Goal: Find specific page/section: Find specific page/section

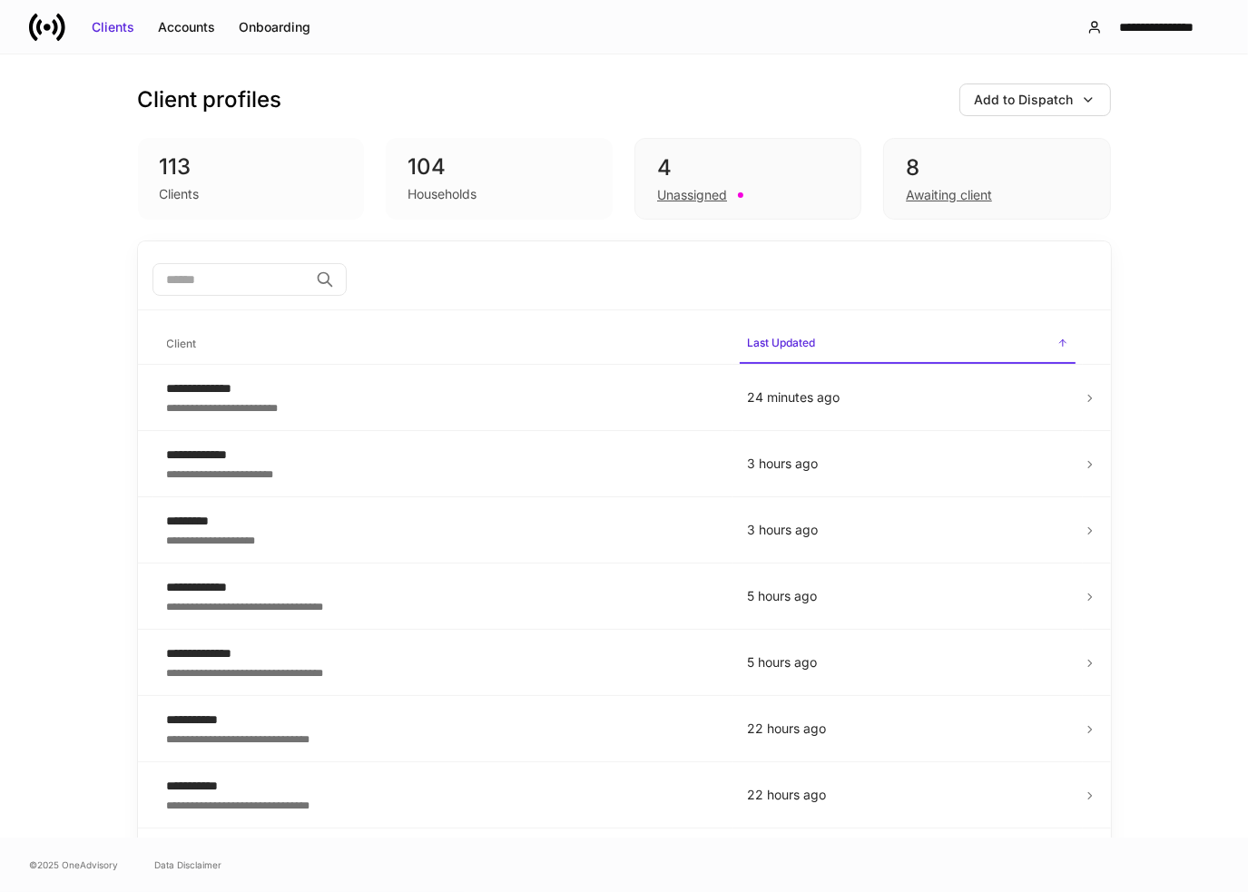
click at [545, 93] on div "Client profiles Add to Dispatch" at bounding box center [624, 100] width 973 height 33
click at [185, 24] on div "Accounts" at bounding box center [186, 27] width 57 height 18
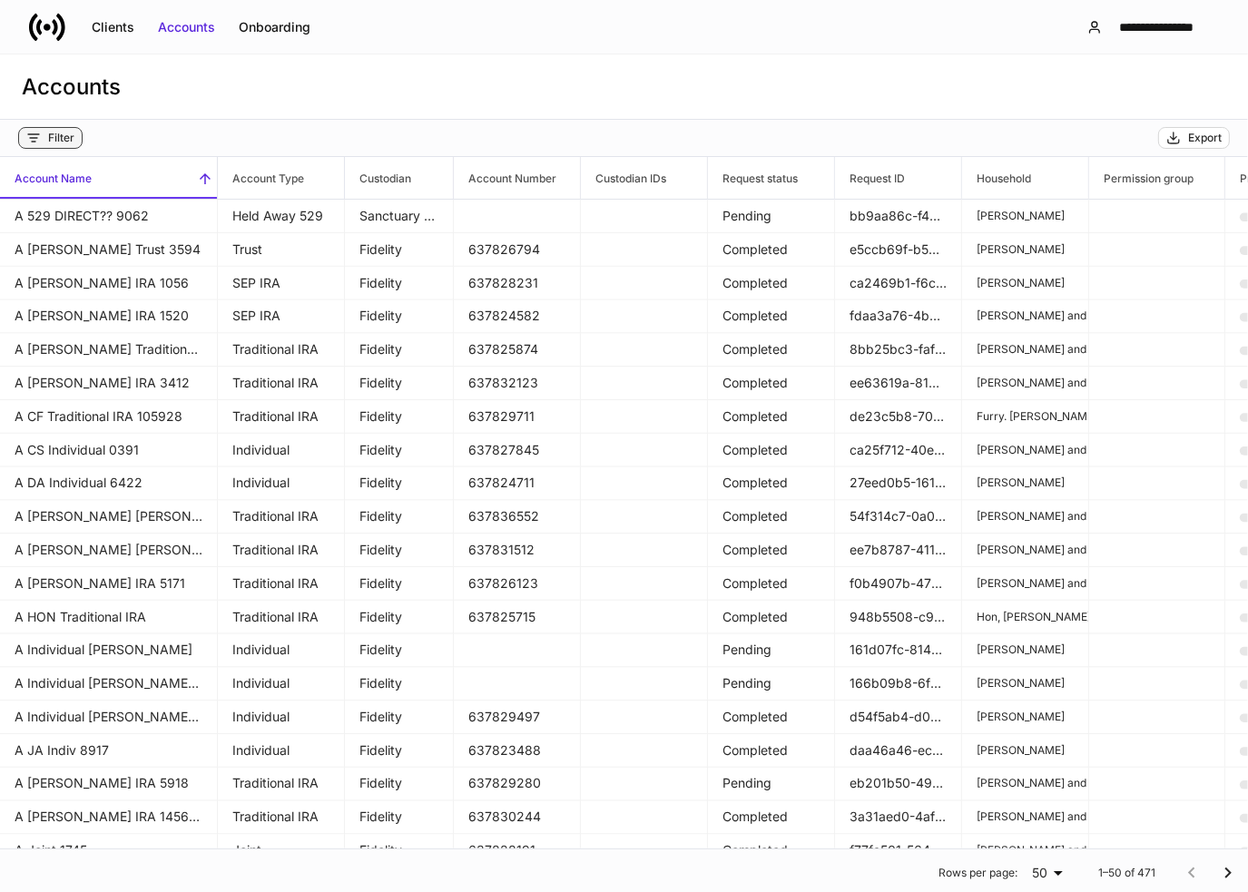
click at [55, 133] on div "Filter" at bounding box center [61, 138] width 26 height 15
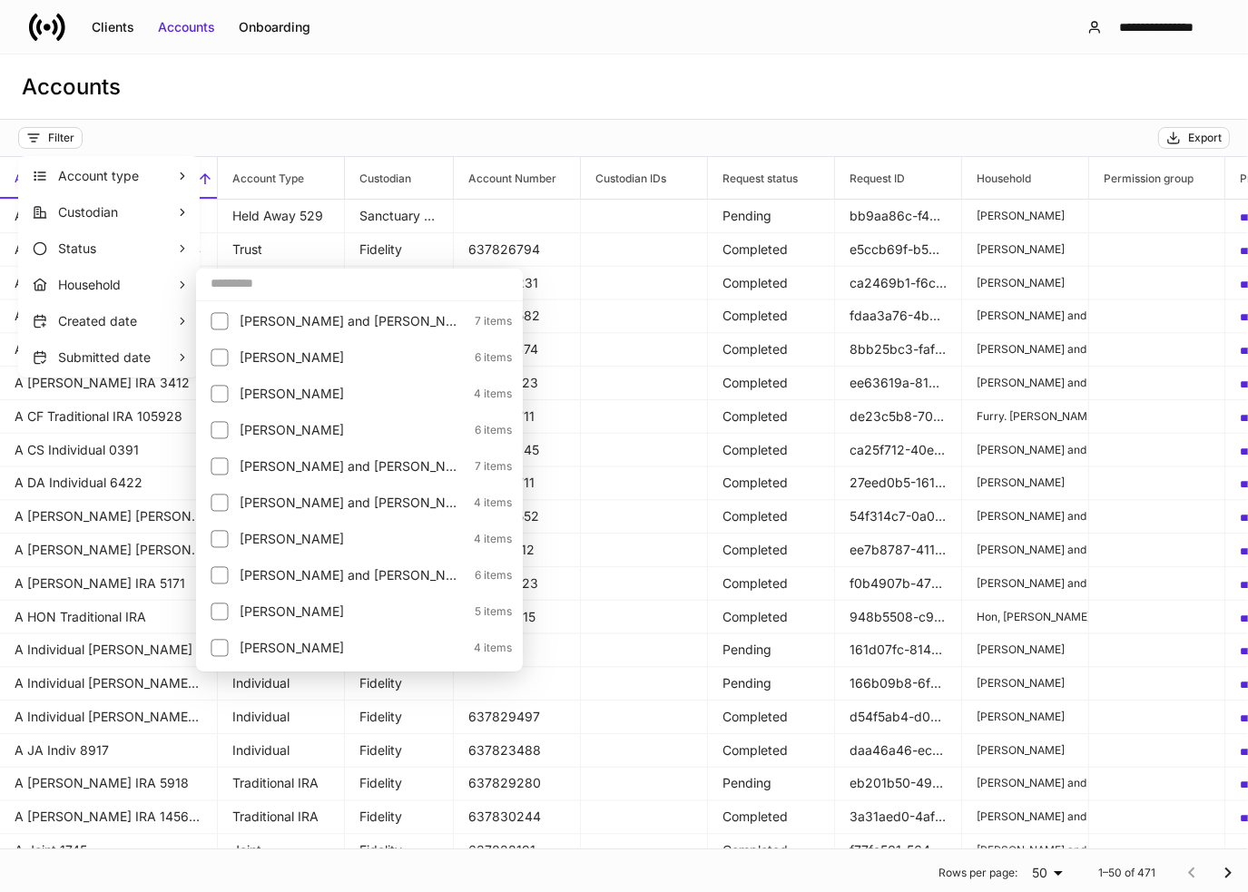
click at [261, 284] on input "text" at bounding box center [359, 283] width 327 height 33
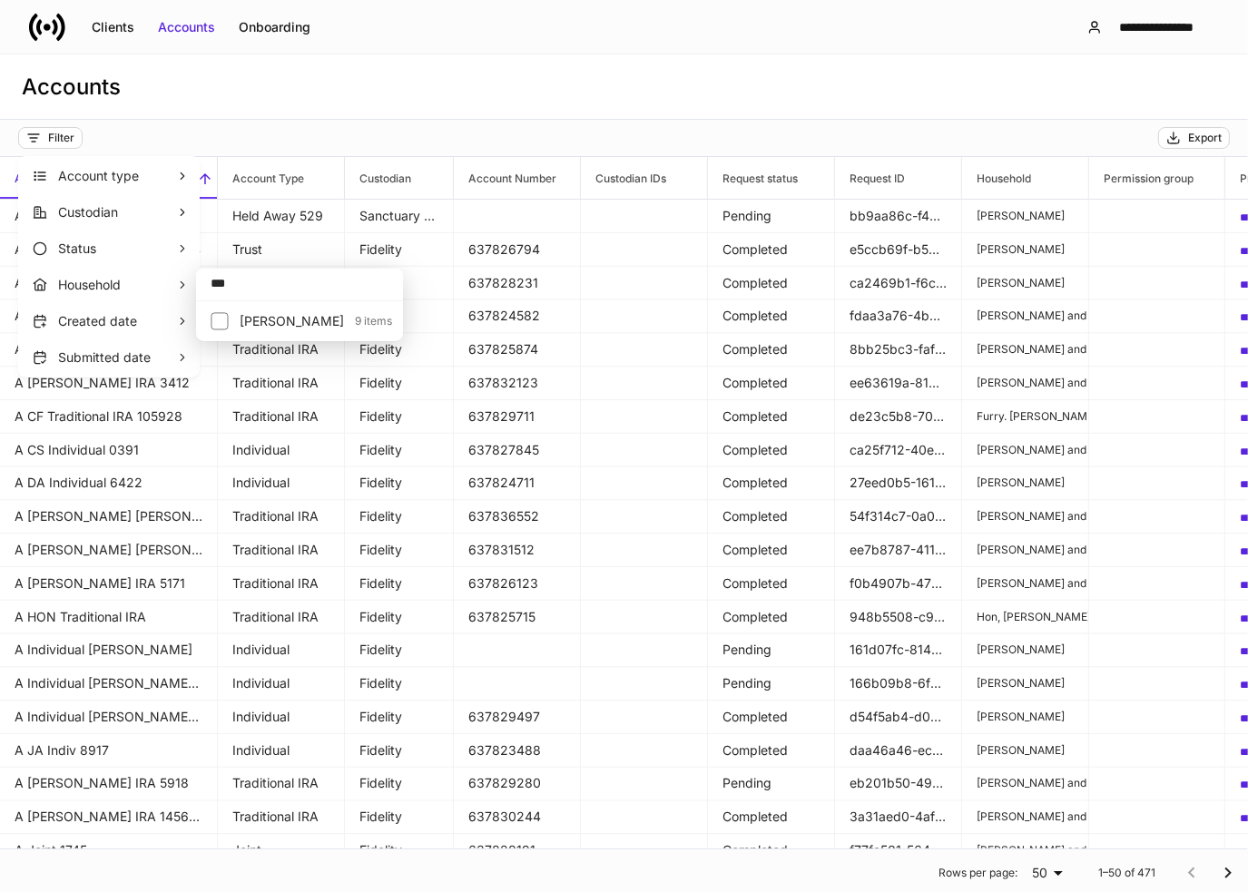
type input "***"
click at [270, 312] on p "[PERSON_NAME]" at bounding box center [292, 321] width 104 height 18
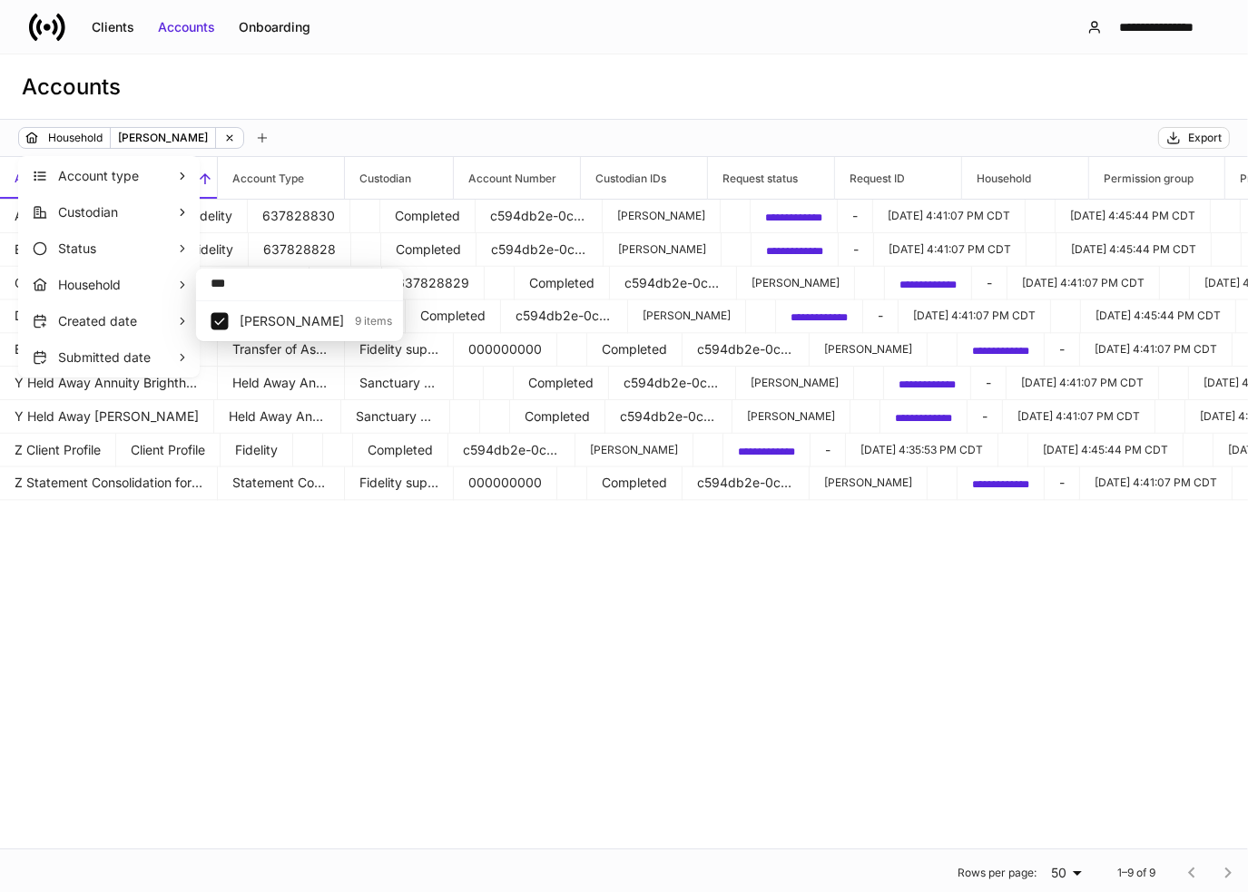
click at [460, 90] on div at bounding box center [624, 446] width 1248 height 892
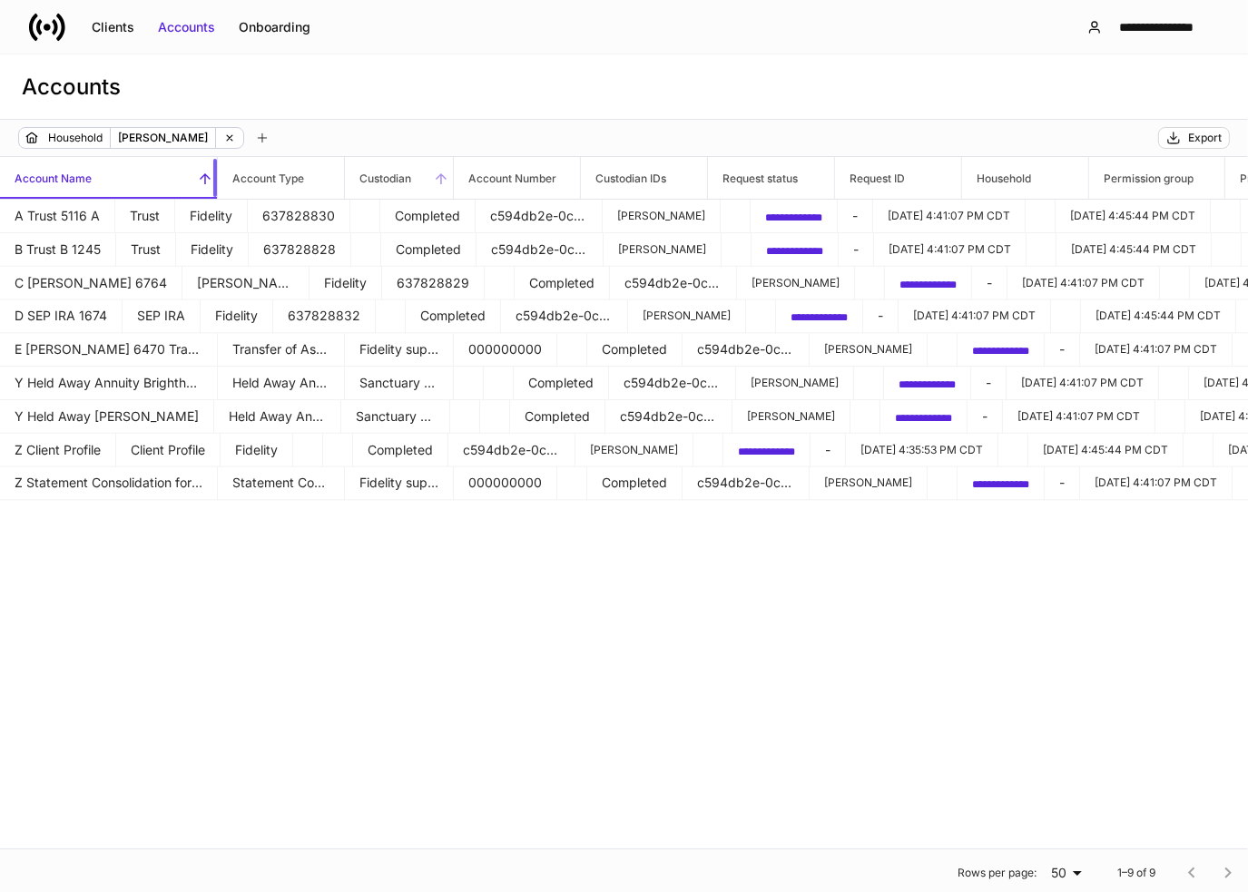
drag, startPoint x: 215, startPoint y: 172, endPoint x: 353, endPoint y: 189, distance: 139.0
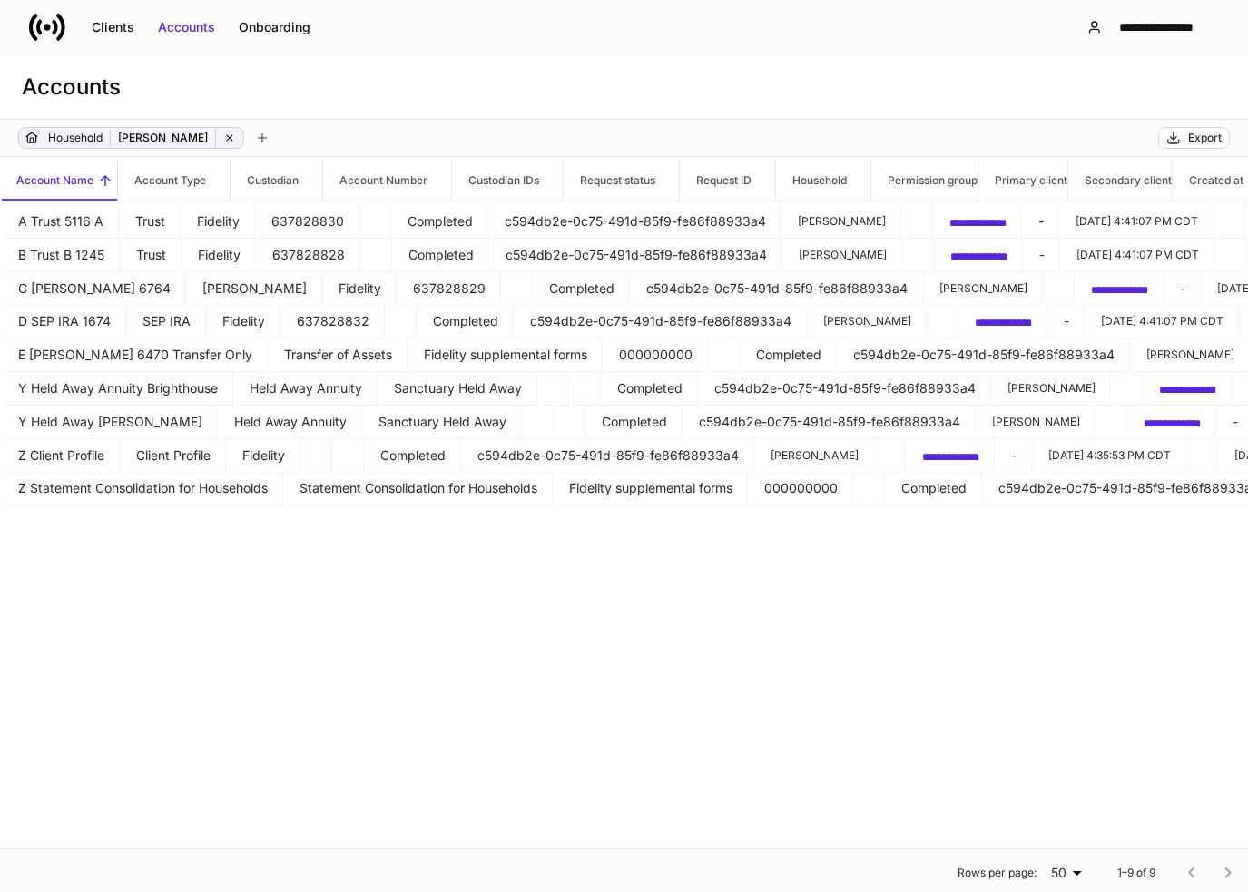
click at [227, 136] on icon at bounding box center [229, 137] width 5 height 5
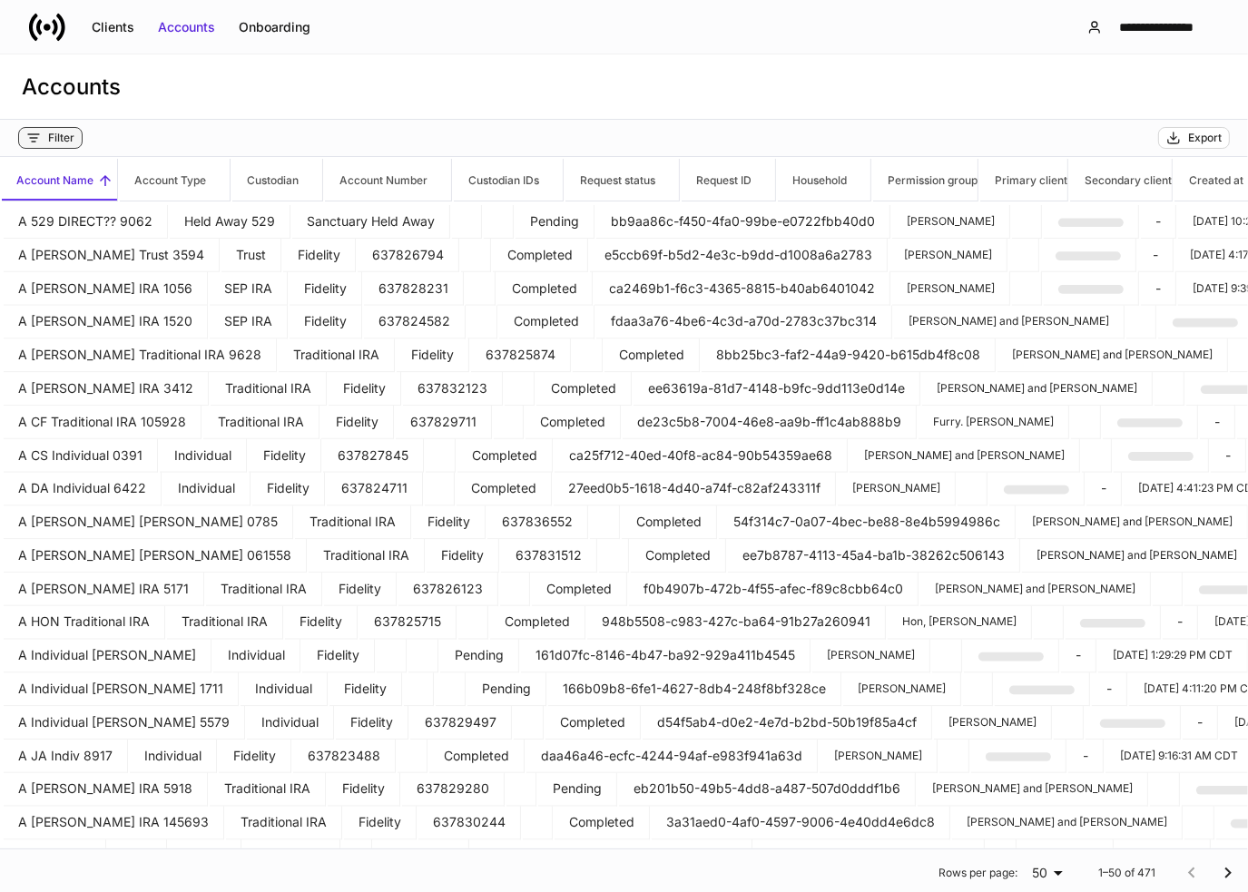
click at [63, 136] on div "Filter" at bounding box center [61, 138] width 26 height 15
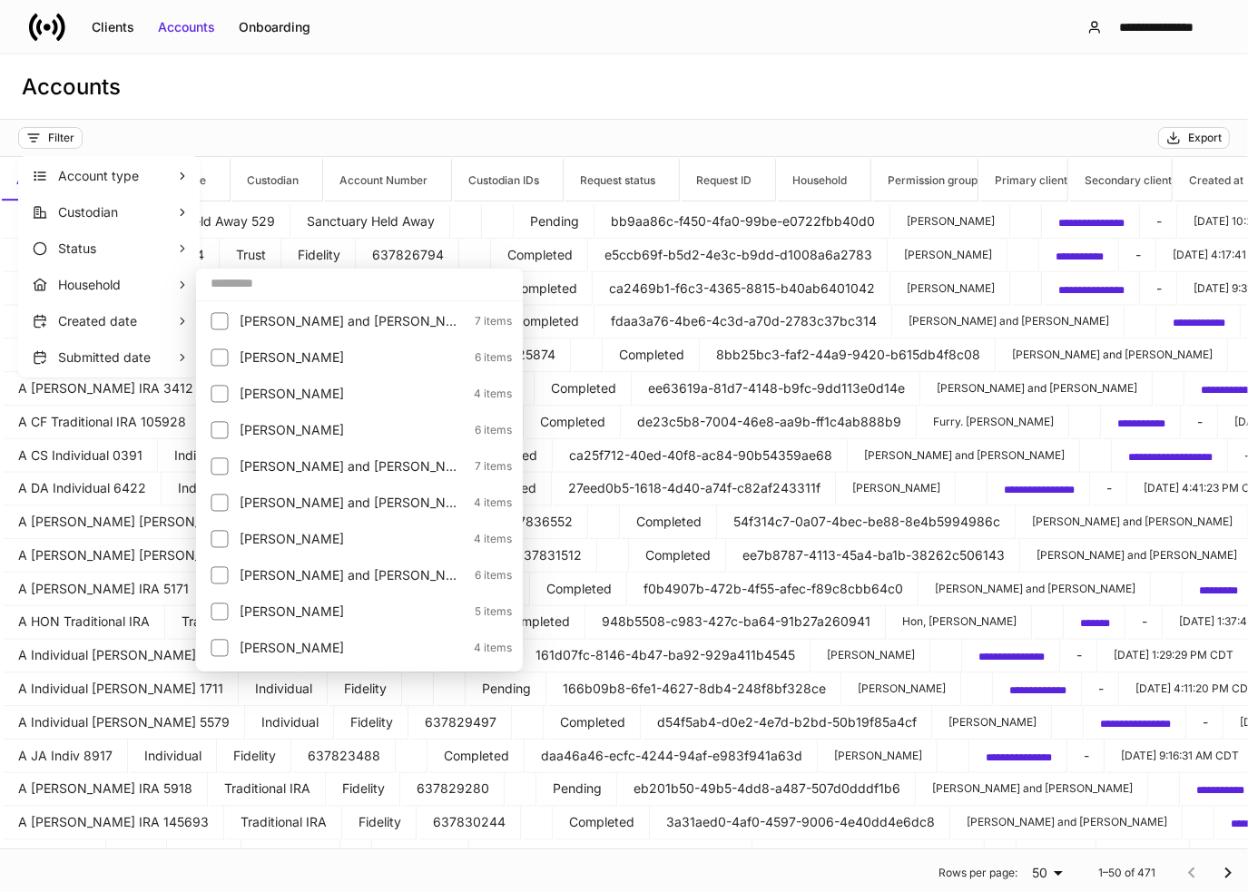
click at [243, 293] on input "text" at bounding box center [359, 283] width 327 height 33
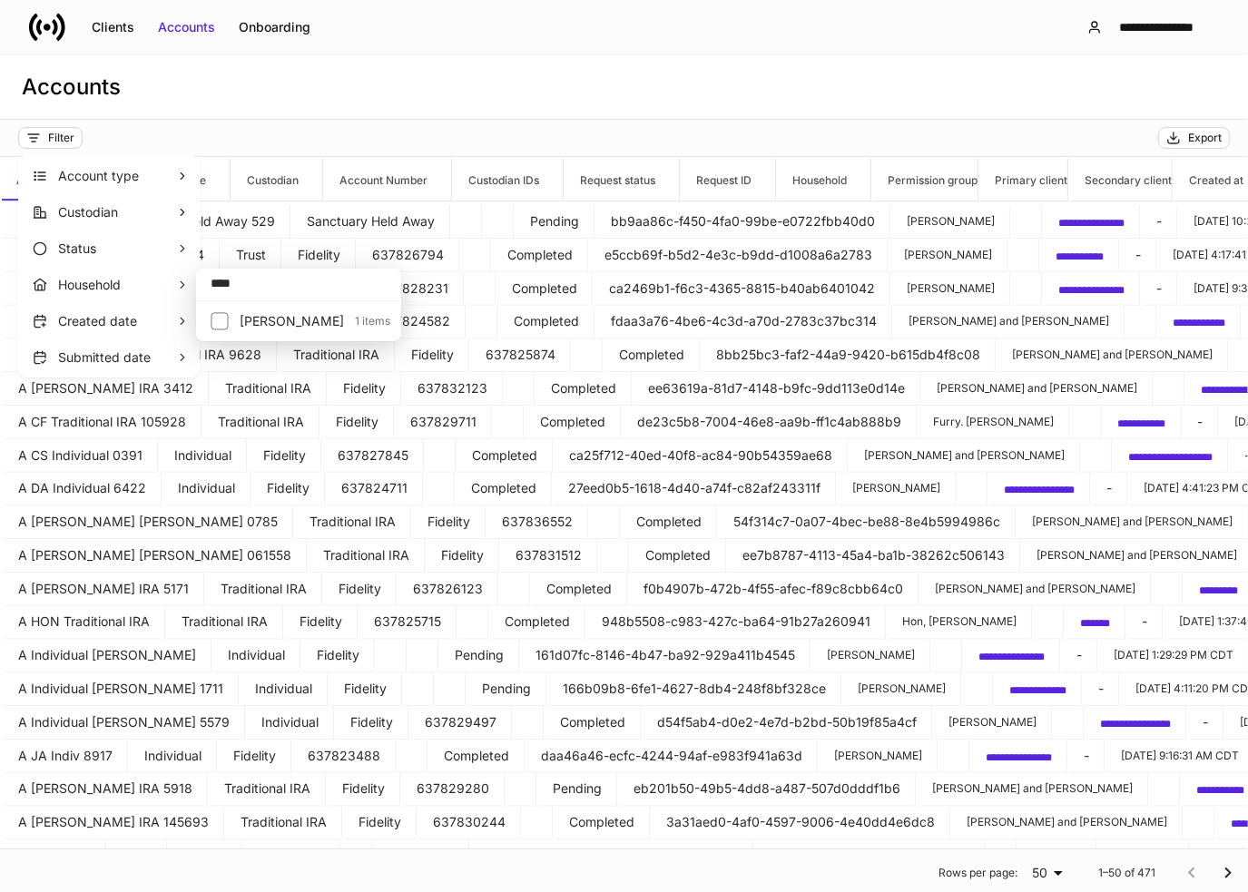
type input "****"
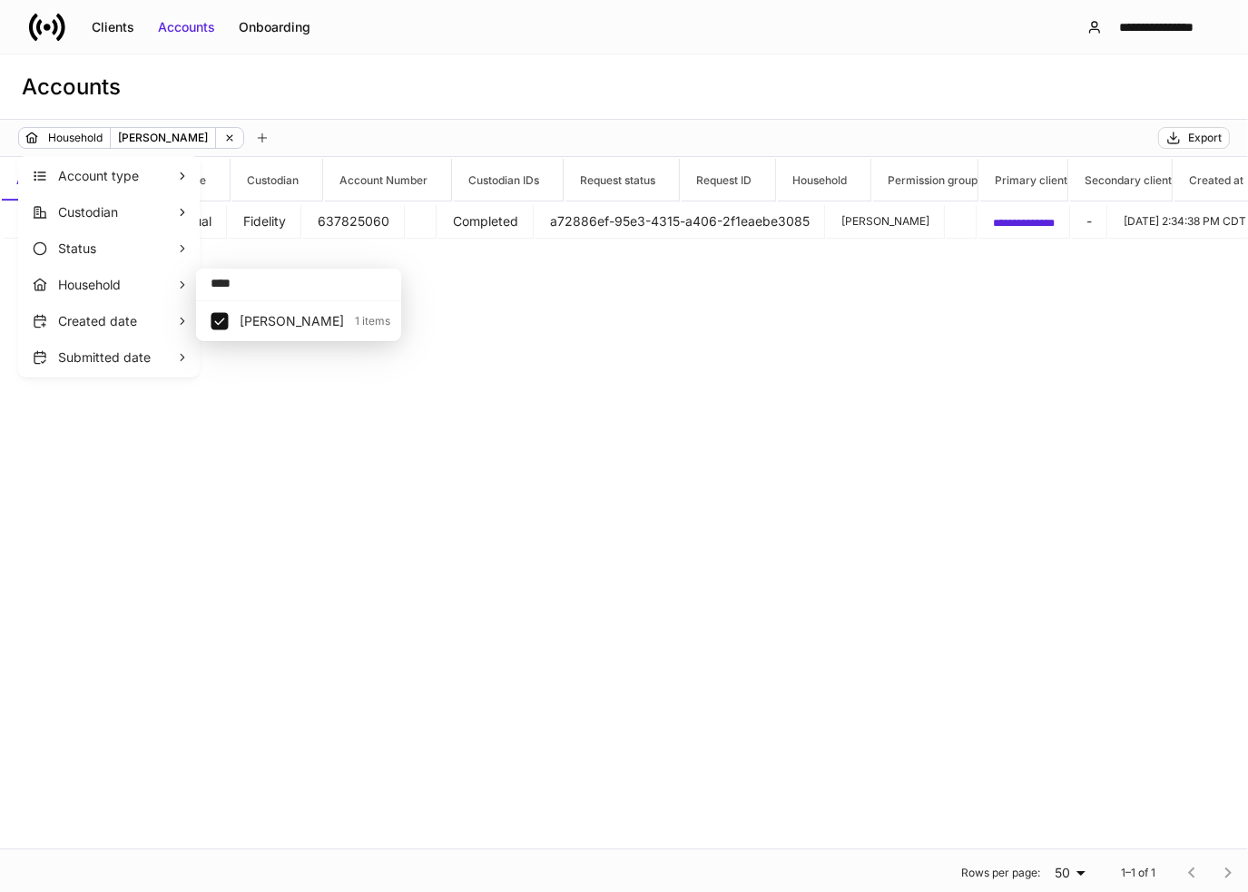
drag, startPoint x: 412, startPoint y: 120, endPoint x: 397, endPoint y: 184, distance: 66.3
click at [412, 119] on div at bounding box center [624, 446] width 1248 height 892
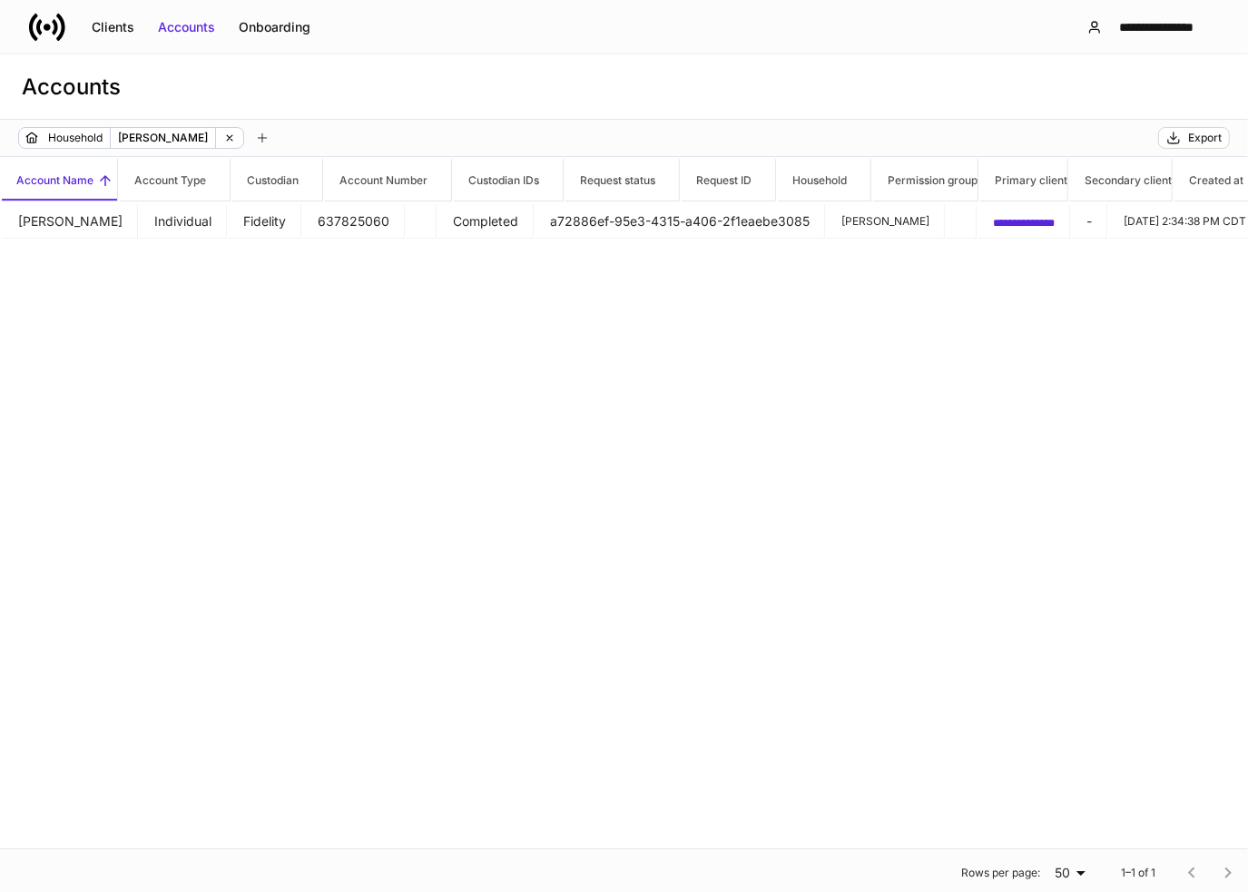
click at [138, 217] on td "[PERSON_NAME]" at bounding box center [71, 222] width 134 height 34
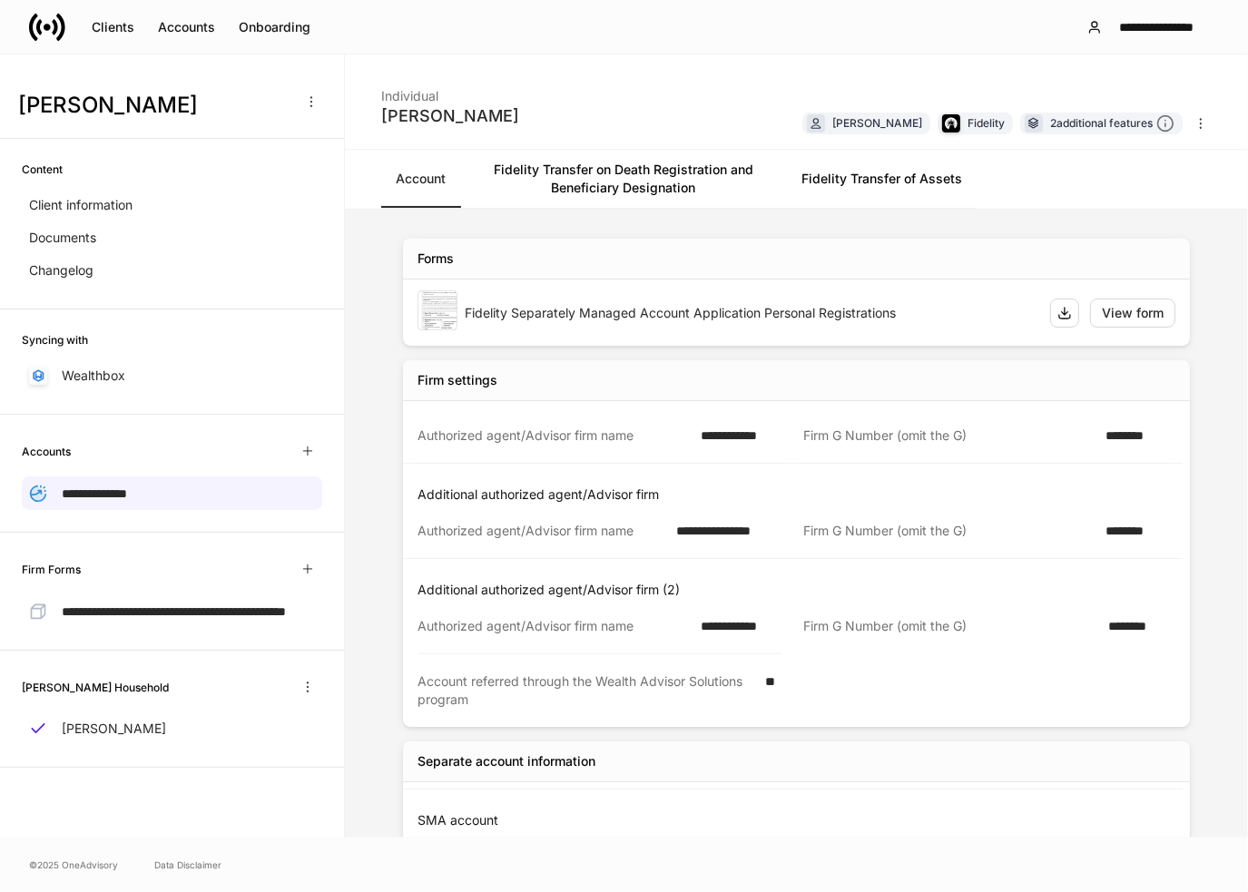
click at [608, 172] on link "Fidelity Transfer on Death Registration and Beneficiary Designation" at bounding box center [623, 179] width 327 height 58
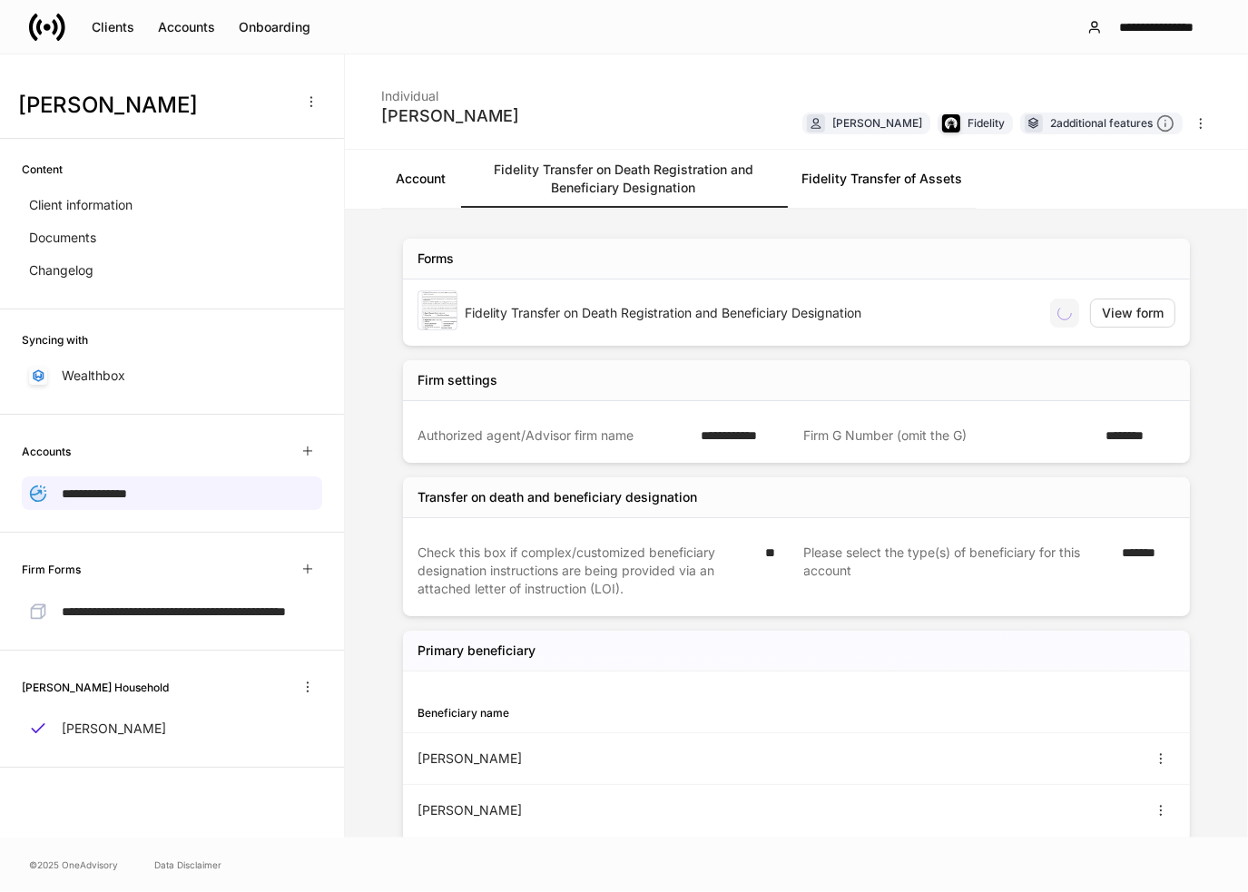
click at [856, 192] on link "Fidelity Transfer of Assets" at bounding box center [882, 179] width 190 height 58
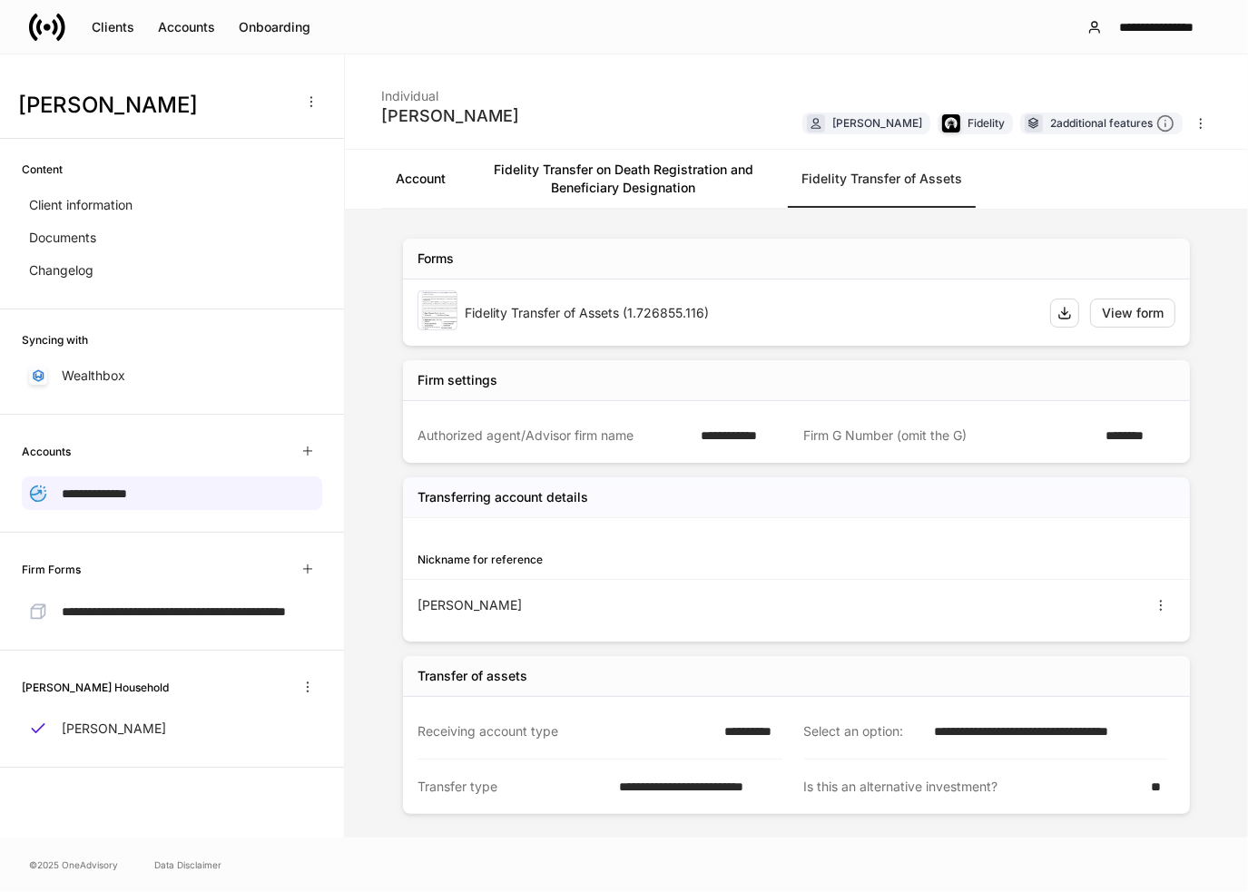
drag, startPoint x: 200, startPoint y: 39, endPoint x: 217, endPoint y: 46, distance: 18.7
click at [200, 39] on button "Accounts" at bounding box center [186, 27] width 81 height 29
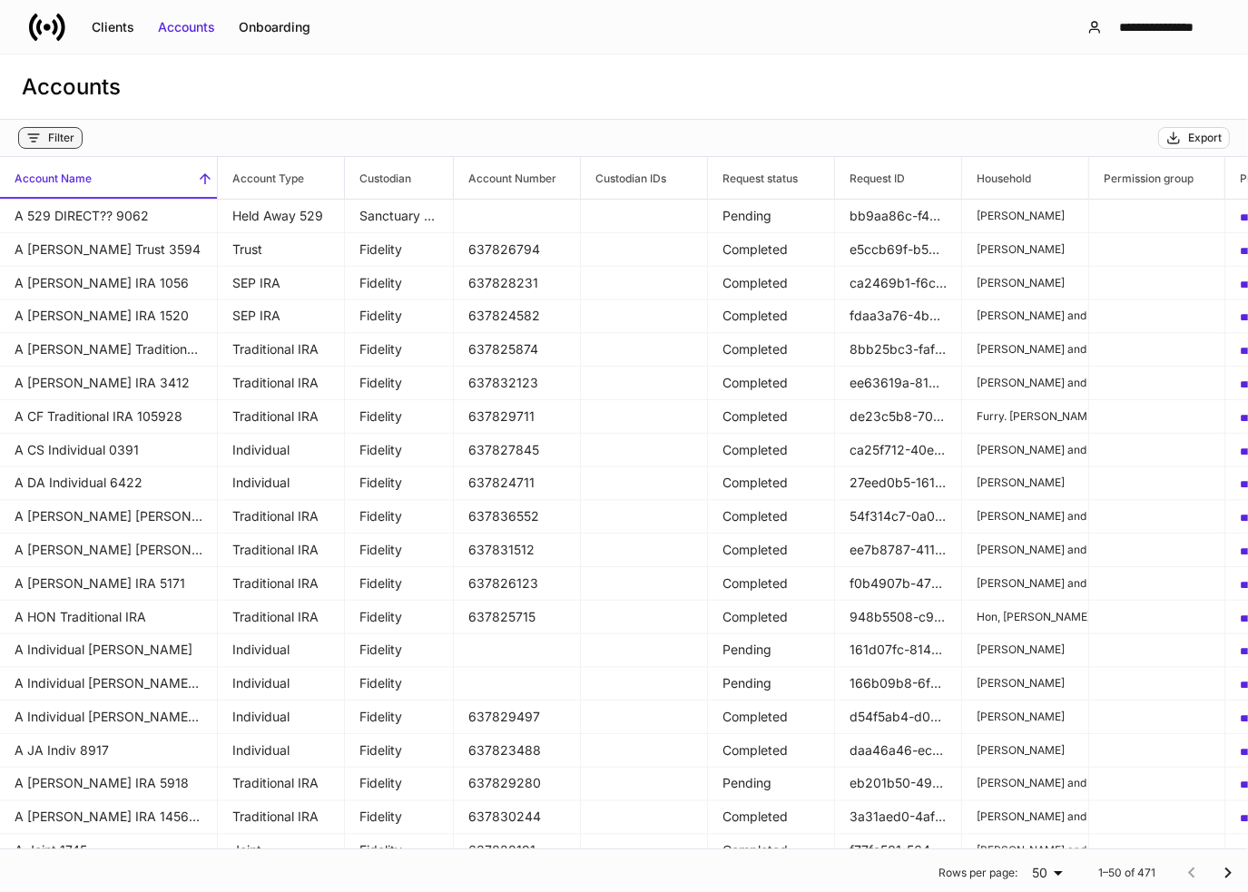
click at [59, 136] on div "Filter" at bounding box center [61, 138] width 26 height 15
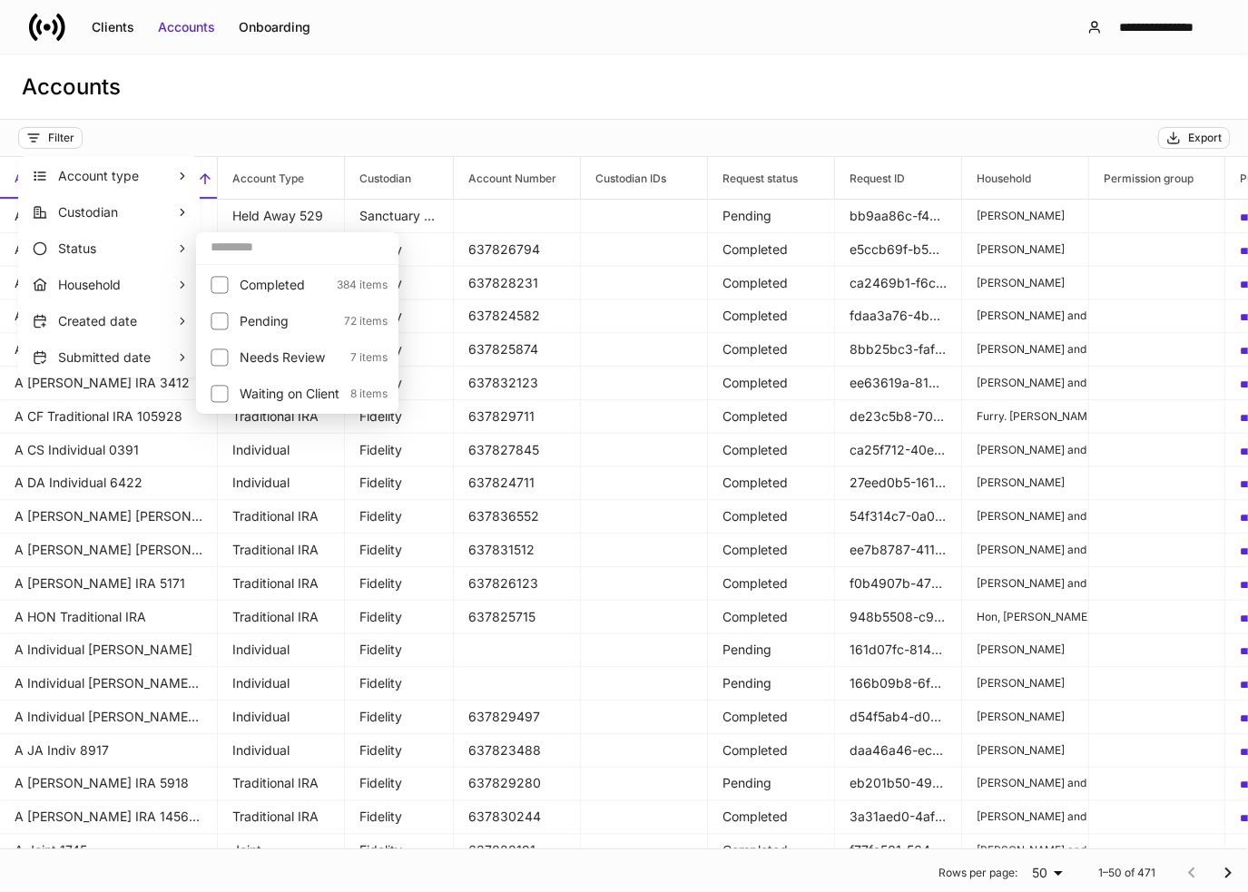
click at [242, 261] on input "text" at bounding box center [297, 247] width 202 height 33
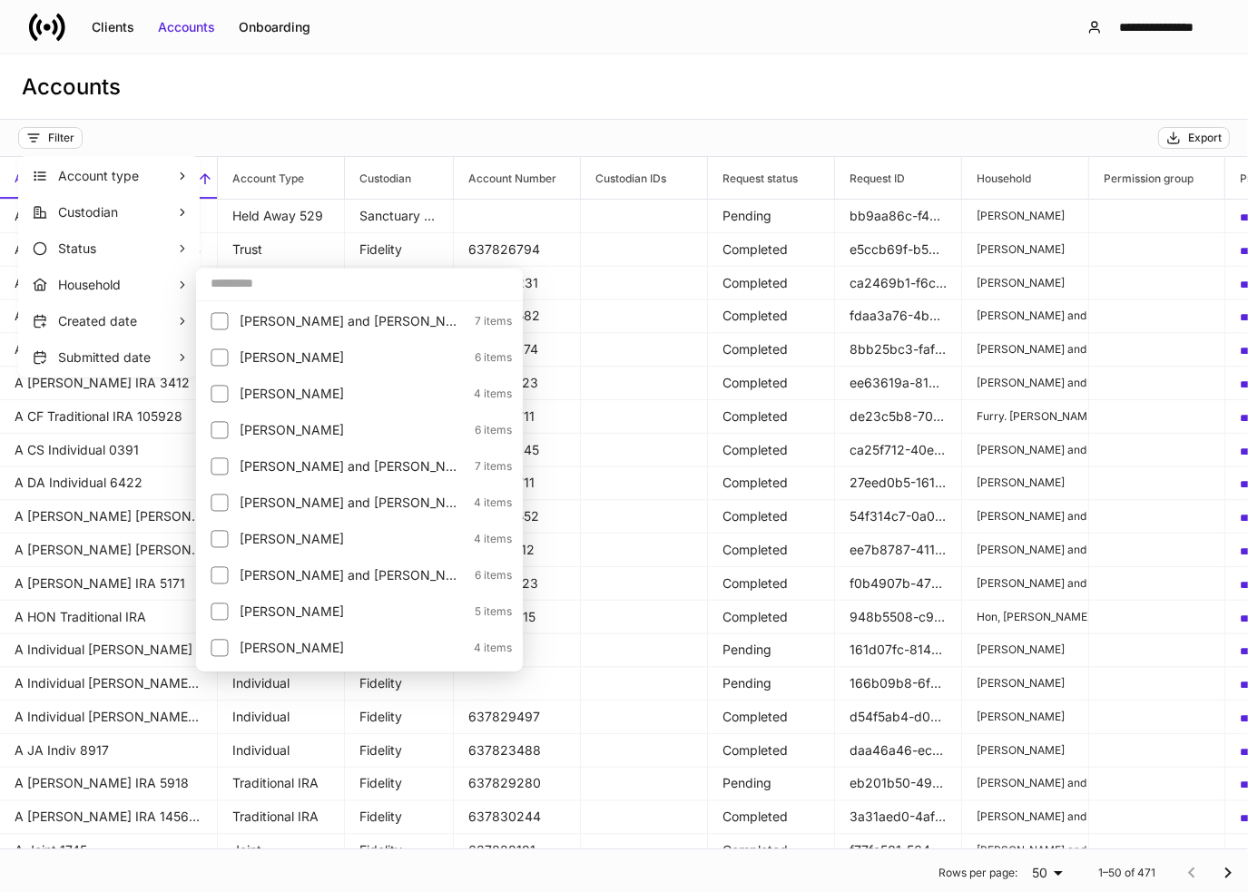
click at [268, 300] on div "​" at bounding box center [359, 284] width 327 height 35
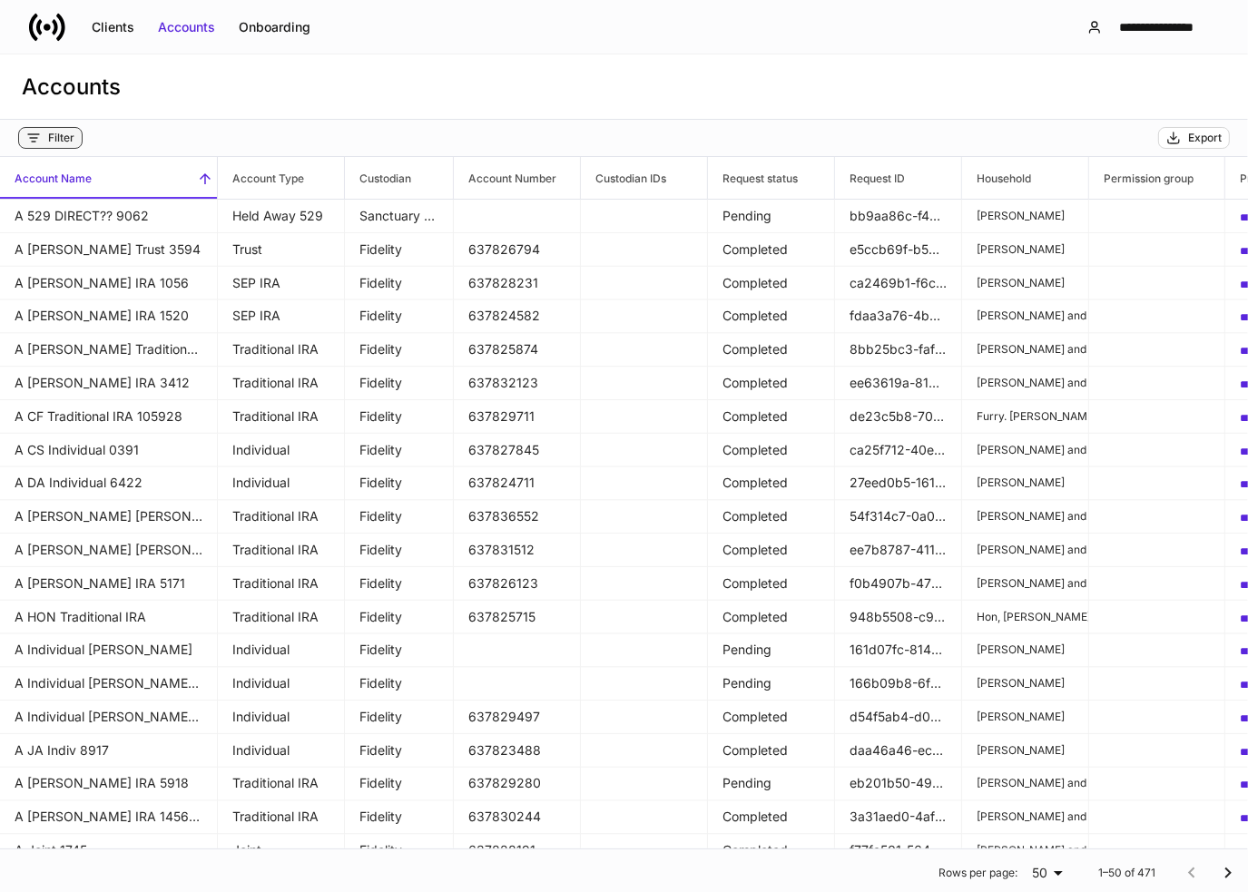
click at [67, 141] on div "Filter" at bounding box center [61, 138] width 26 height 15
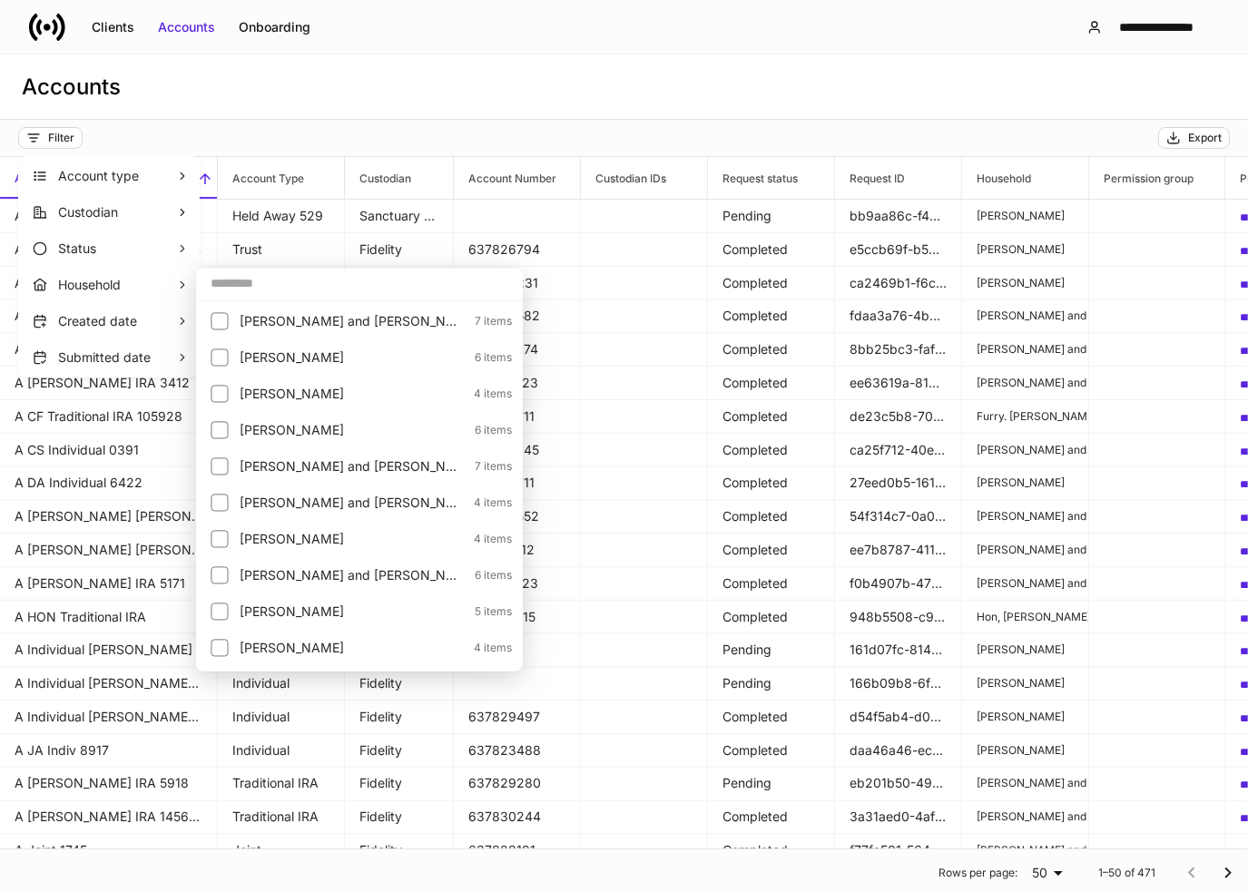
click at [254, 290] on input "text" at bounding box center [359, 283] width 327 height 33
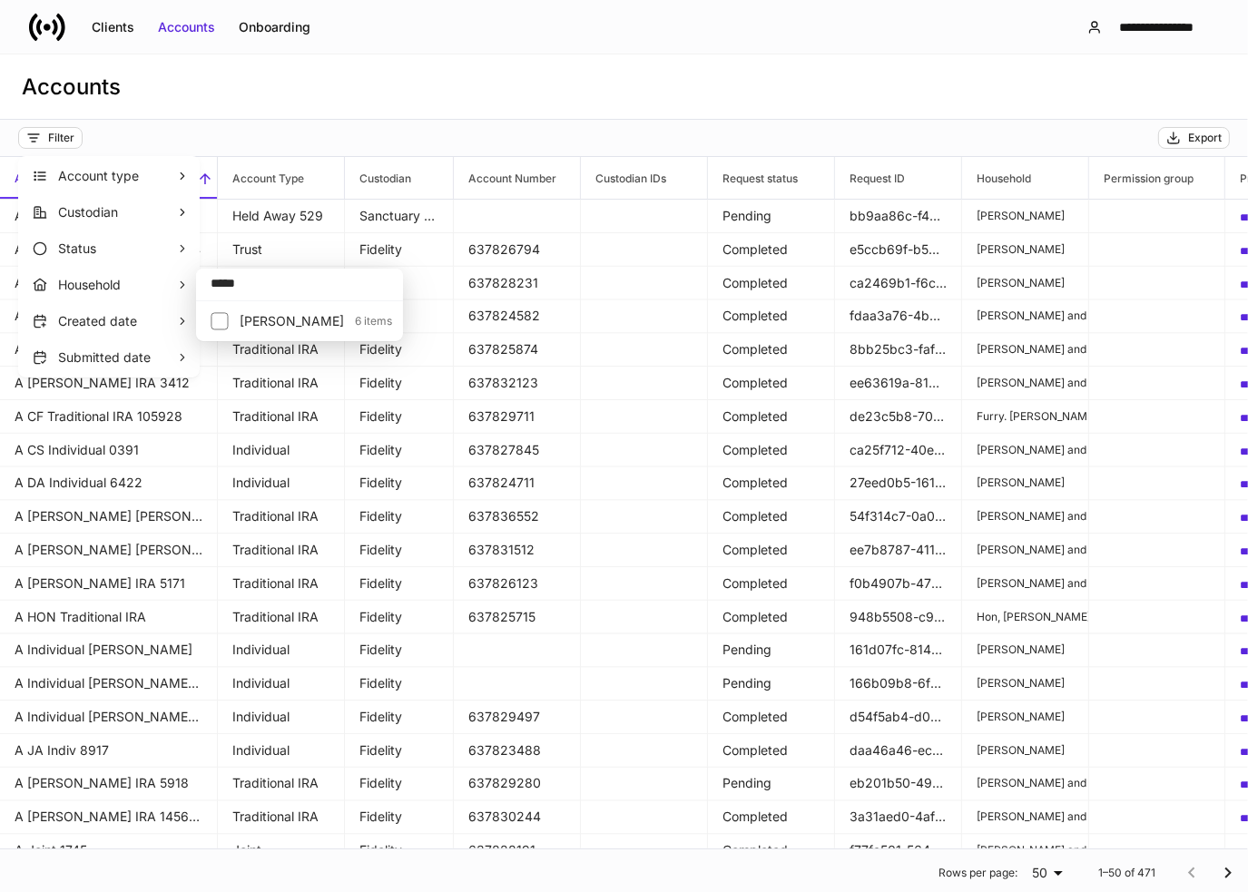
type input "*****"
click at [229, 326] on div at bounding box center [225, 321] width 29 height 25
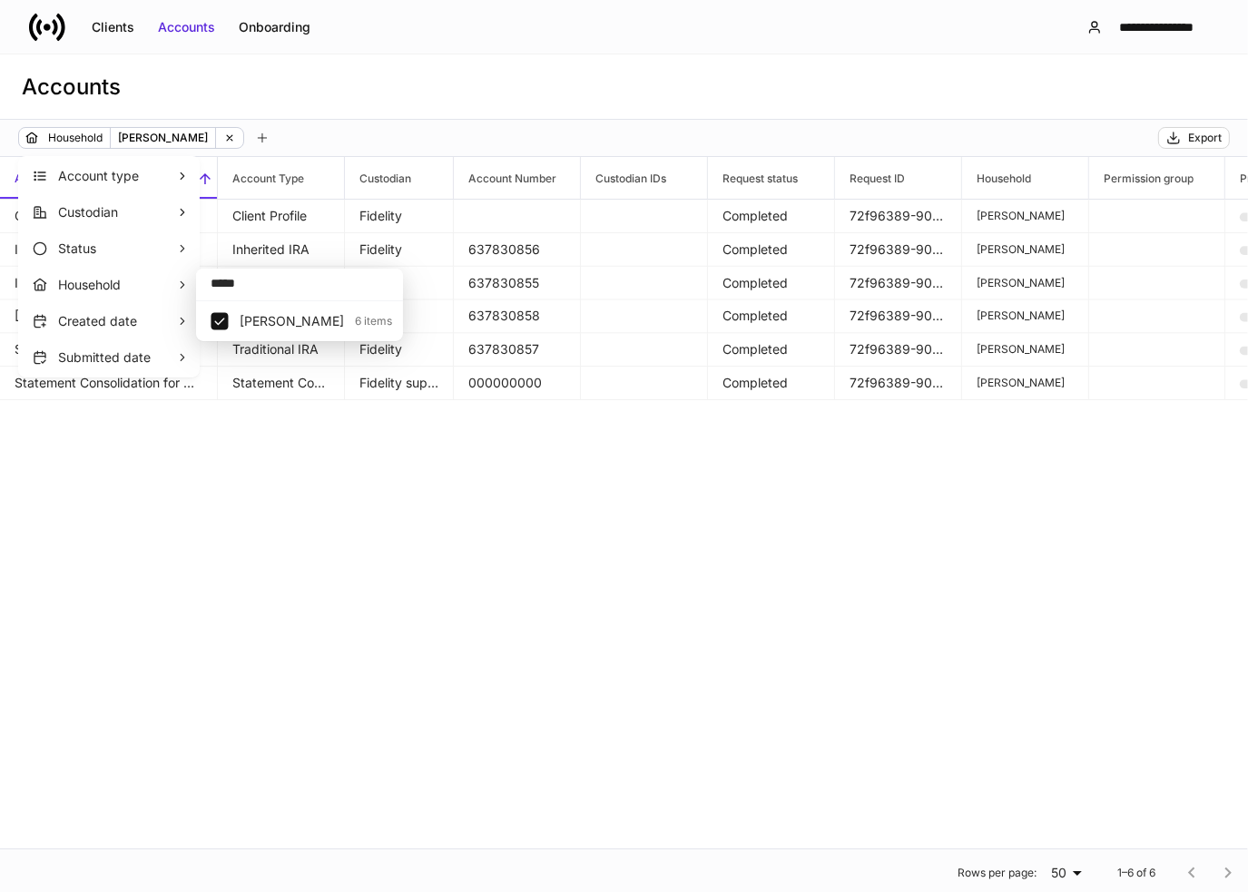
click at [388, 116] on div at bounding box center [624, 446] width 1248 height 892
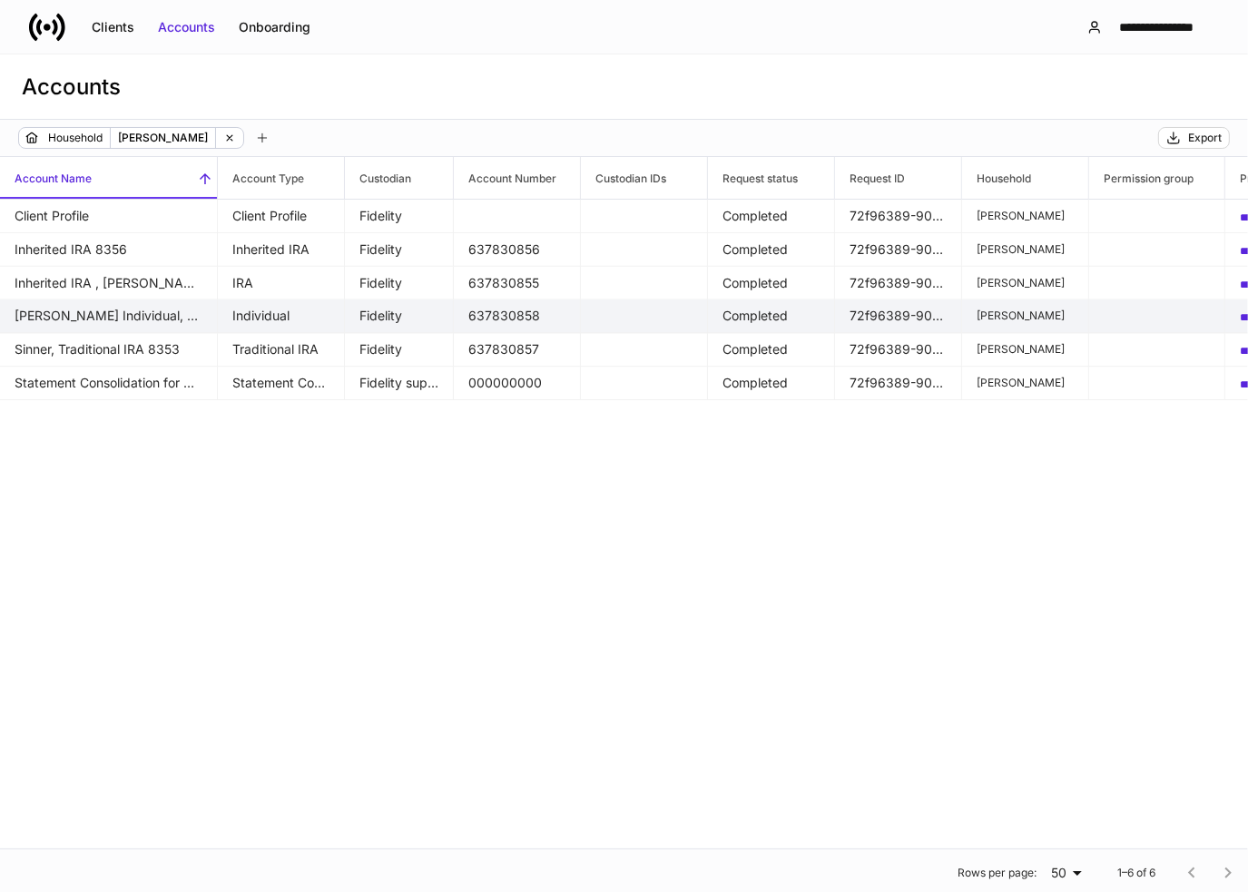
click at [439, 324] on td "Fidelity" at bounding box center [399, 317] width 109 height 34
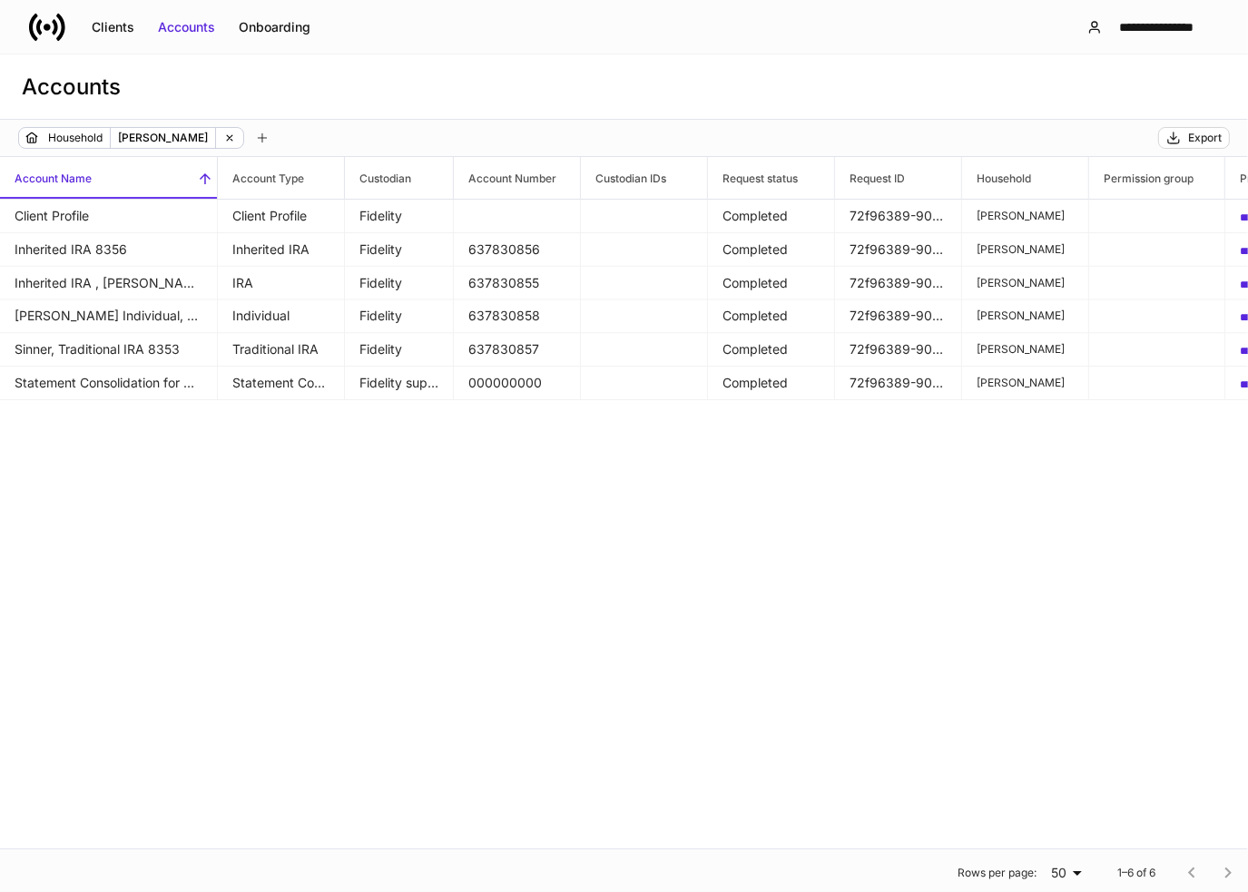
click at [1084, 108] on div "Accounts" at bounding box center [624, 86] width 1248 height 65
click at [236, 132] on icon at bounding box center [229, 138] width 13 height 13
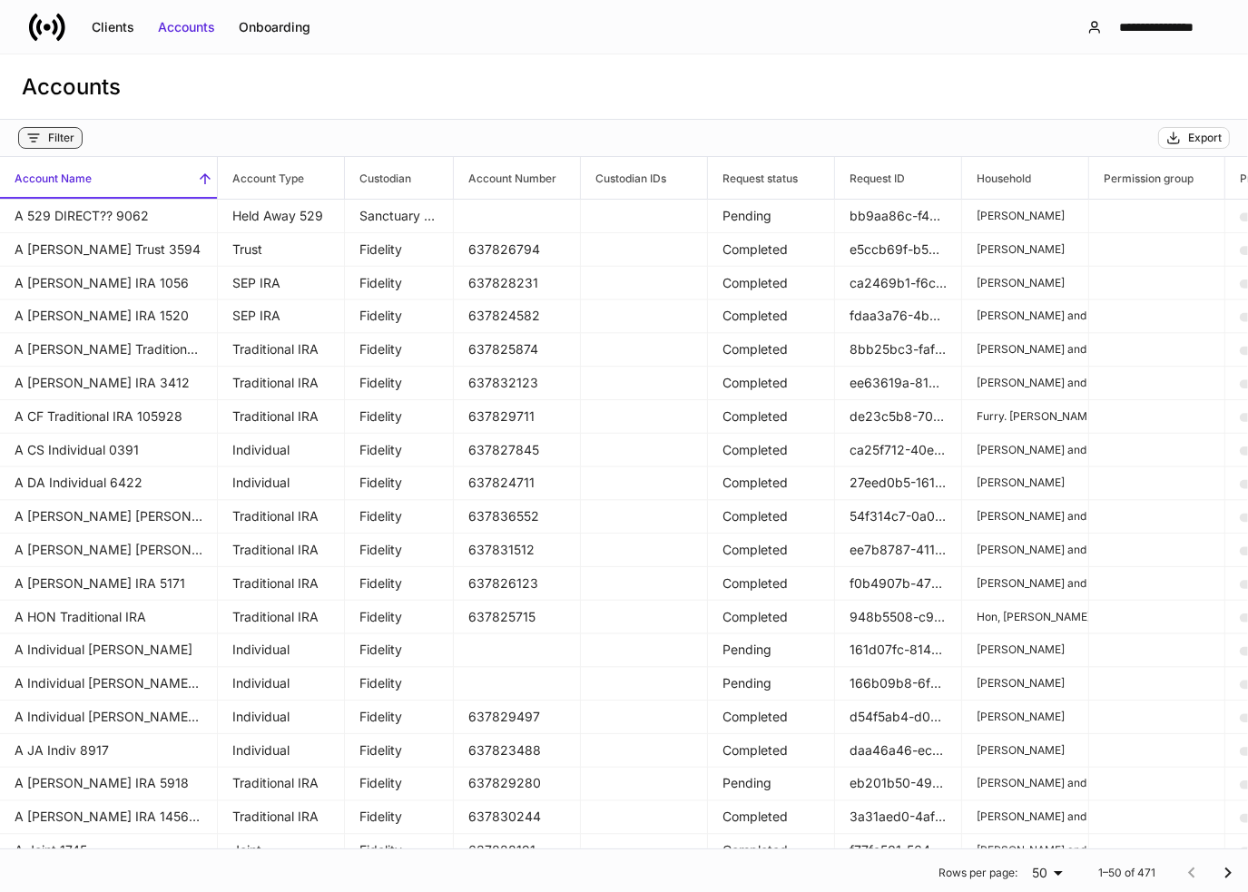
click at [68, 137] on div "Filter" at bounding box center [61, 138] width 26 height 15
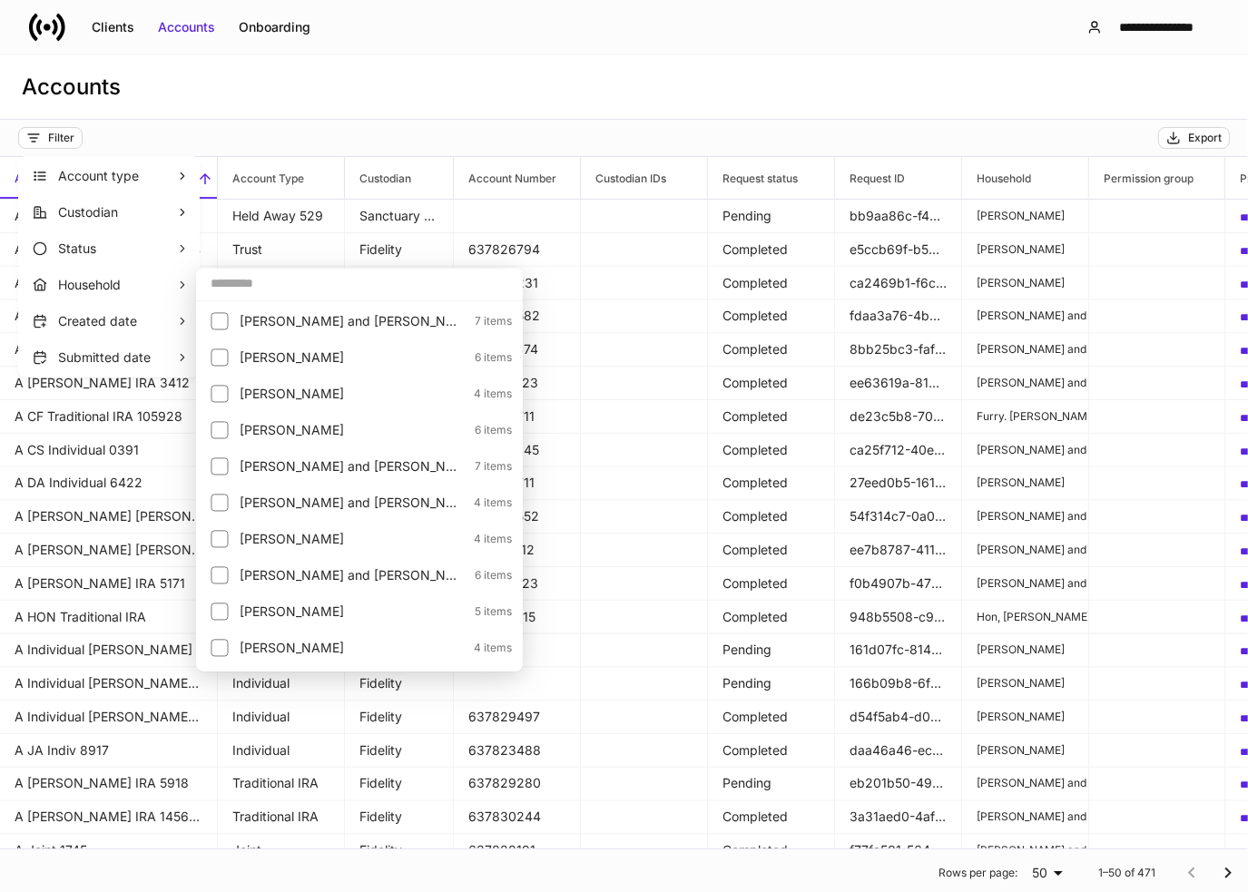
click at [233, 287] on input "text" at bounding box center [359, 283] width 327 height 33
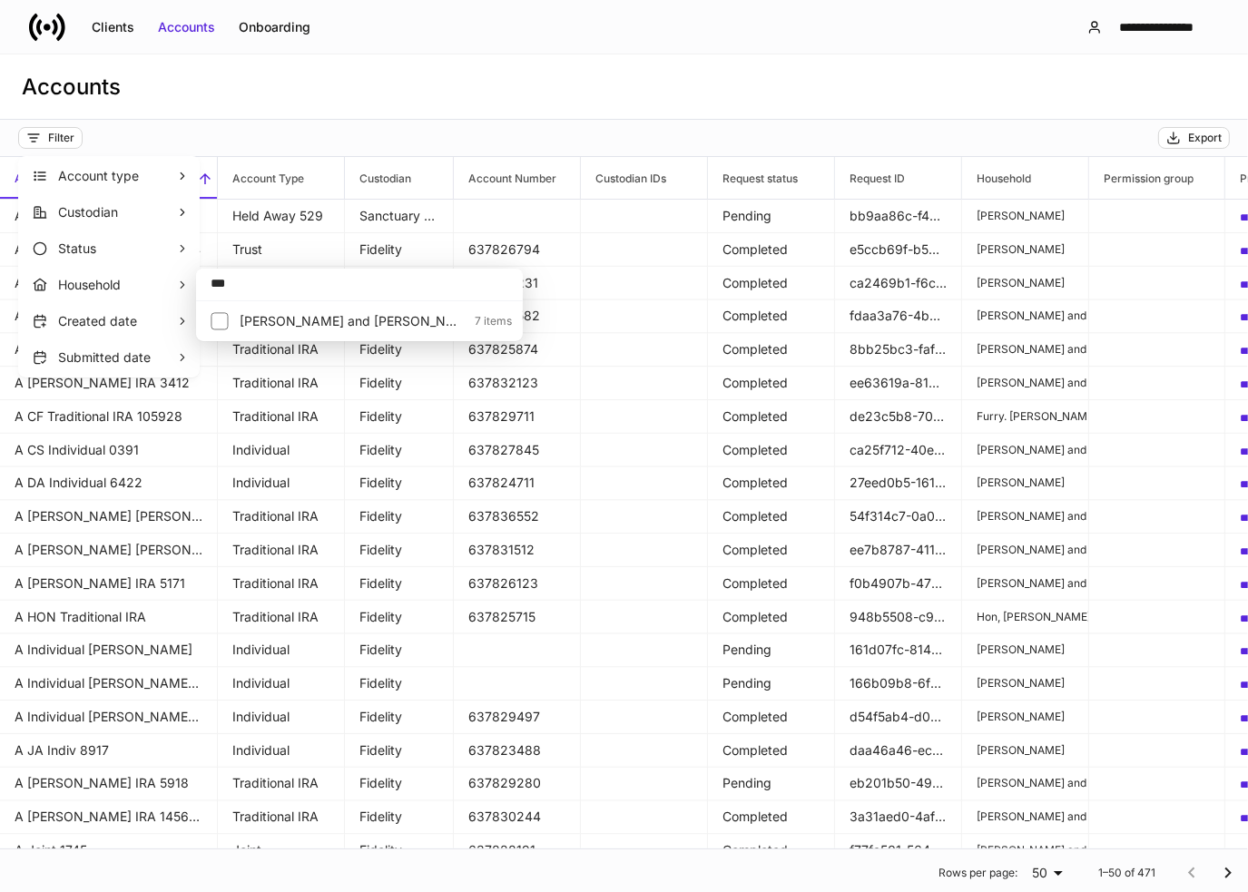
type input "***"
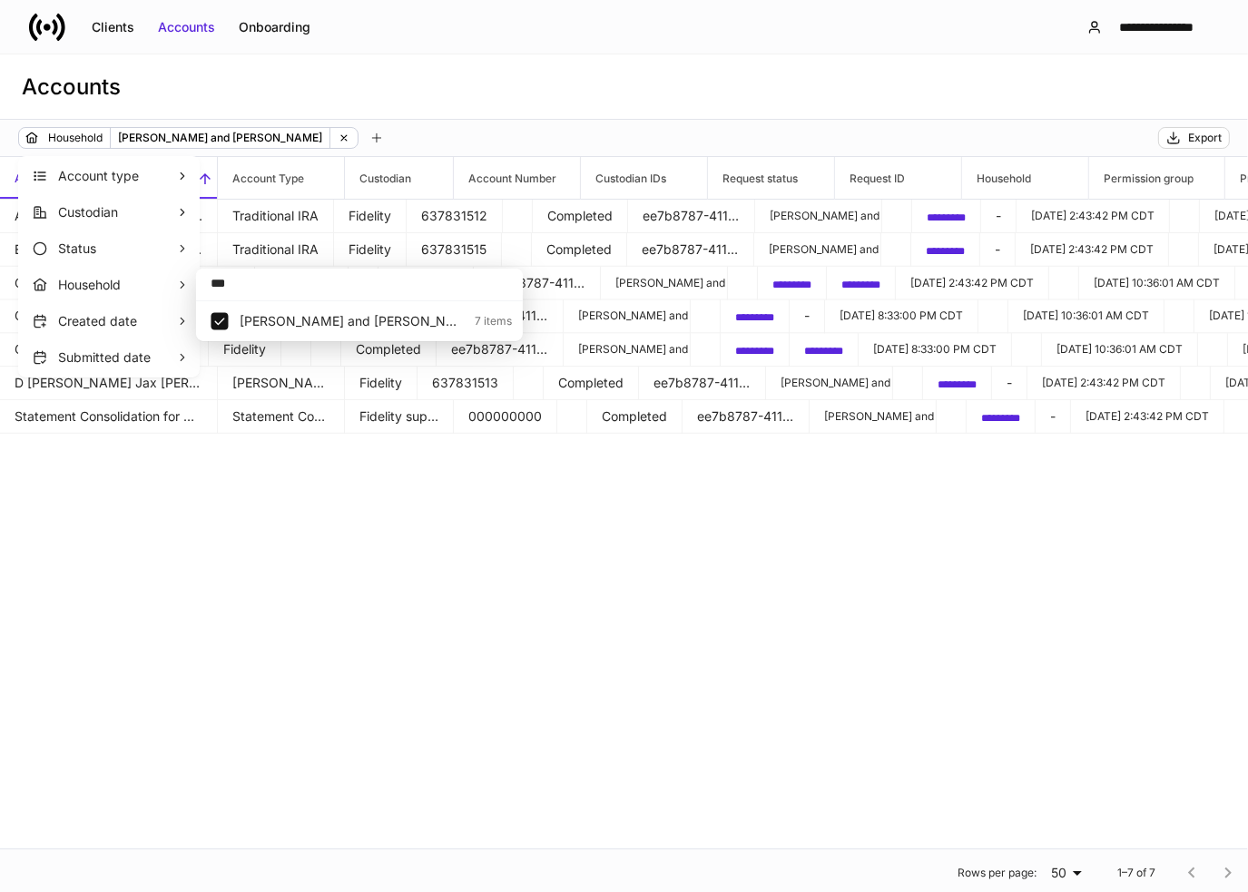
click at [498, 533] on div at bounding box center [624, 446] width 1248 height 892
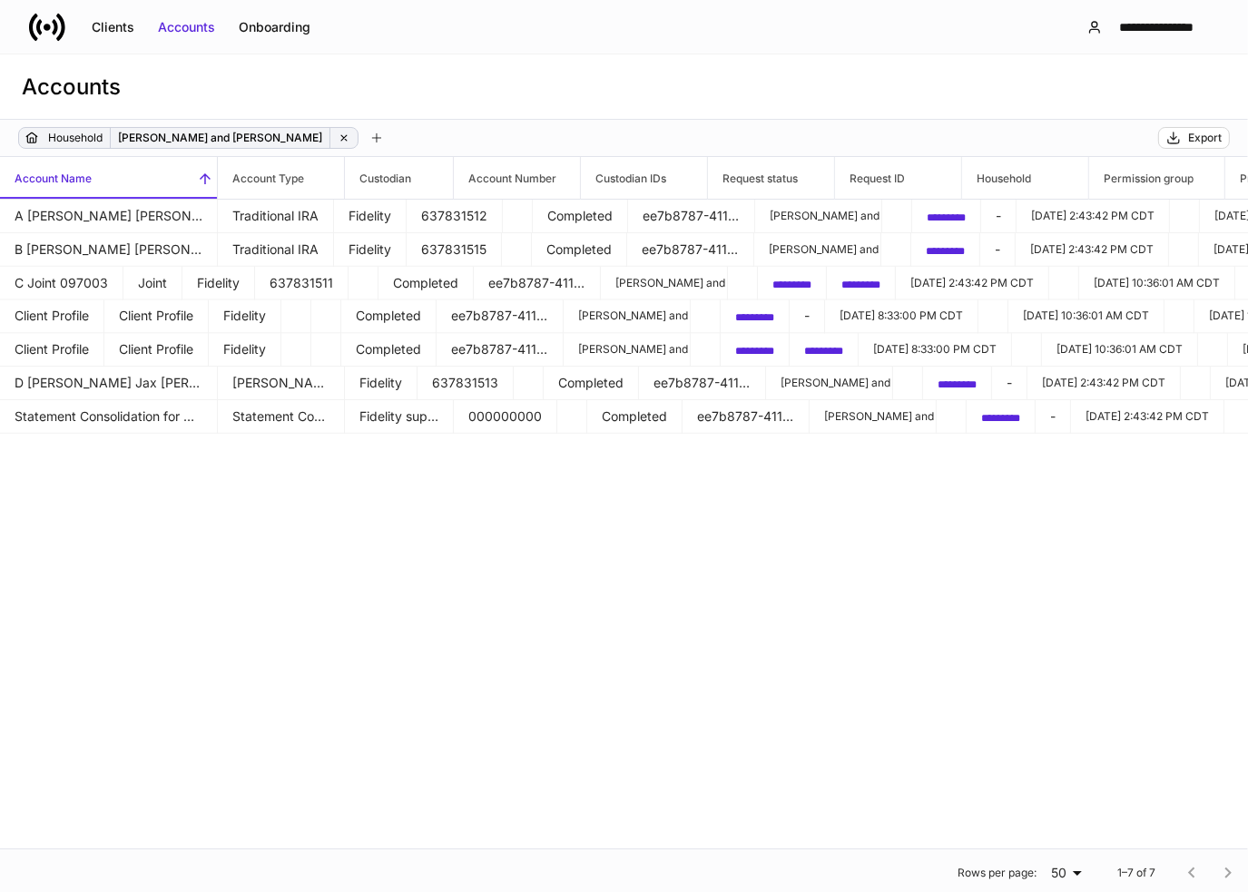
click at [338, 139] on icon at bounding box center [344, 138] width 13 height 13
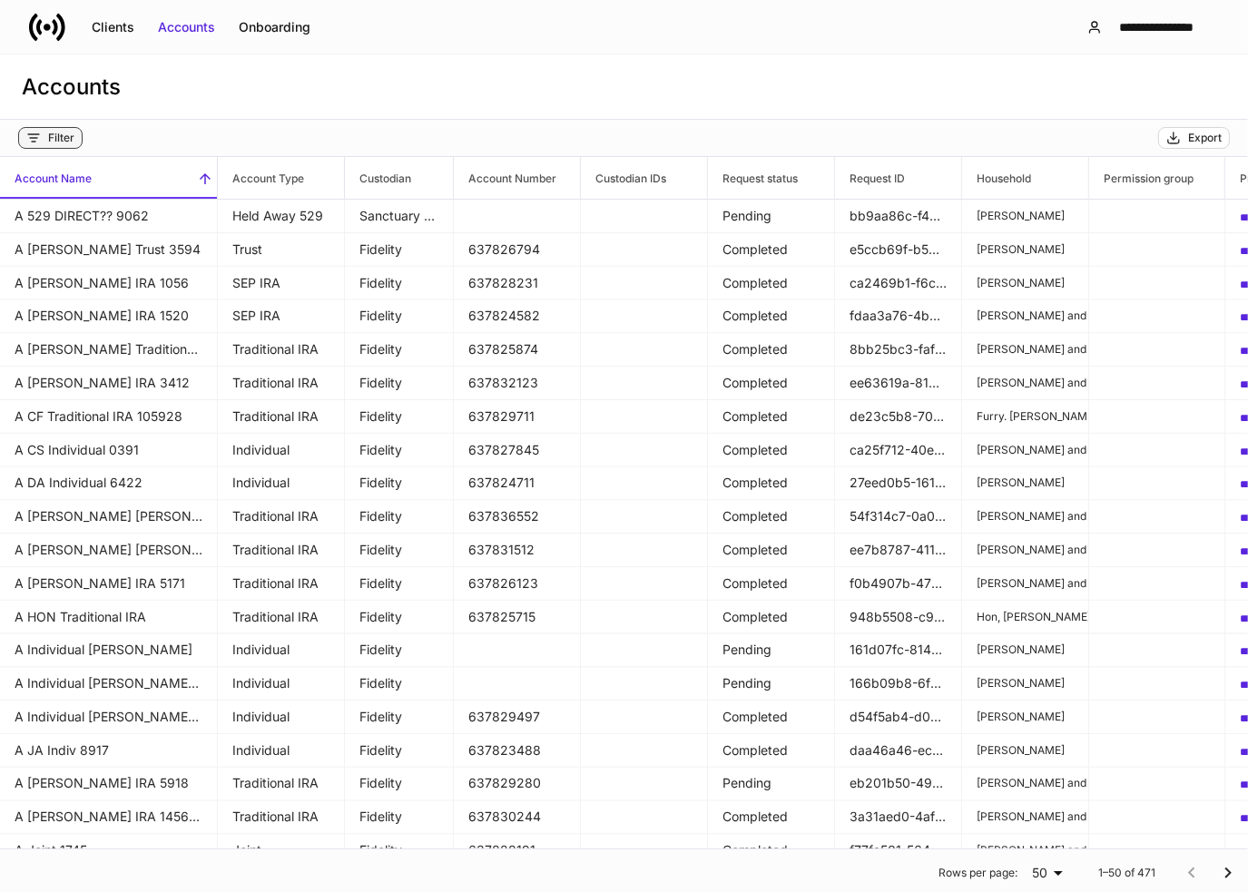
click at [52, 142] on div "Filter" at bounding box center [61, 138] width 26 height 15
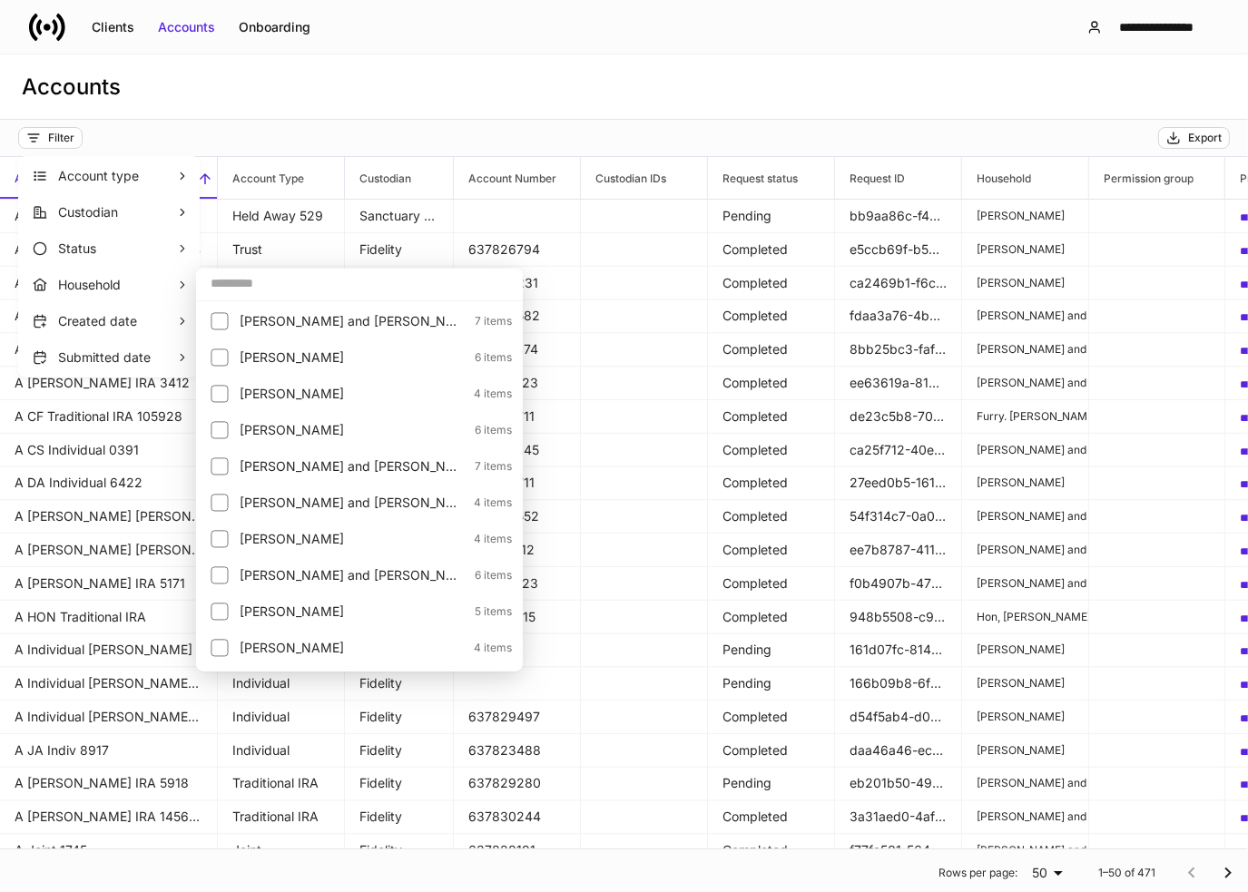
click at [264, 294] on input "text" at bounding box center [359, 283] width 327 height 33
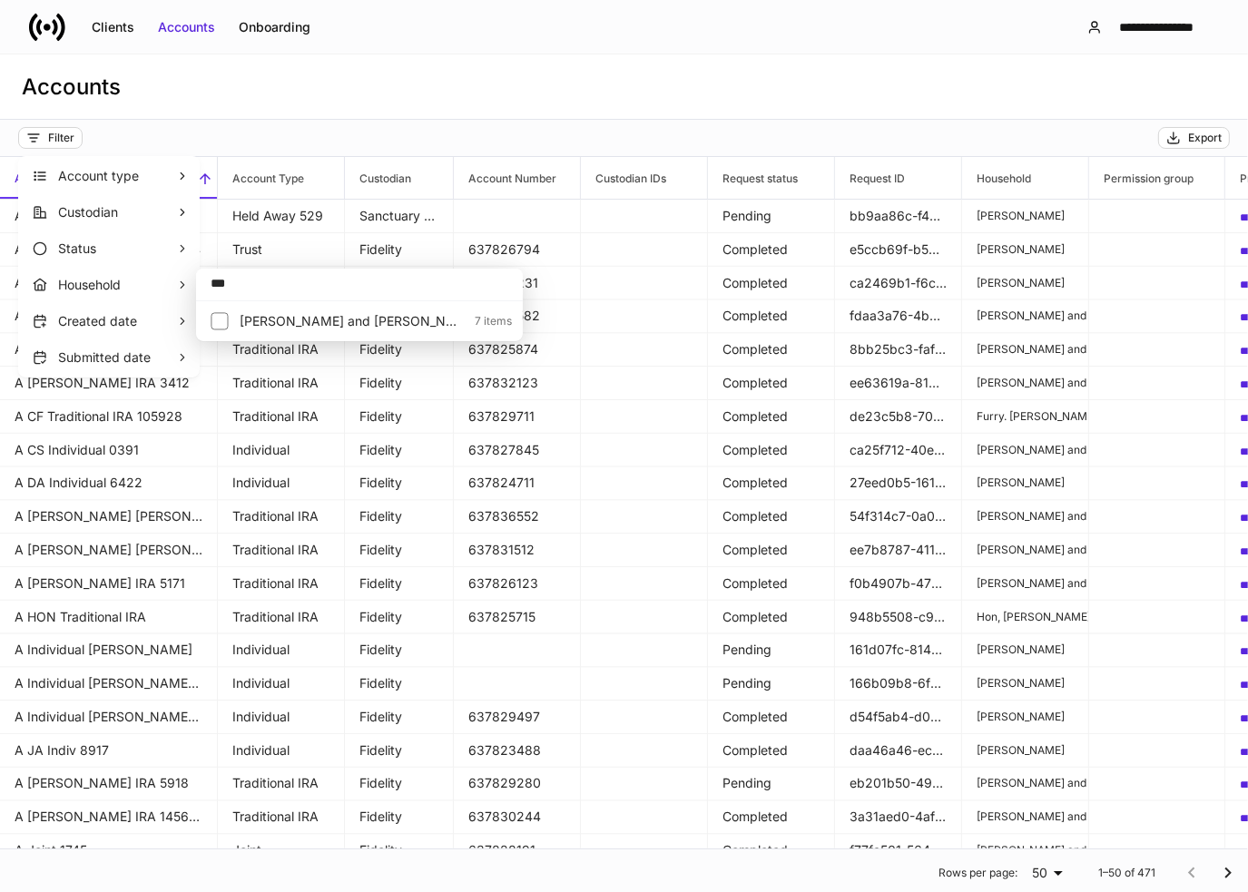
type input "***"
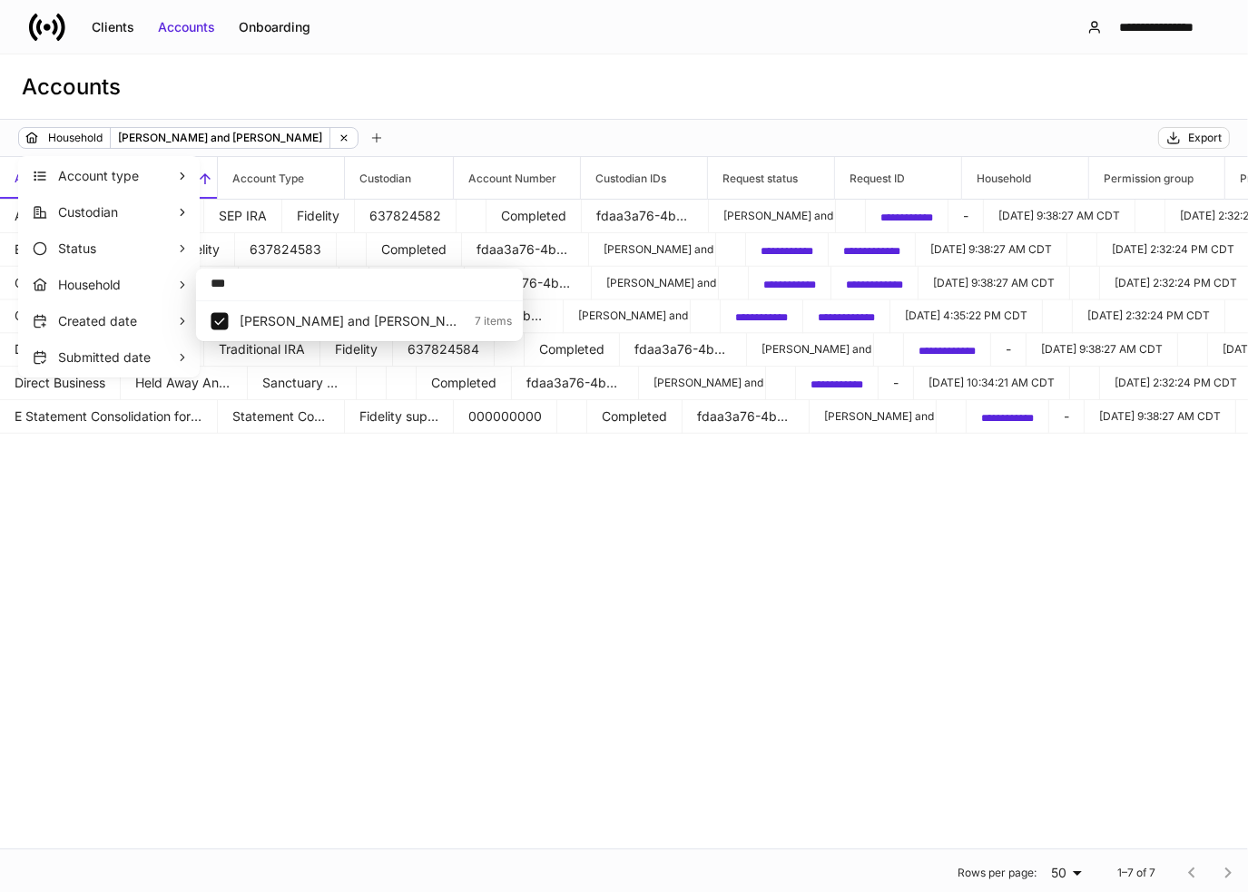
click at [460, 113] on div at bounding box center [624, 446] width 1248 height 892
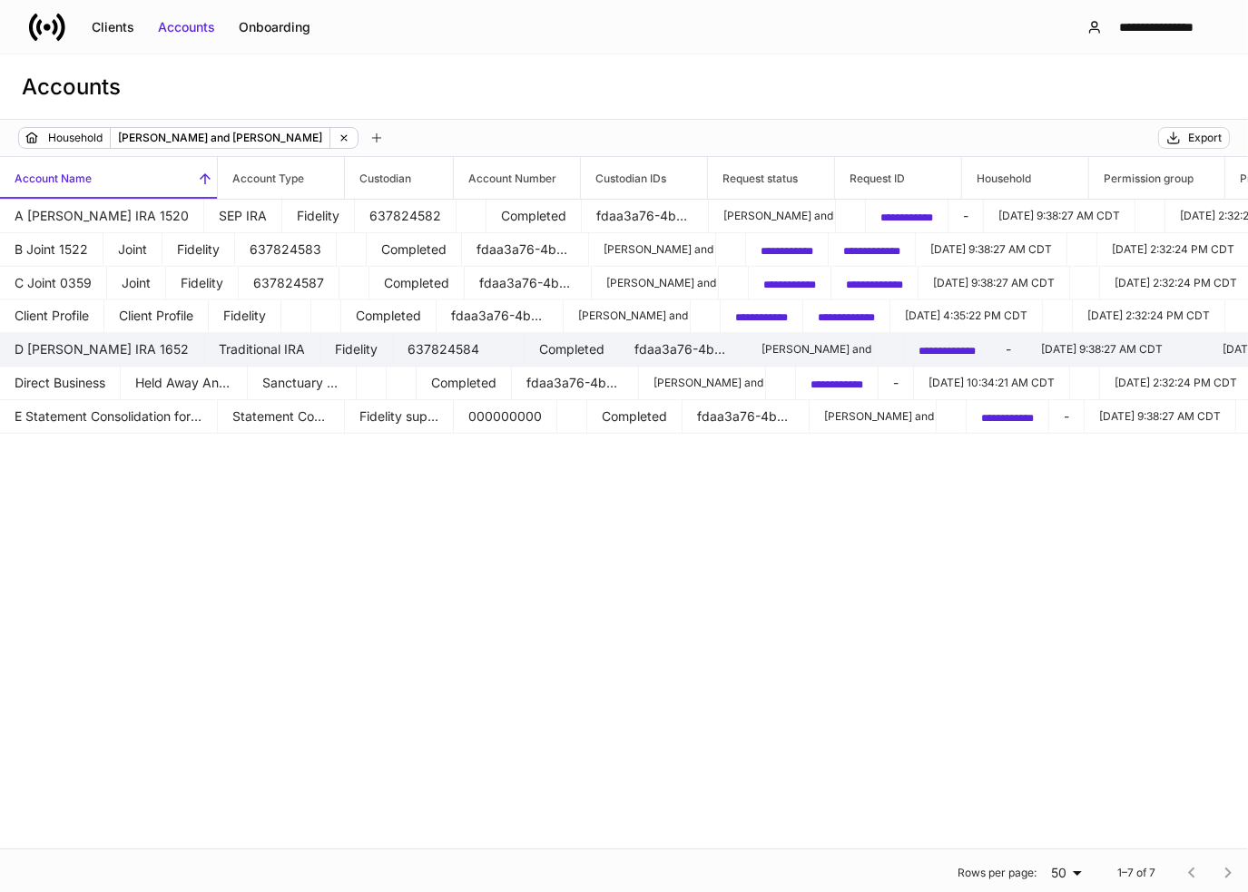
click at [114, 350] on td "D [PERSON_NAME] IRA 1652" at bounding box center [102, 350] width 204 height 34
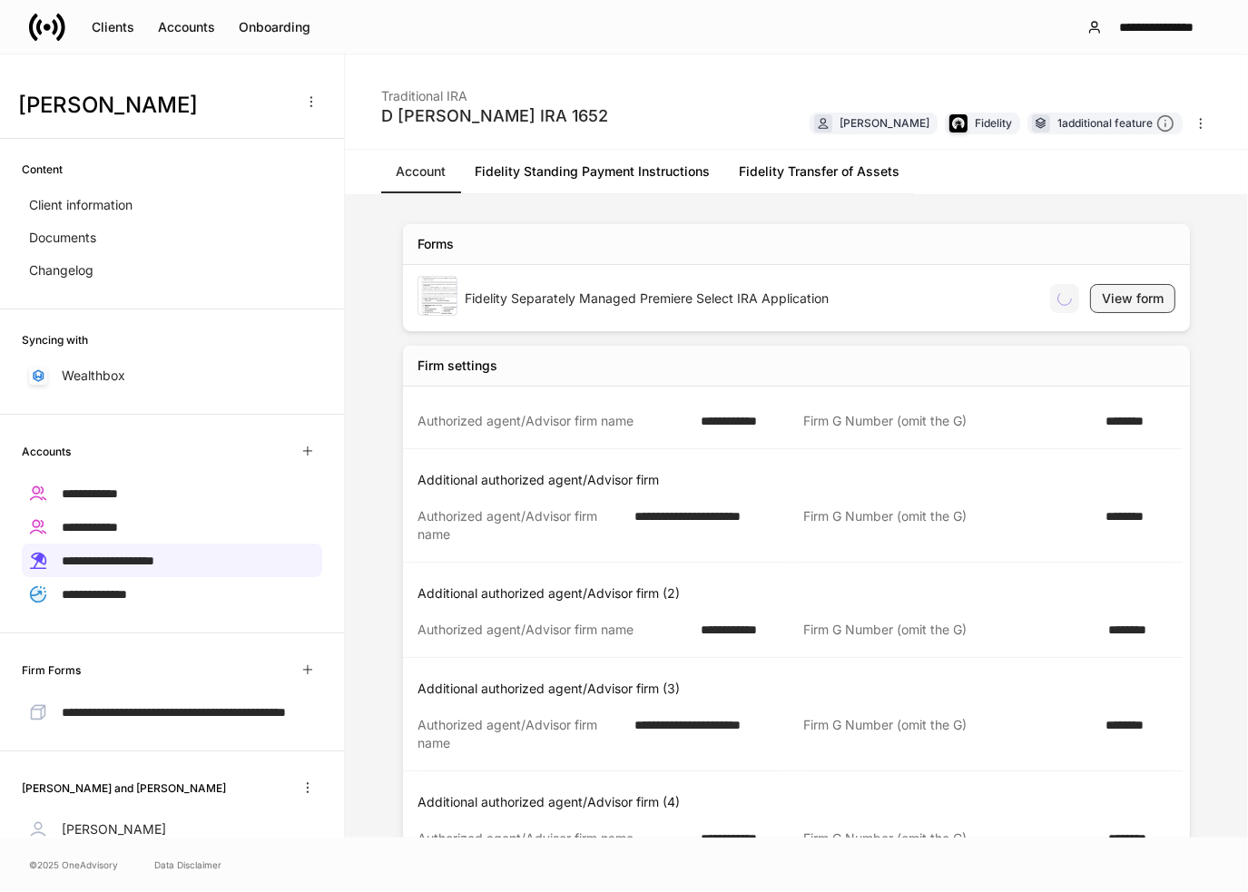
click at [1102, 297] on div "View form" at bounding box center [1133, 299] width 62 height 18
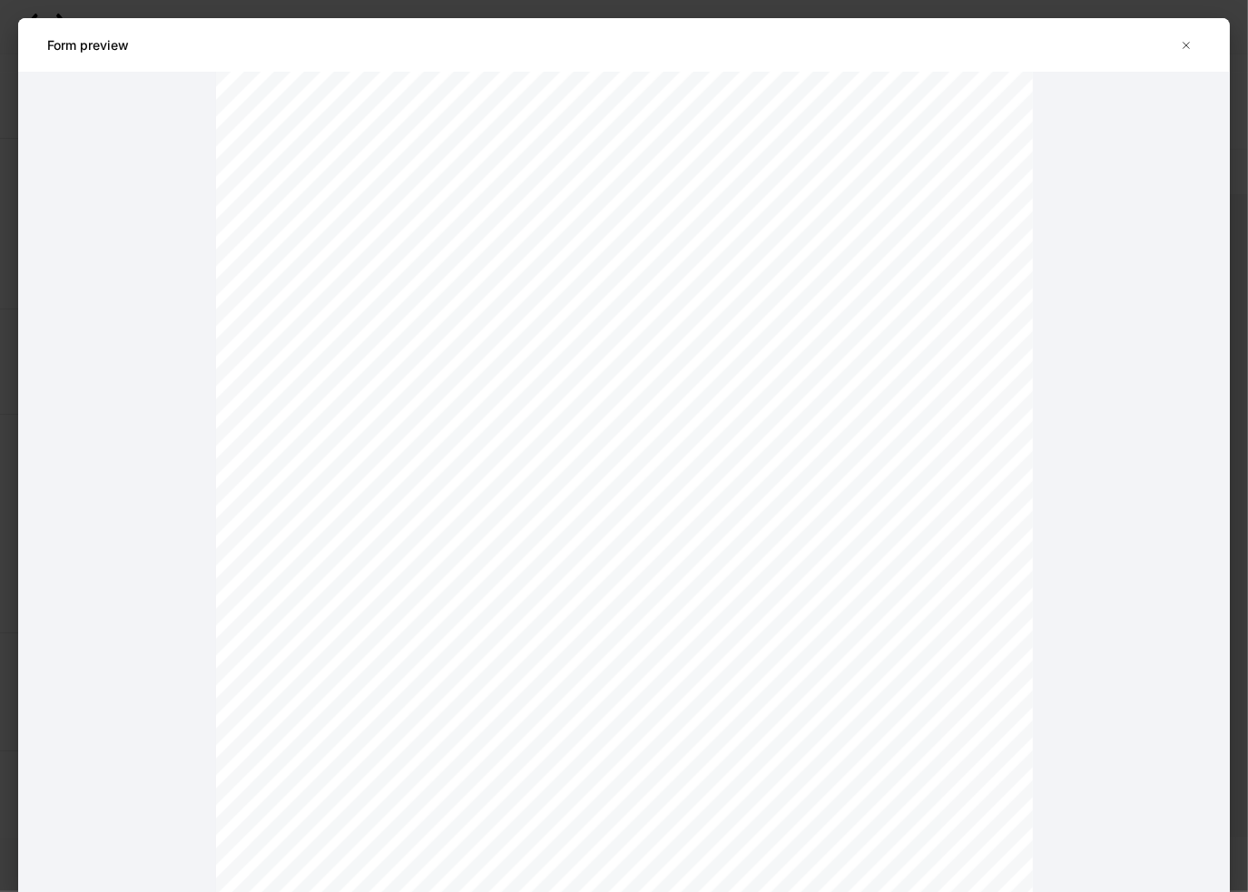
scroll to position [9531, 0]
drag, startPoint x: 1198, startPoint y: 445, endPoint x: 1170, endPoint y: 445, distance: 28.1
click at [1187, 42] on icon "button" at bounding box center [1186, 45] width 15 height 15
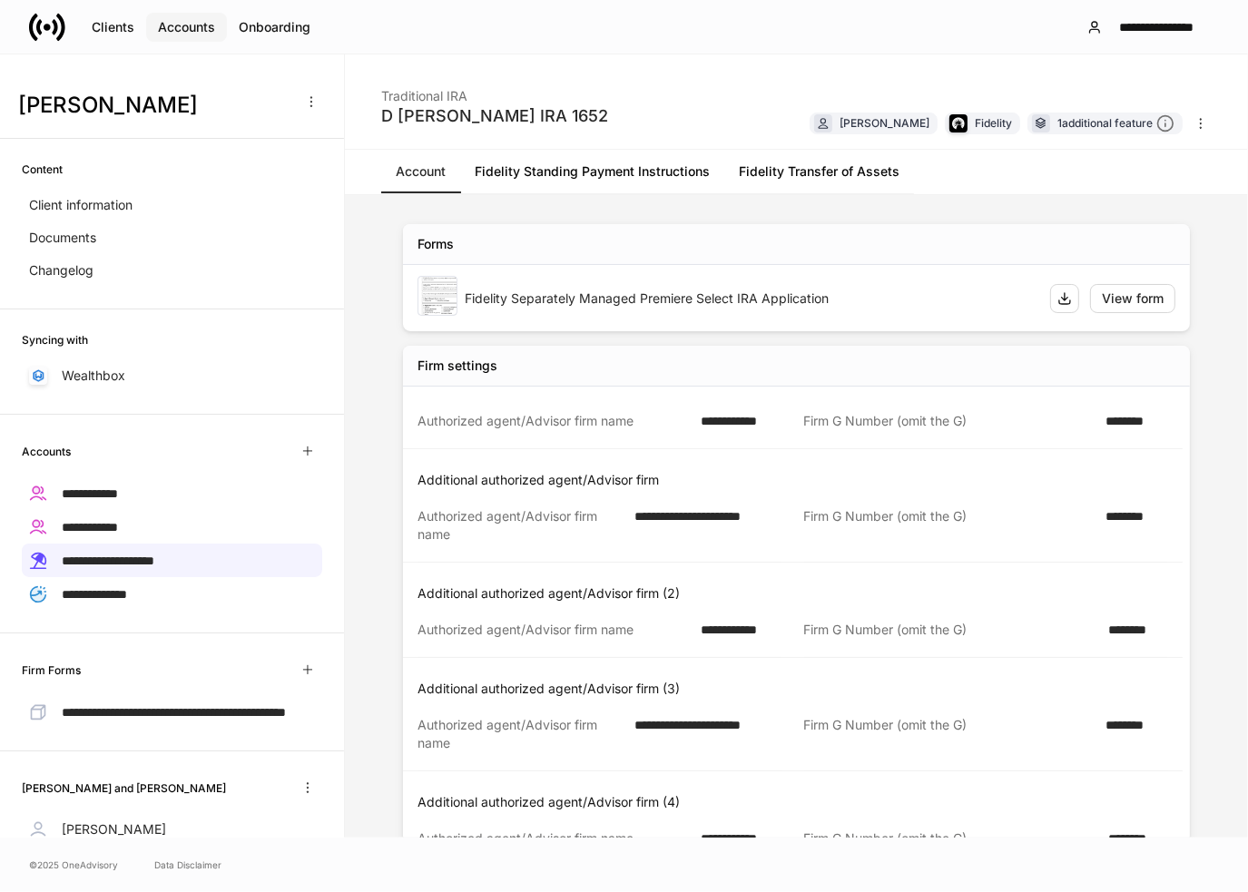
click at [178, 25] on div "Accounts" at bounding box center [186, 27] width 57 height 18
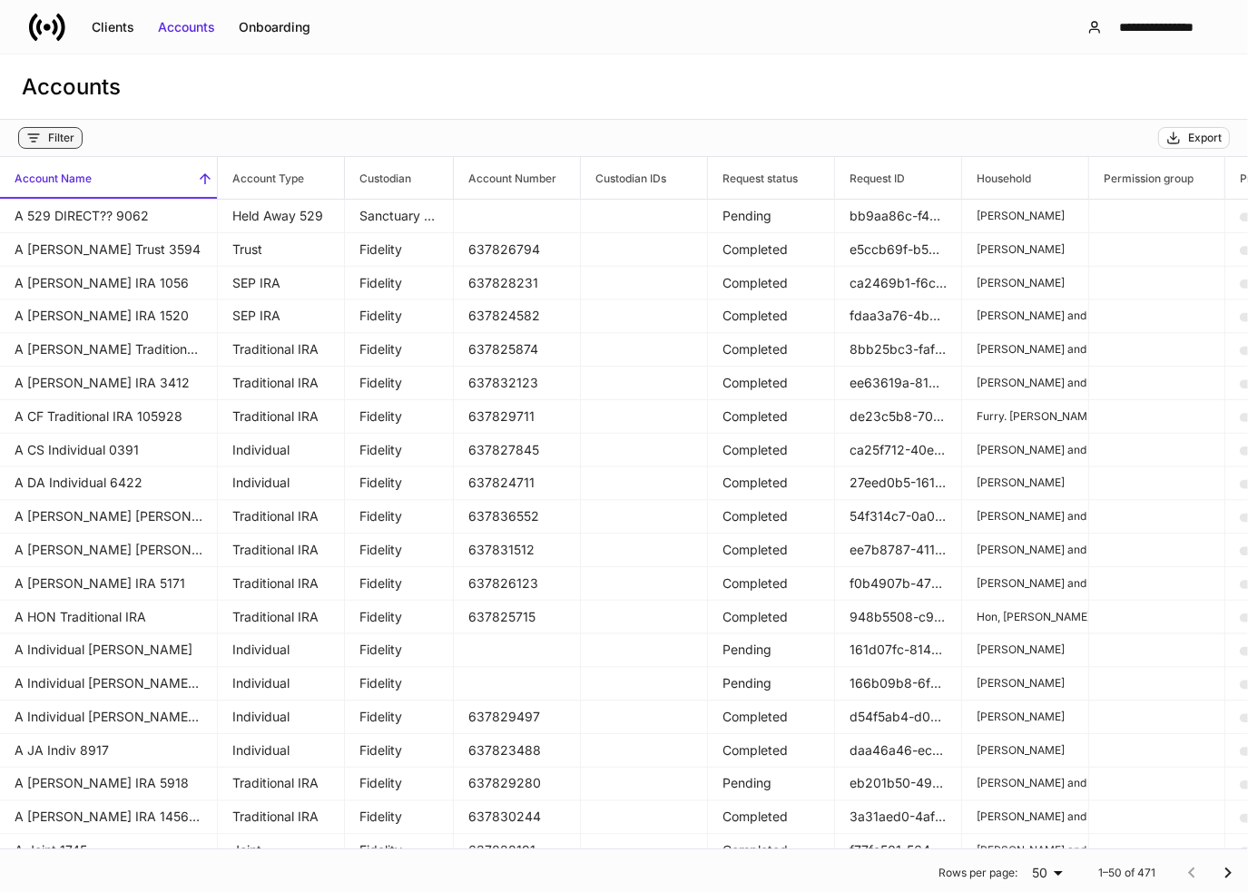
click at [63, 140] on div "Filter" at bounding box center [61, 138] width 26 height 15
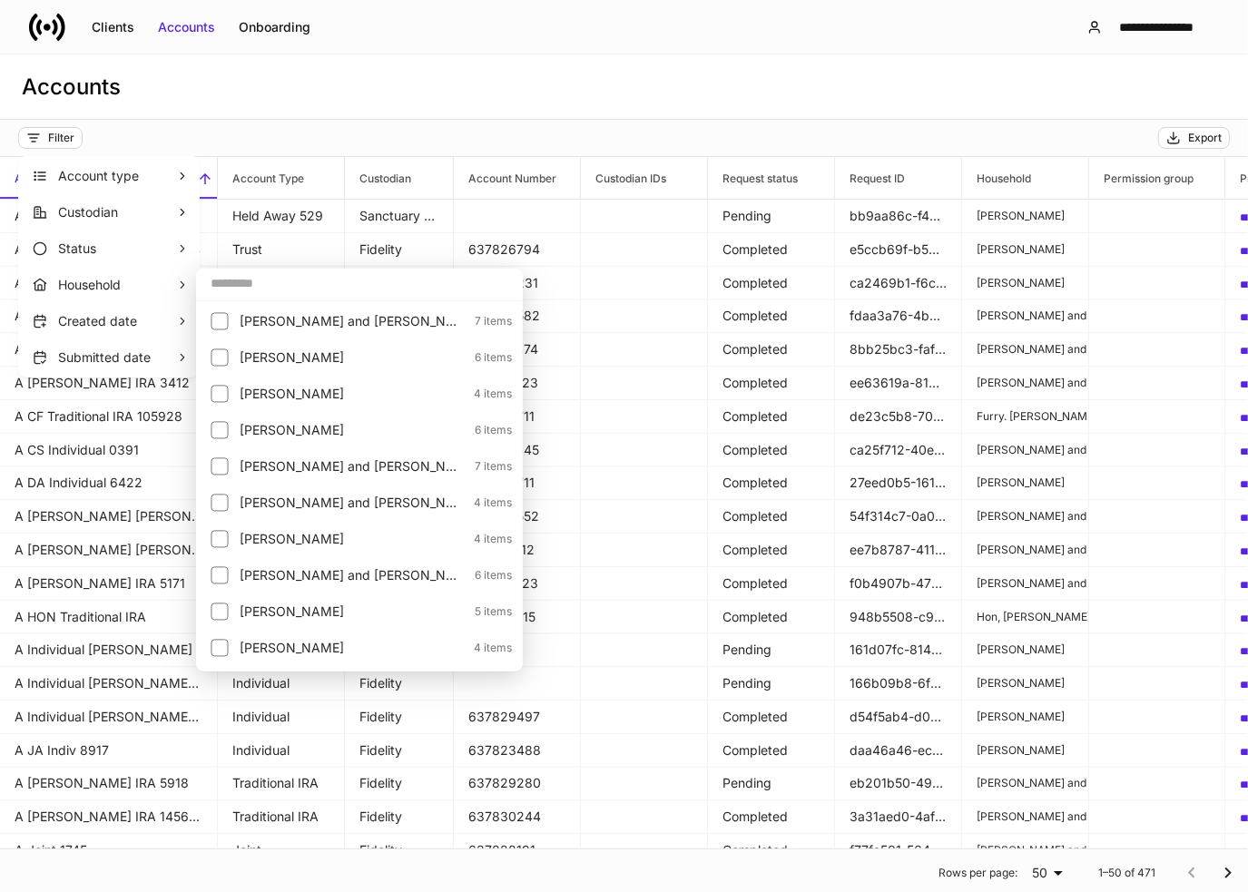
click at [237, 283] on input "text" at bounding box center [359, 283] width 327 height 33
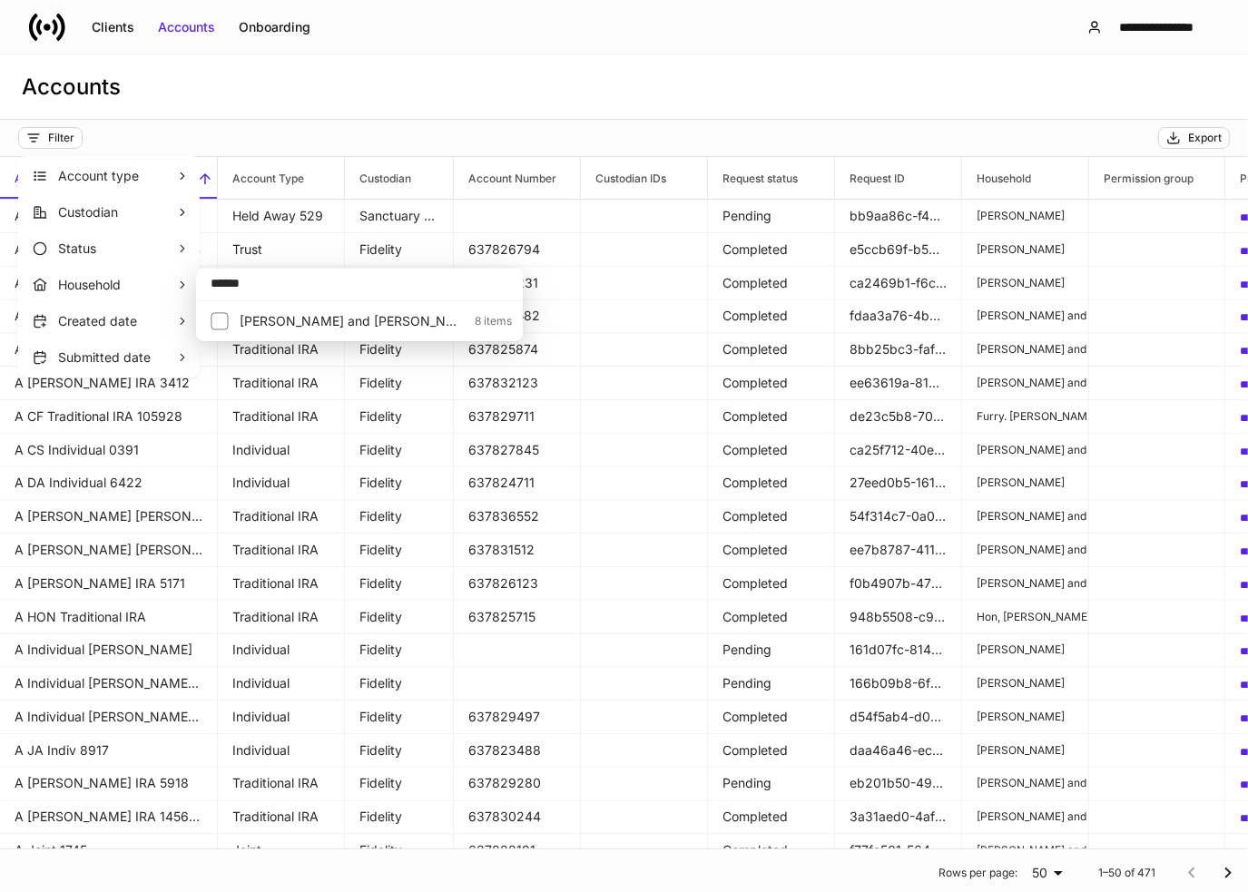
type input "******"
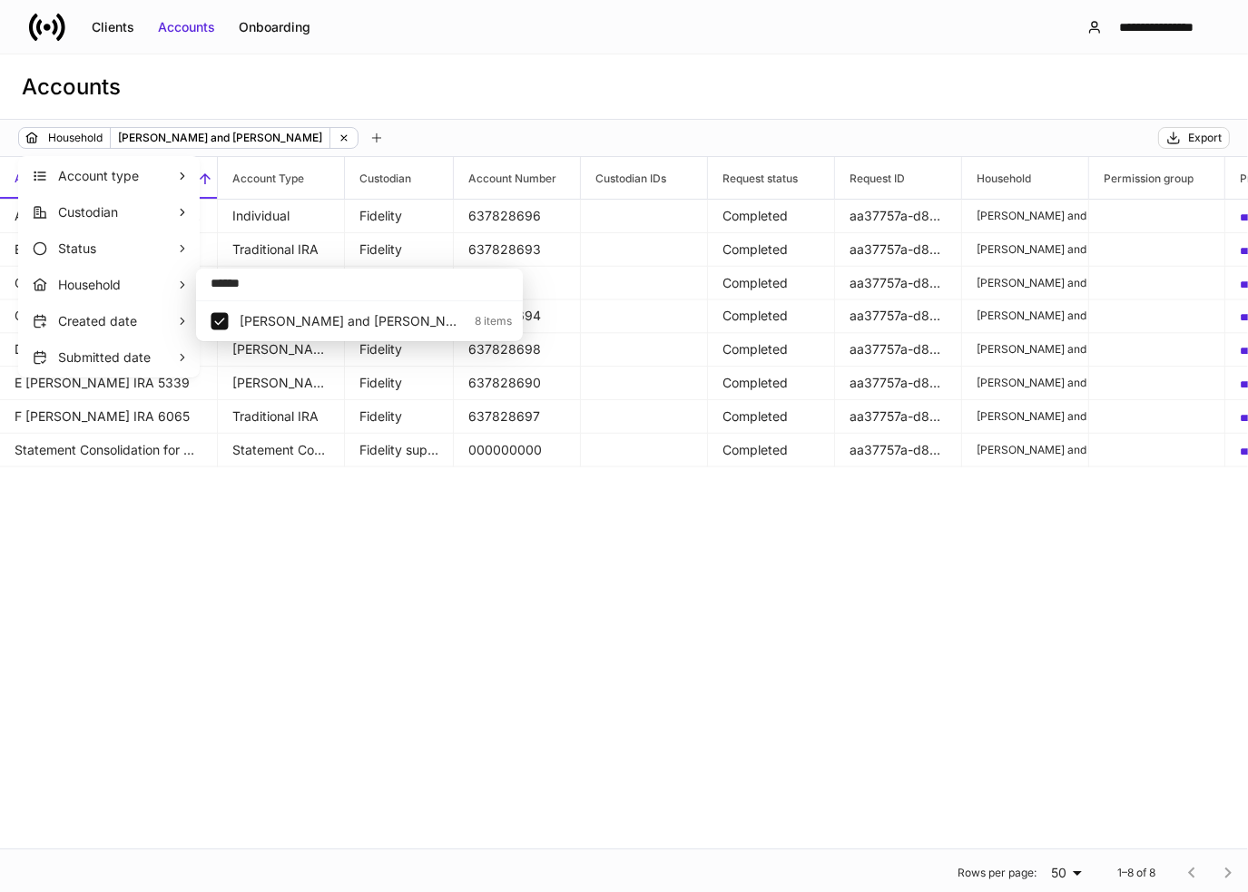
click at [338, 669] on div at bounding box center [624, 446] width 1248 height 892
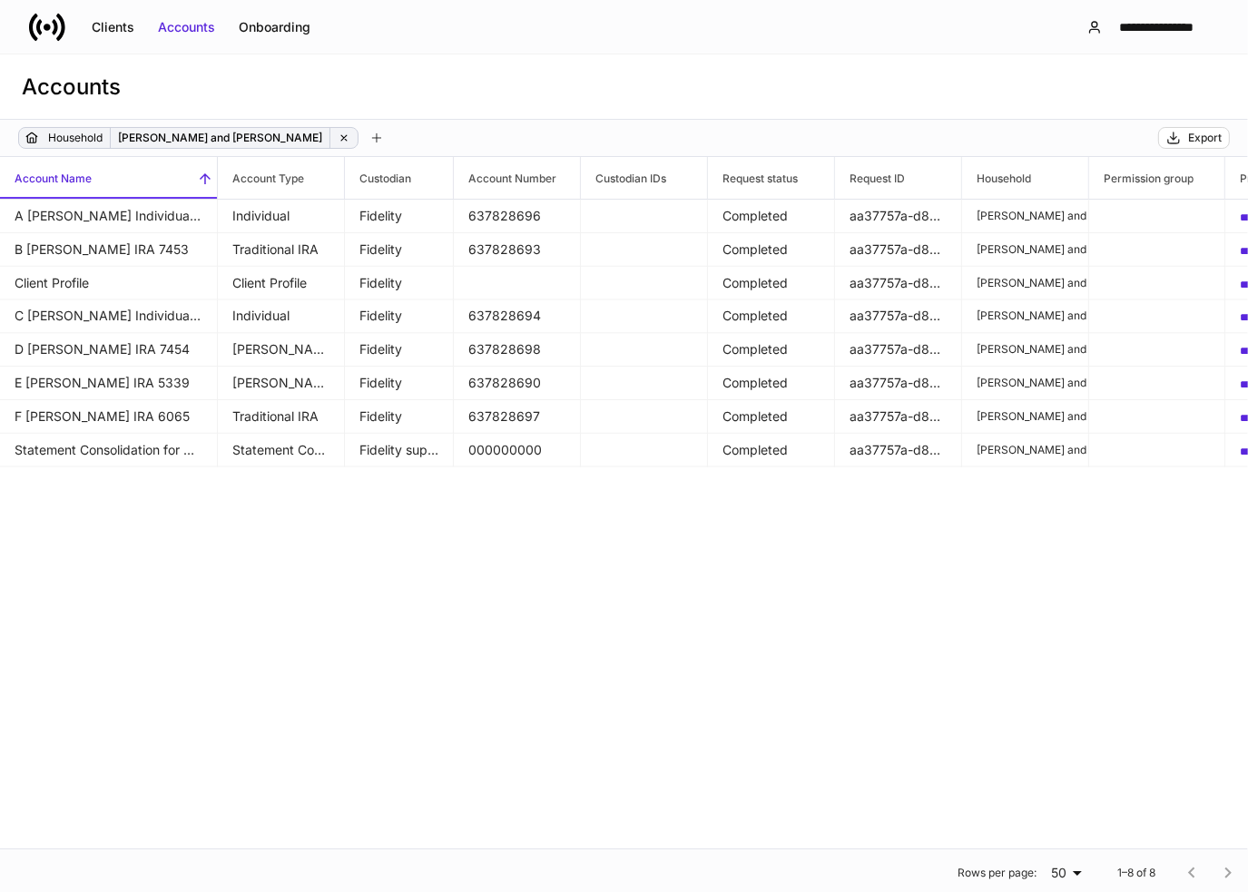
click at [338, 136] on icon at bounding box center [344, 138] width 13 height 13
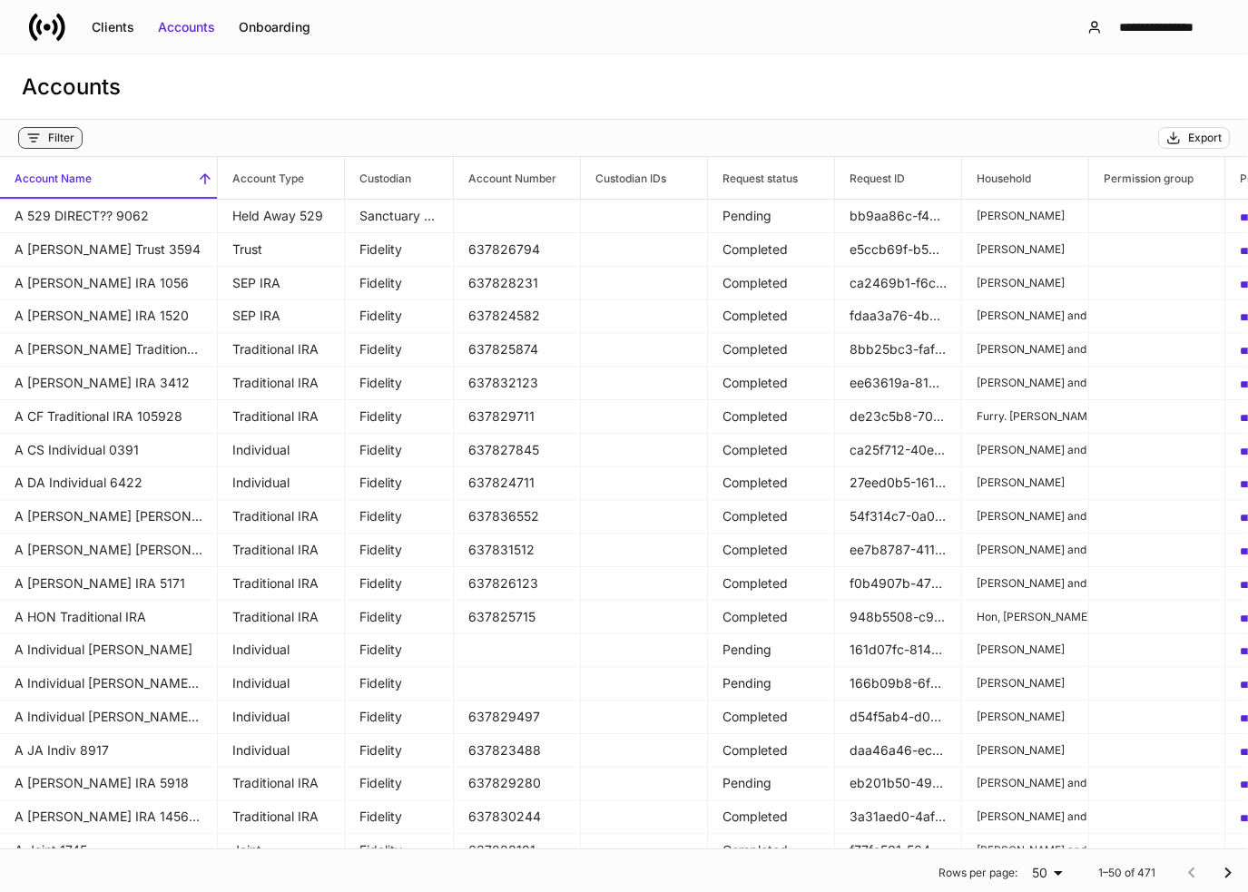
click at [51, 131] on div "Filter" at bounding box center [61, 138] width 26 height 15
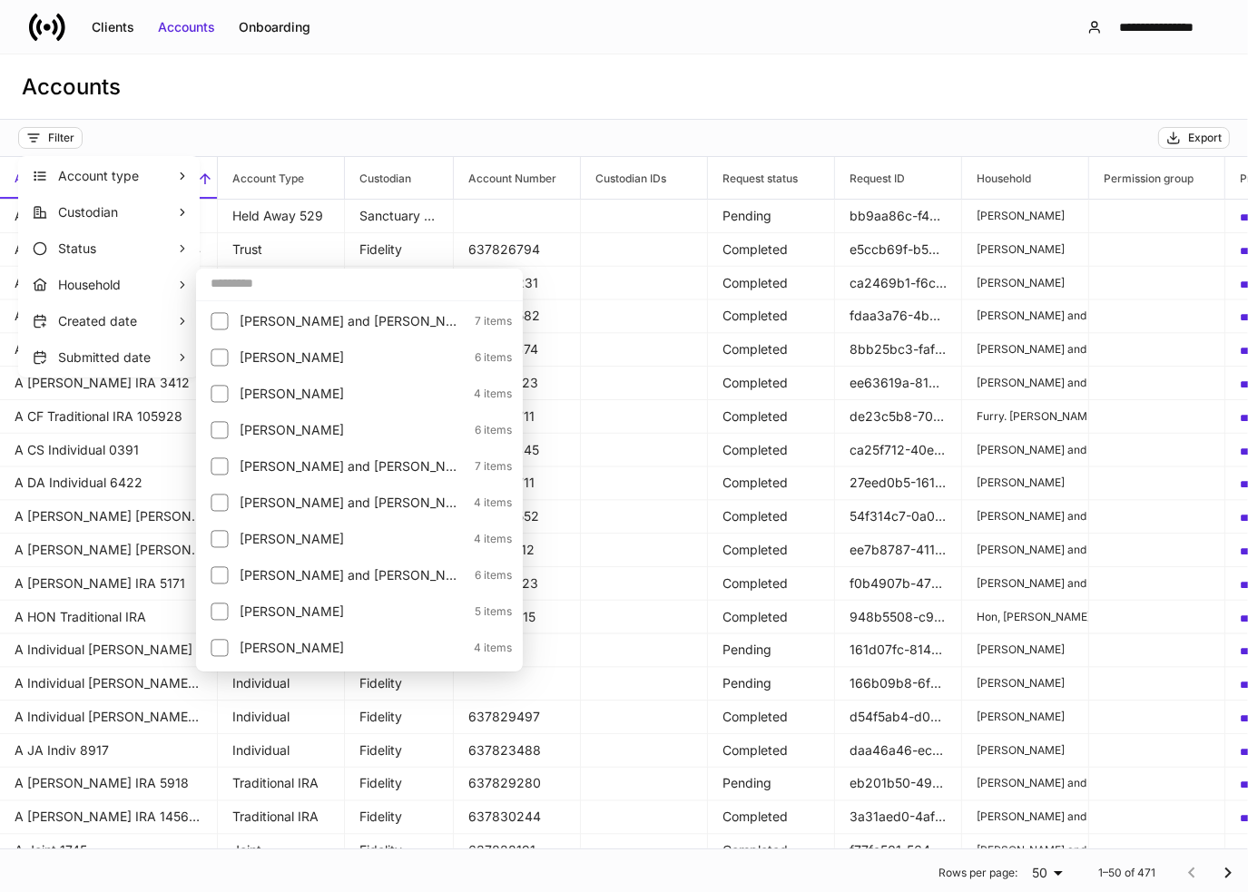
click at [253, 286] on input "text" at bounding box center [359, 283] width 327 height 33
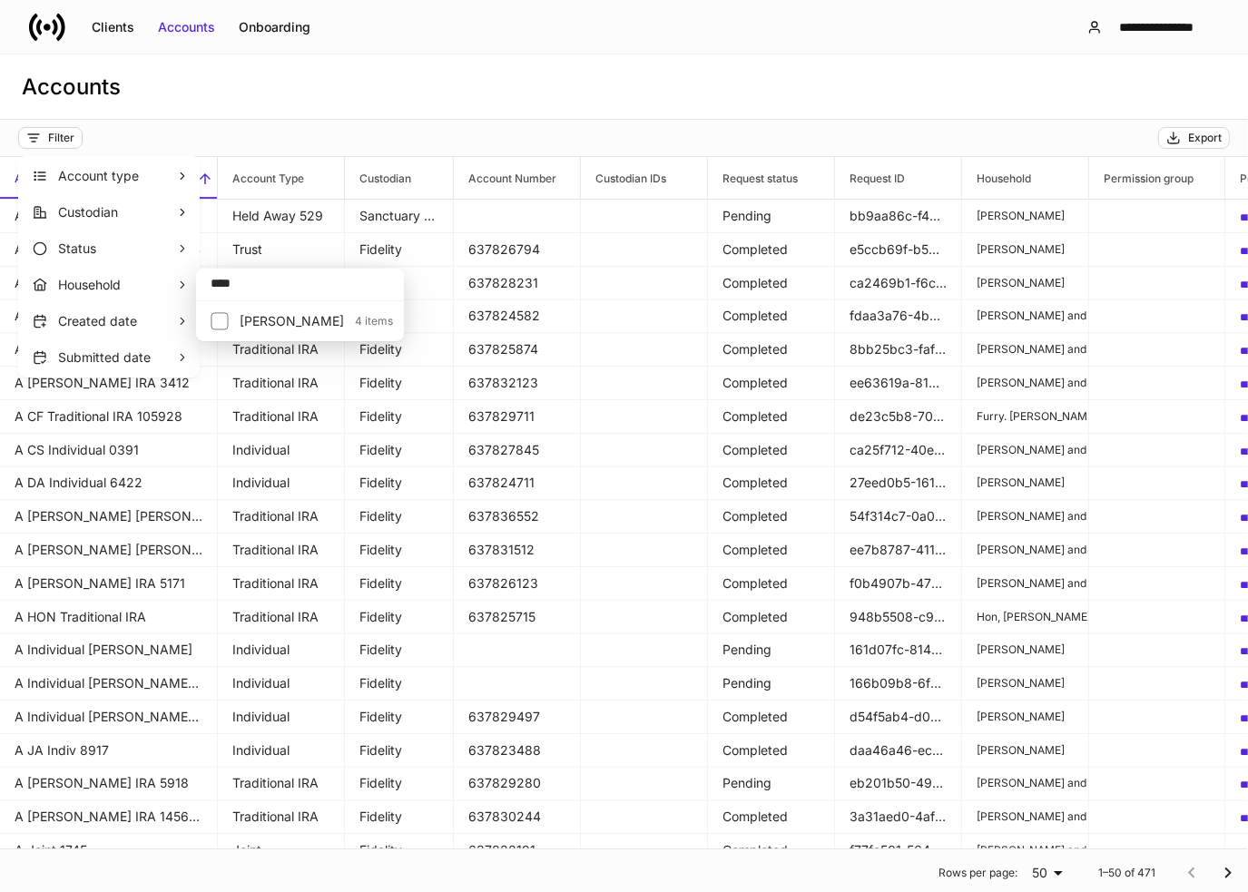
type input "****"
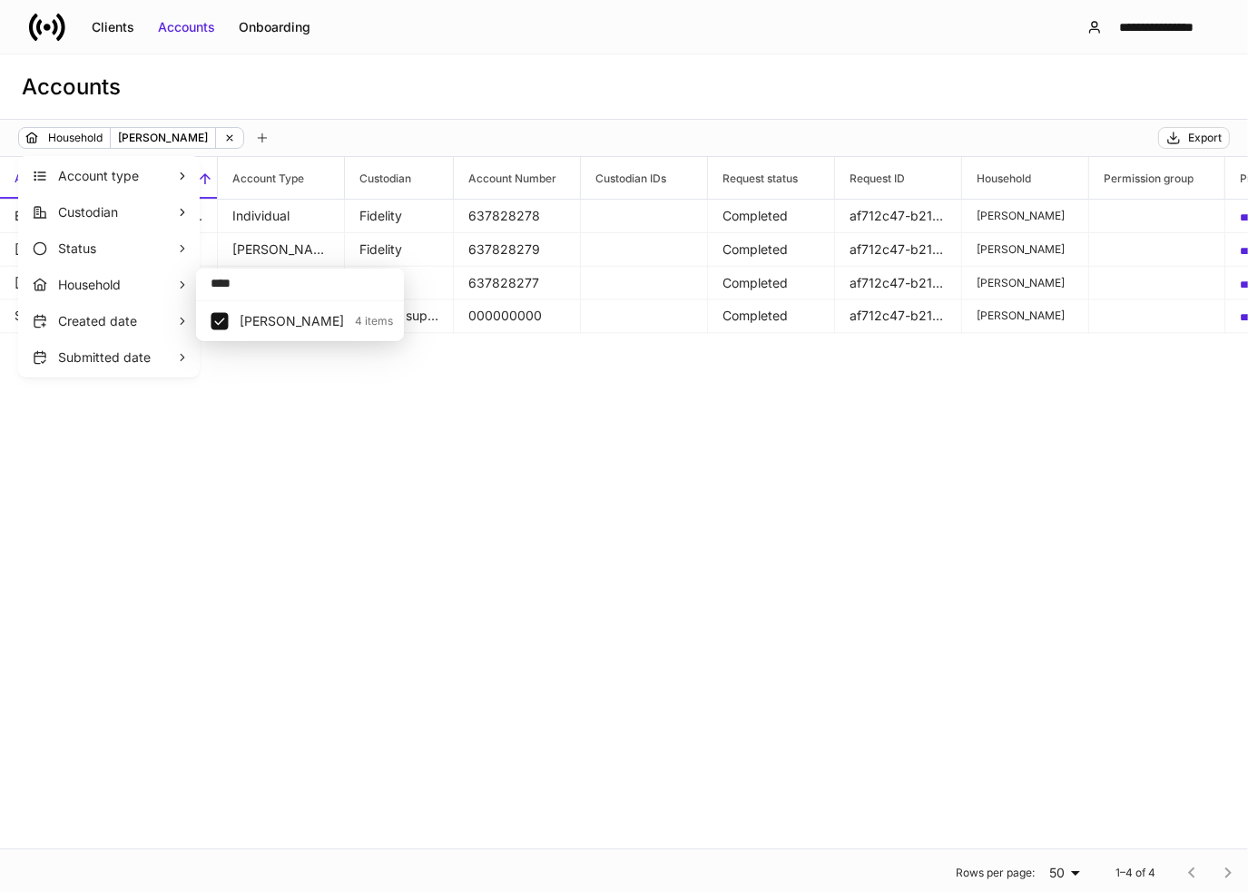
click at [506, 120] on div at bounding box center [624, 446] width 1248 height 892
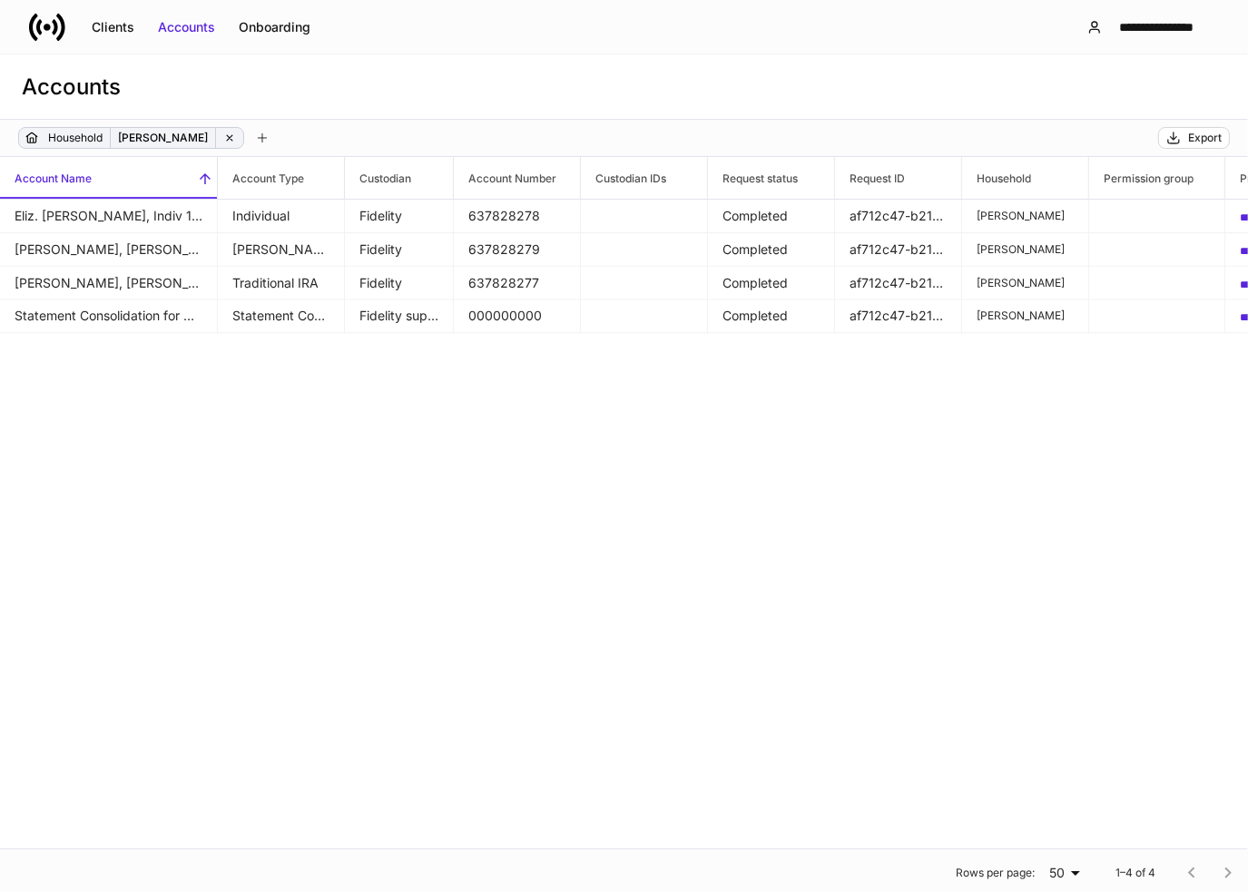
click at [232, 137] on icon at bounding box center [229, 137] width 5 height 5
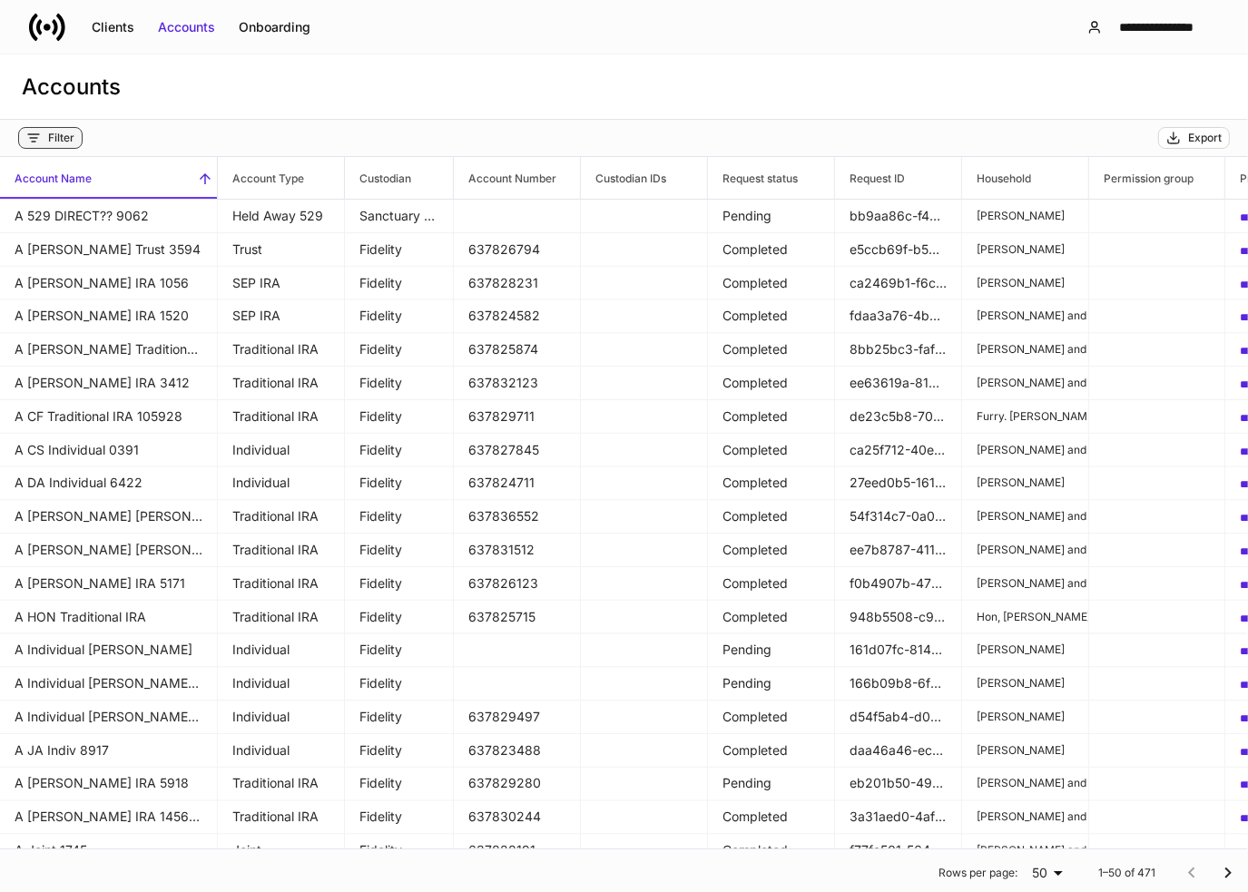
click at [58, 139] on div "Filter" at bounding box center [61, 138] width 26 height 15
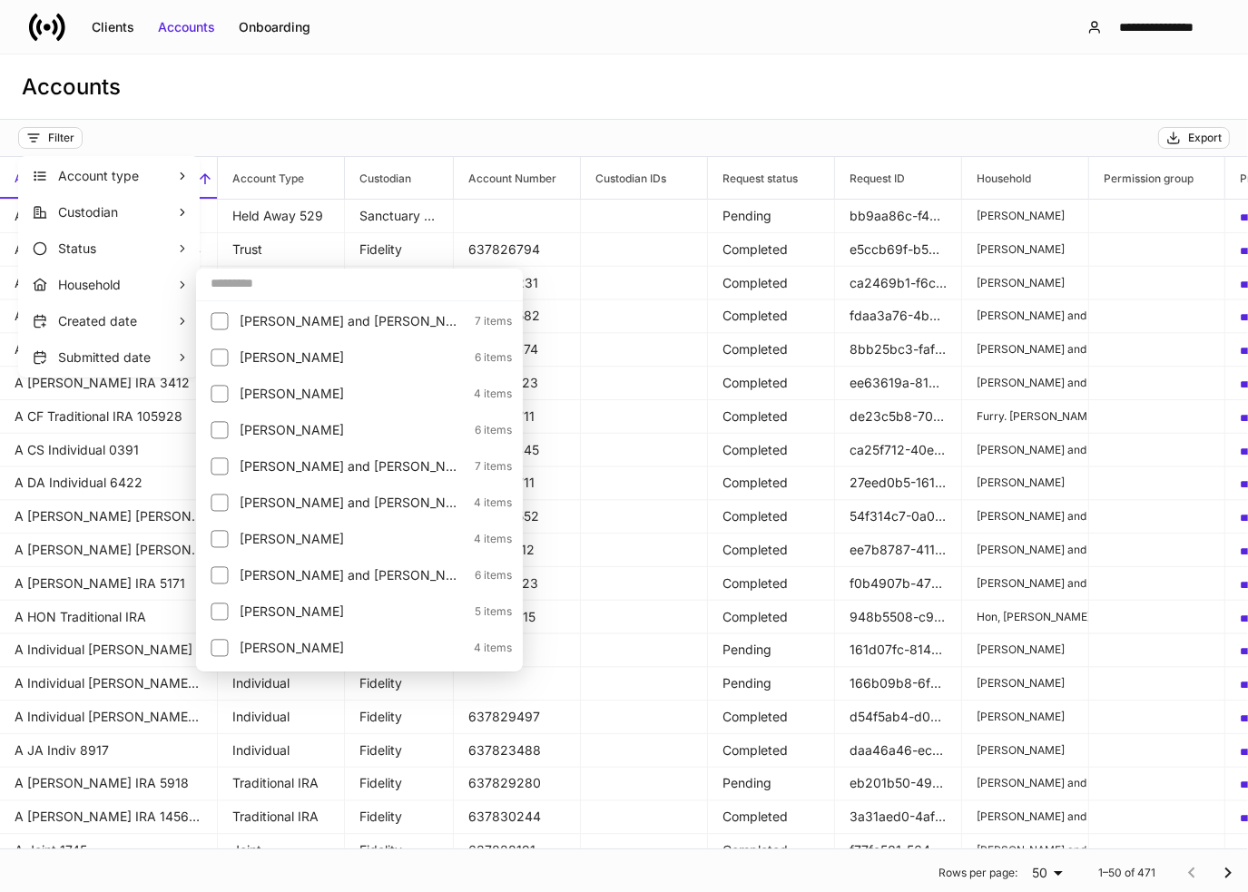
click at [230, 290] on input "text" at bounding box center [359, 283] width 327 height 33
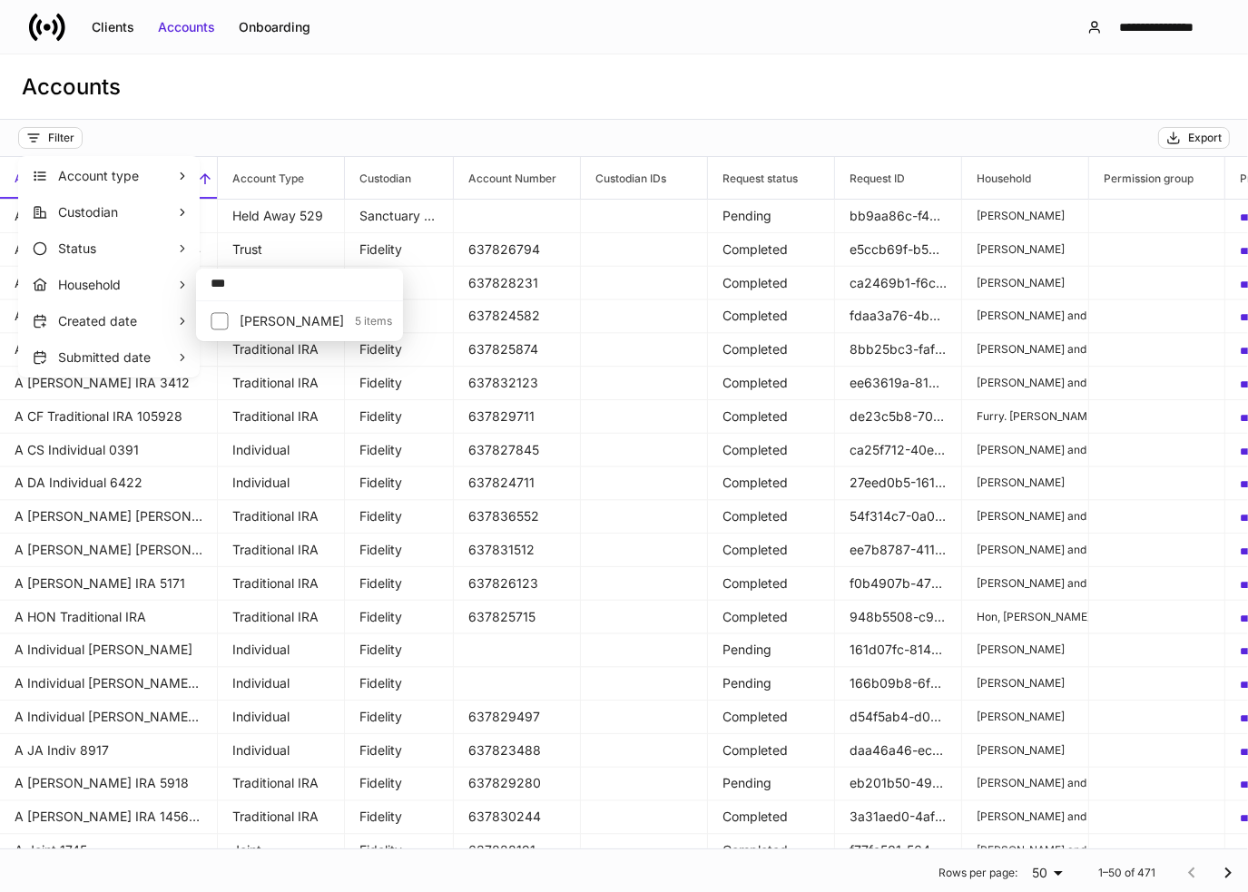
type input "***"
click at [243, 316] on p "[PERSON_NAME]" at bounding box center [292, 321] width 104 height 18
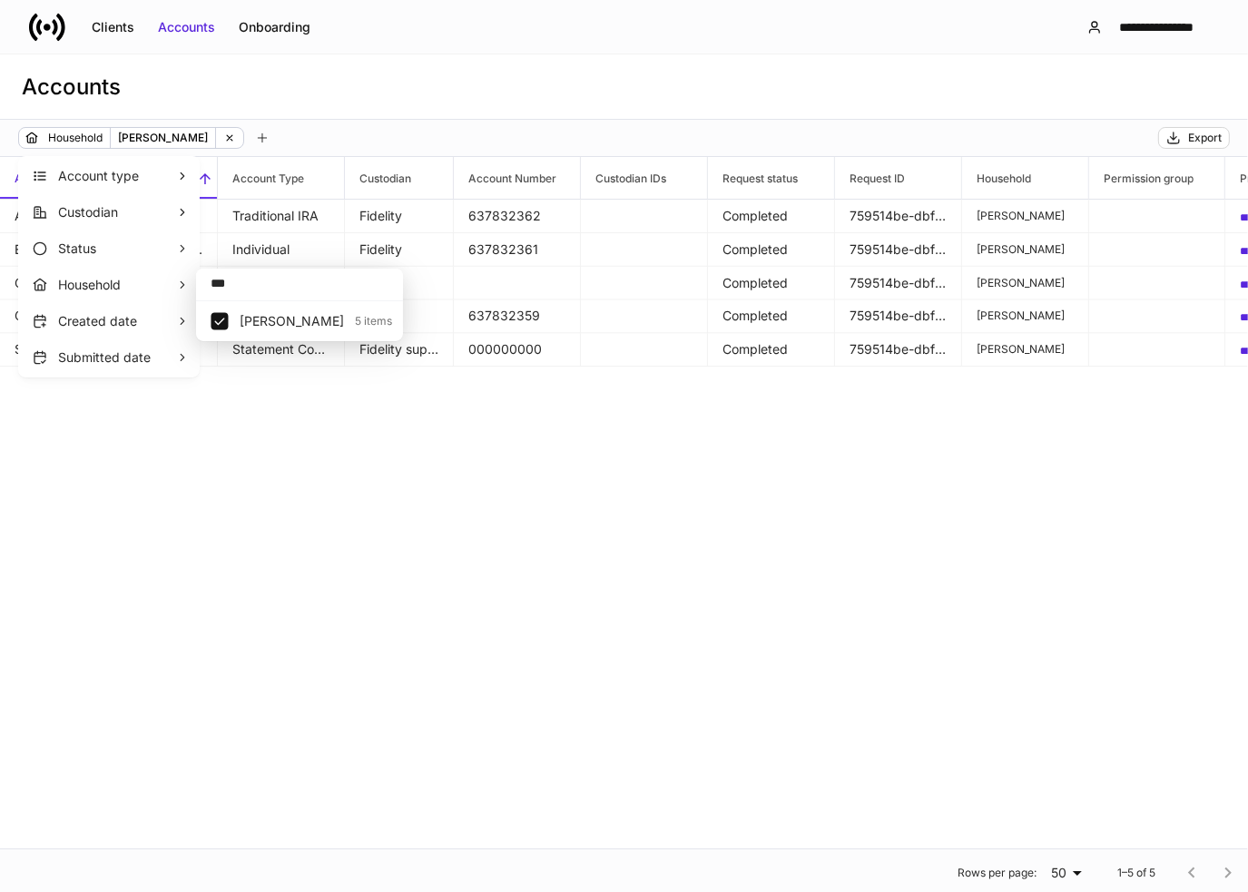
click at [688, 116] on div at bounding box center [624, 446] width 1248 height 892
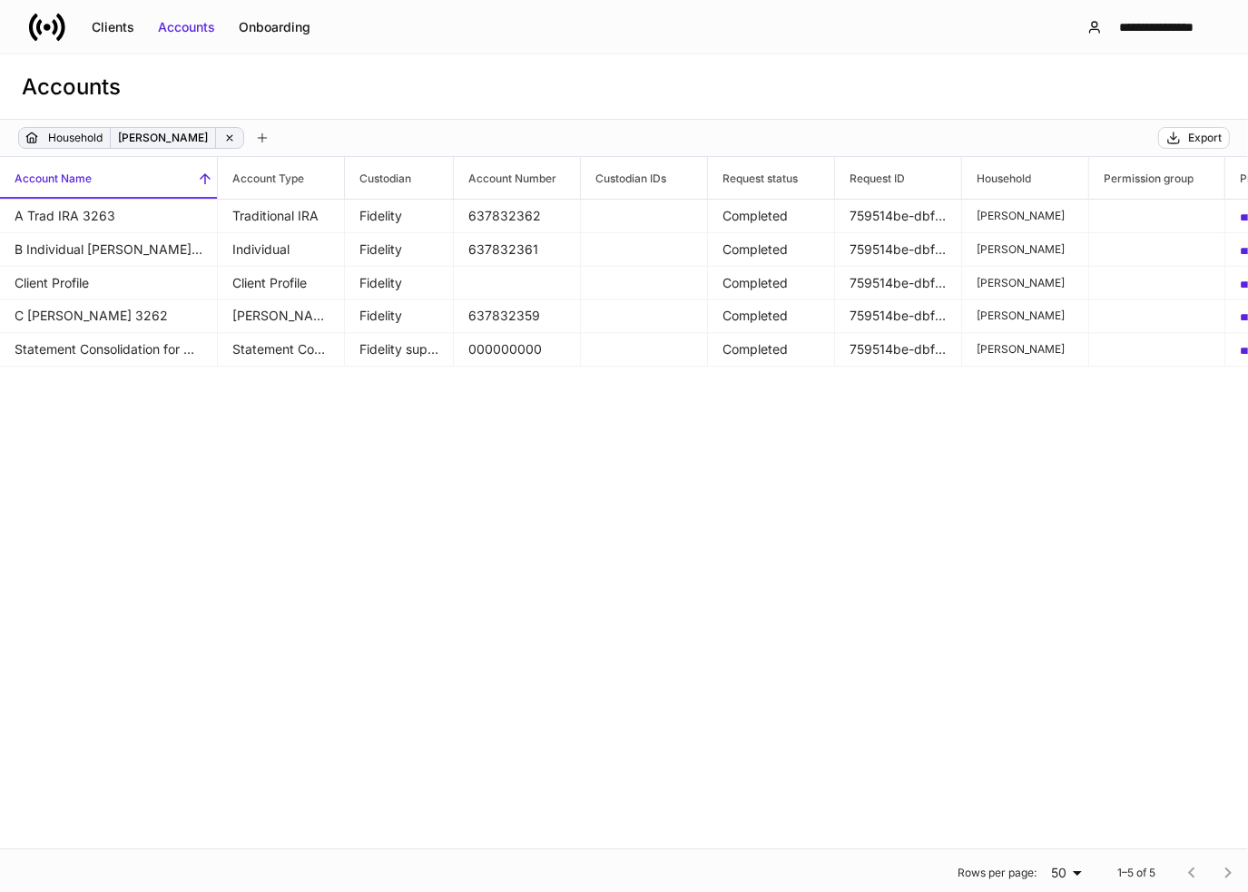
click at [232, 137] on icon at bounding box center [229, 137] width 5 height 5
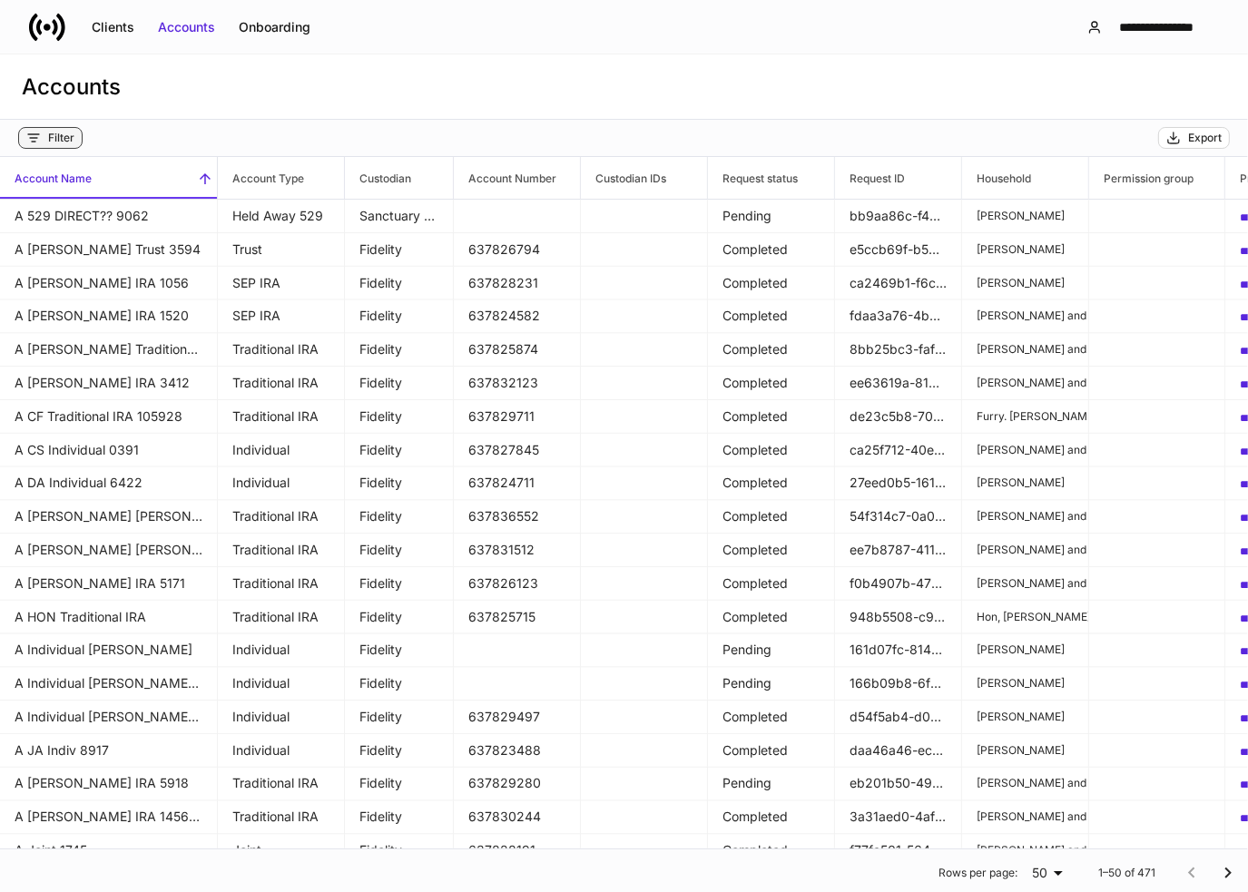
click at [62, 139] on div "Filter" at bounding box center [61, 138] width 26 height 15
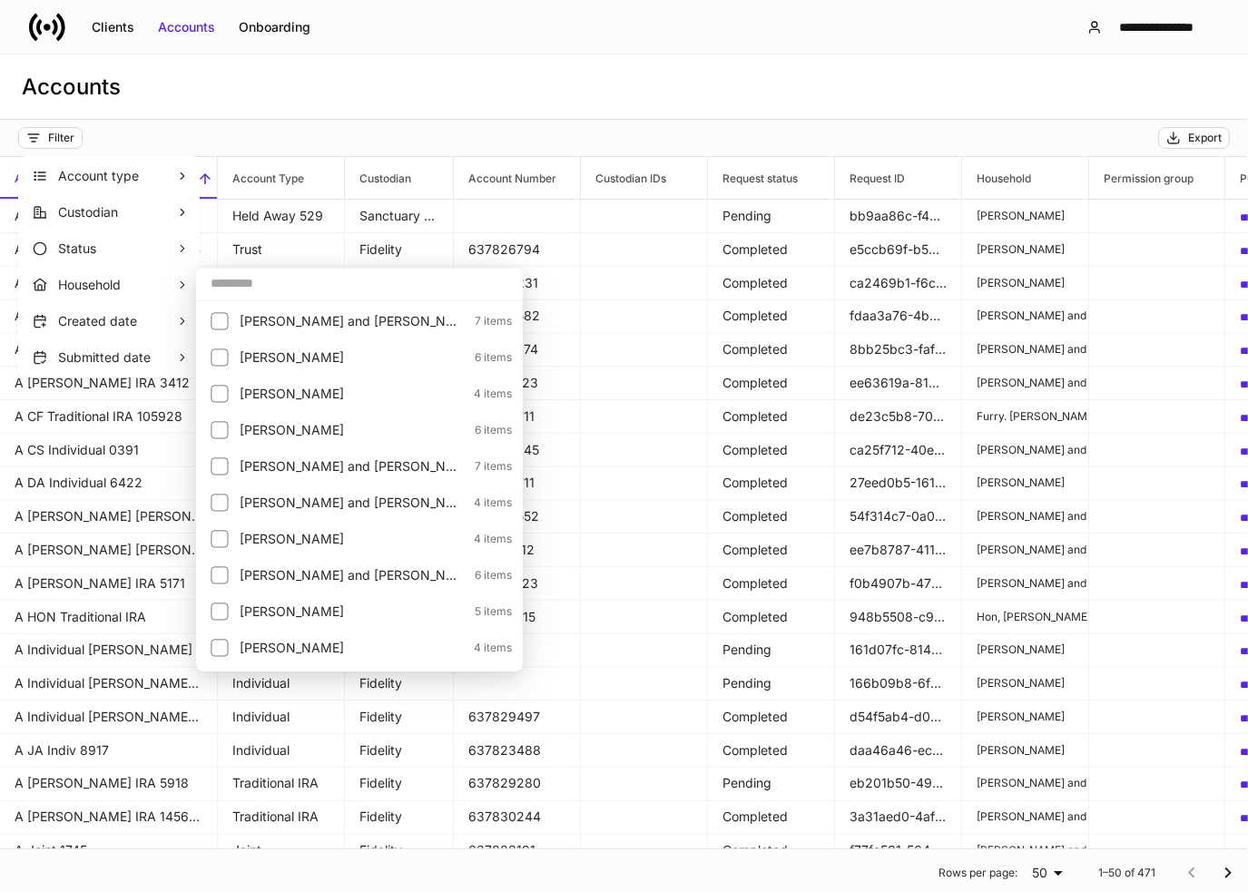
click at [236, 279] on input "text" at bounding box center [359, 283] width 327 height 33
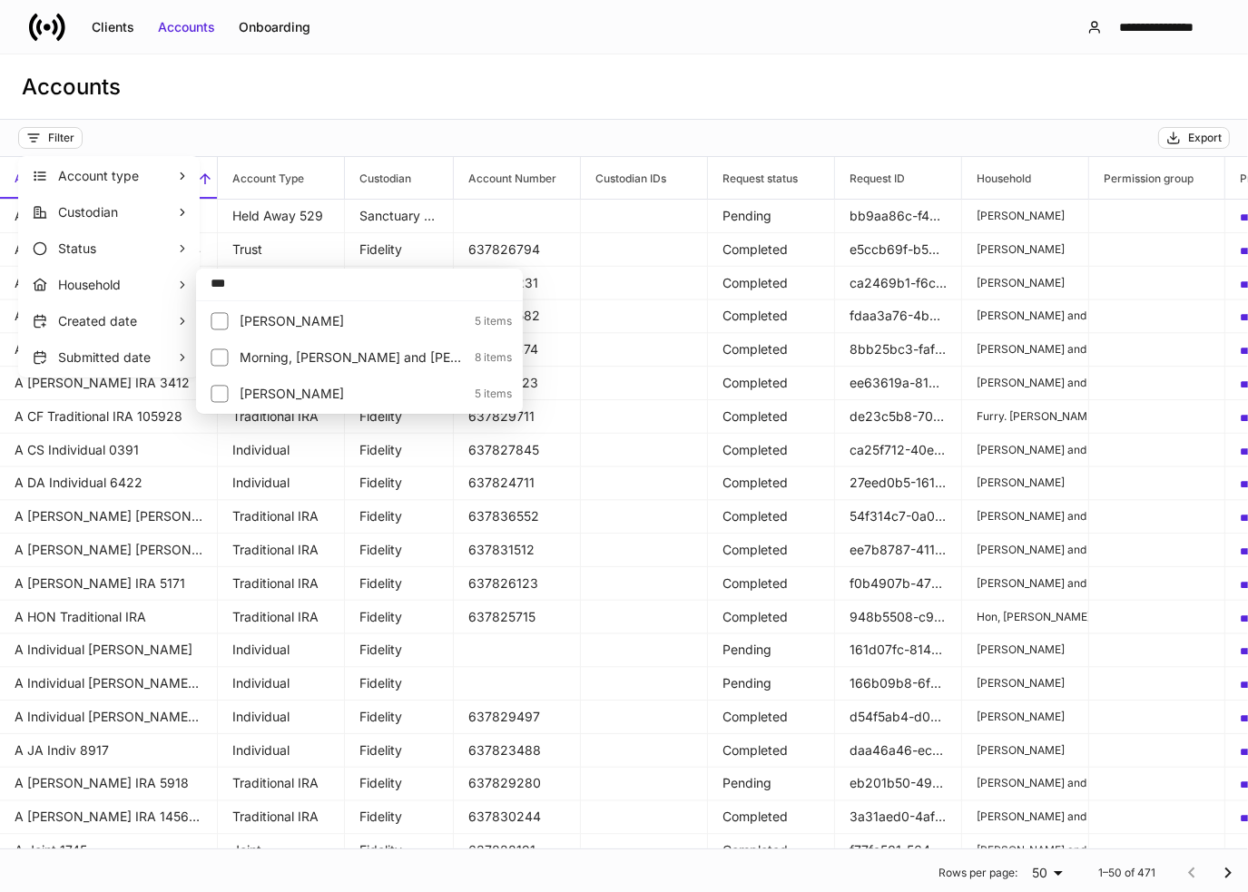
type input "***"
click at [205, 405] on li "[PERSON_NAME] 5 items" at bounding box center [360, 394] width 320 height 33
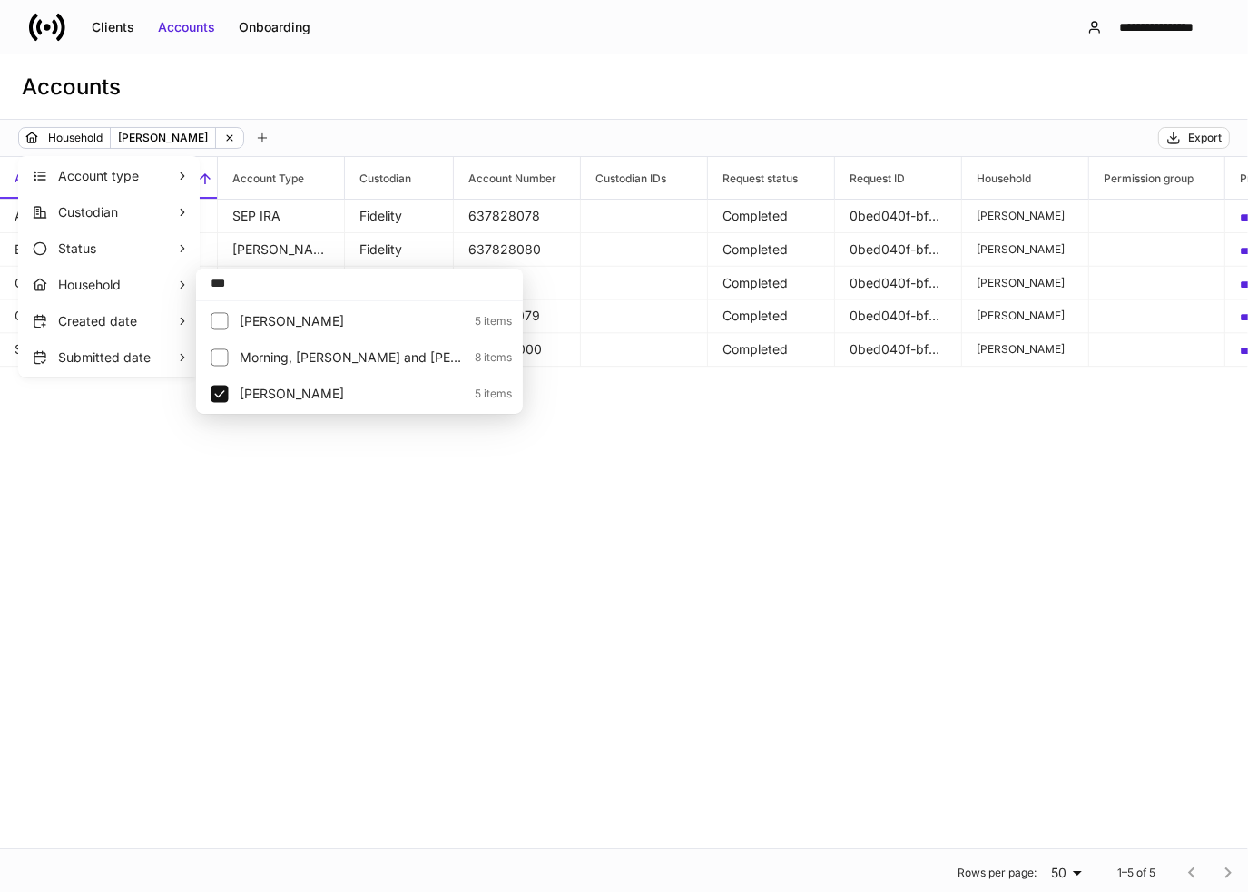
click at [424, 476] on div at bounding box center [624, 446] width 1248 height 892
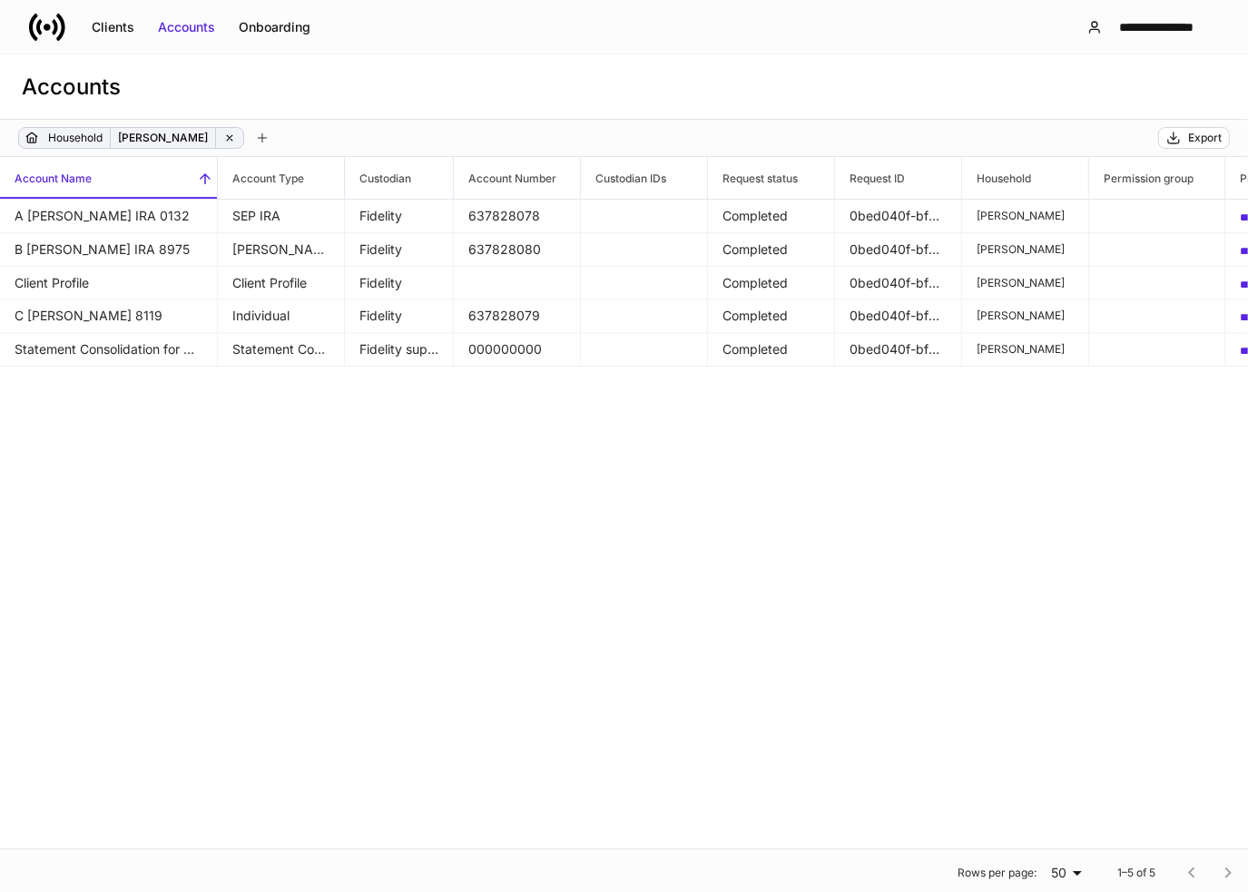
click at [227, 133] on icon at bounding box center [229, 138] width 13 height 13
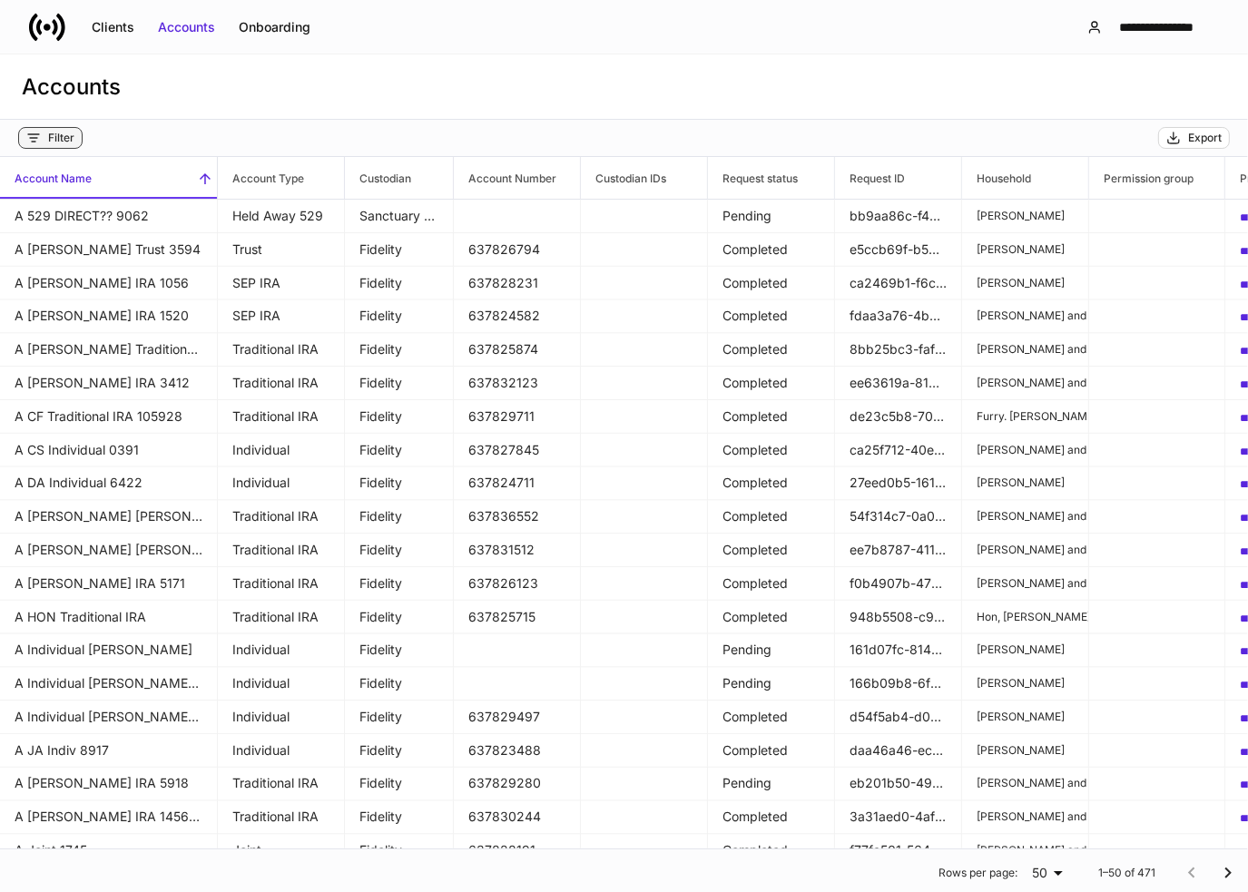
click at [54, 143] on div "Filter" at bounding box center [61, 138] width 26 height 15
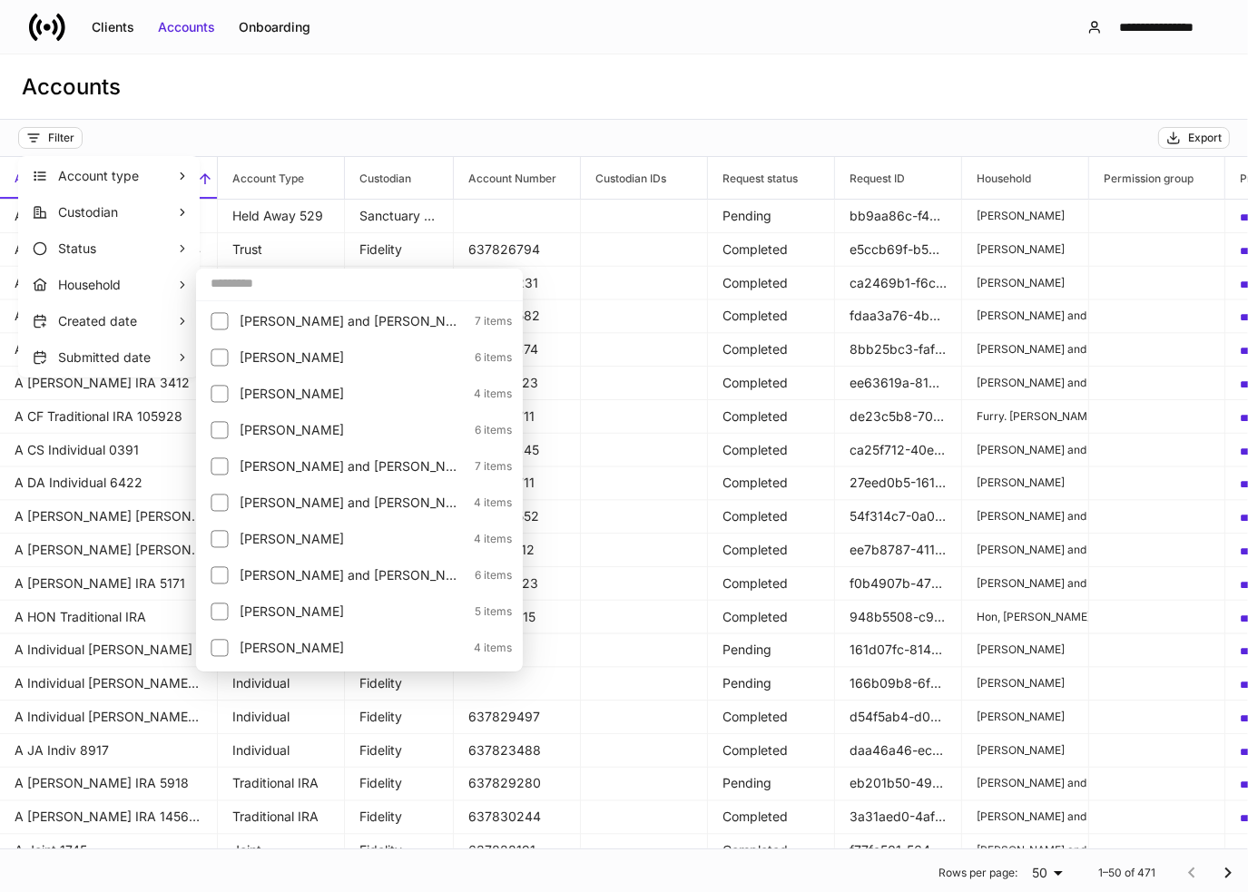
click at [250, 283] on input "text" at bounding box center [359, 283] width 327 height 33
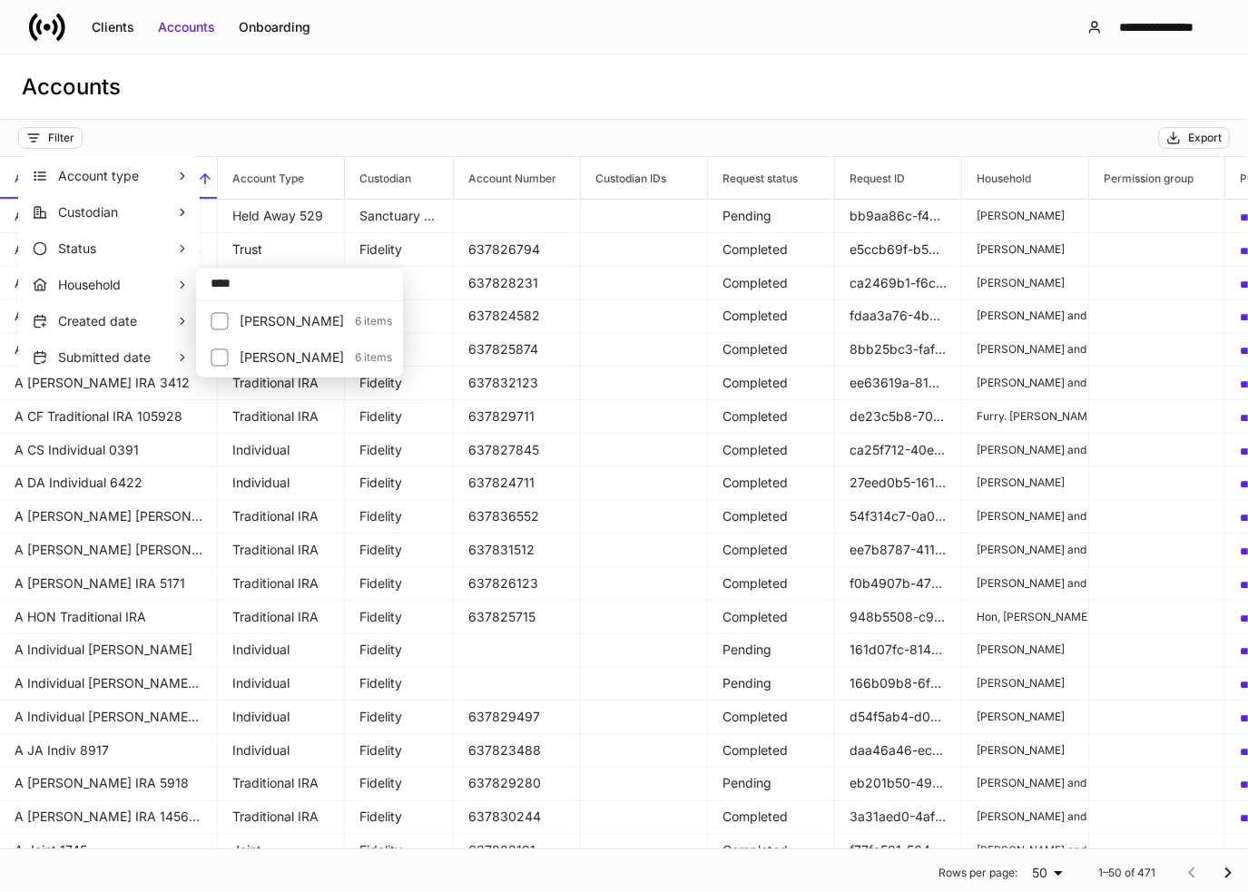
type input "****"
click at [229, 361] on div at bounding box center [225, 357] width 29 height 25
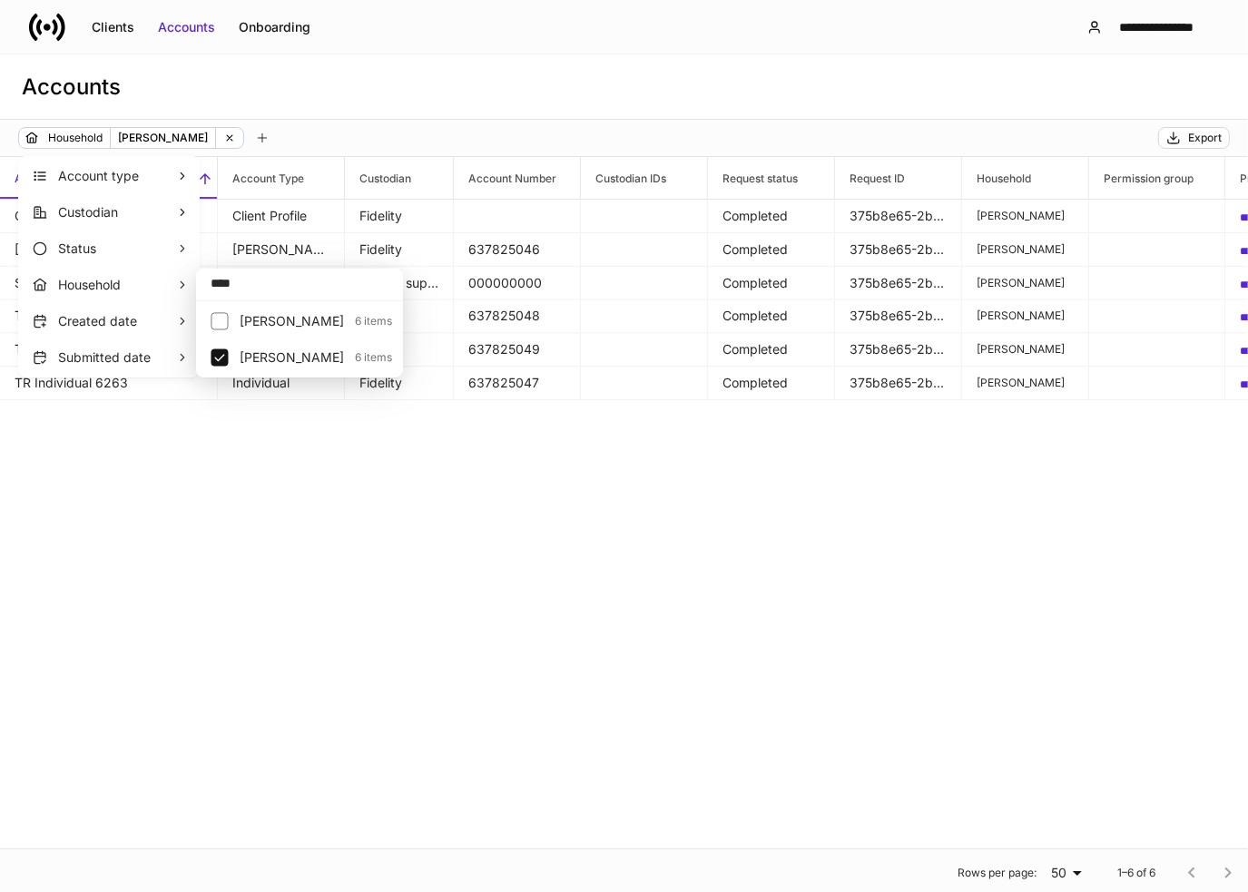
click at [570, 94] on div at bounding box center [624, 446] width 1248 height 892
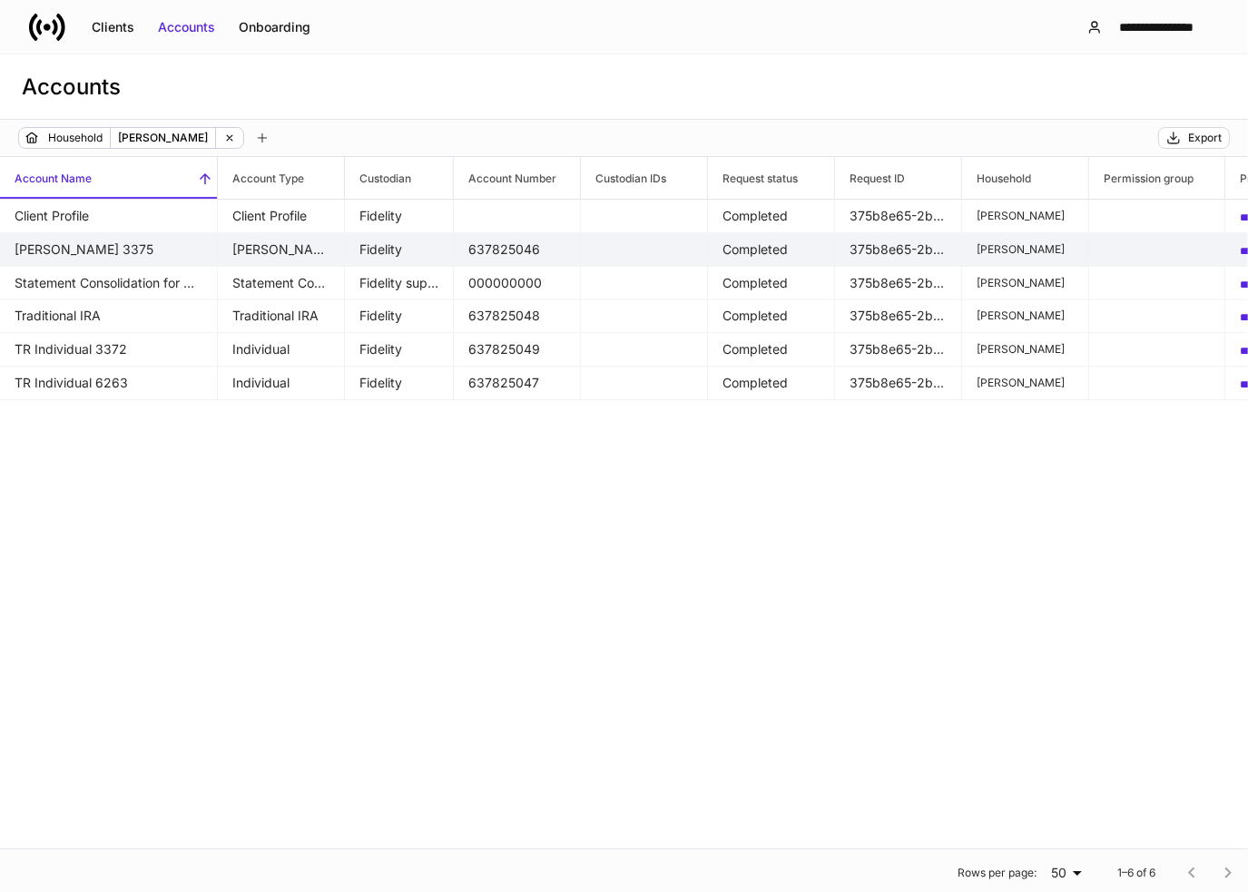
click at [97, 242] on td "[PERSON_NAME] 3375" at bounding box center [109, 250] width 218 height 34
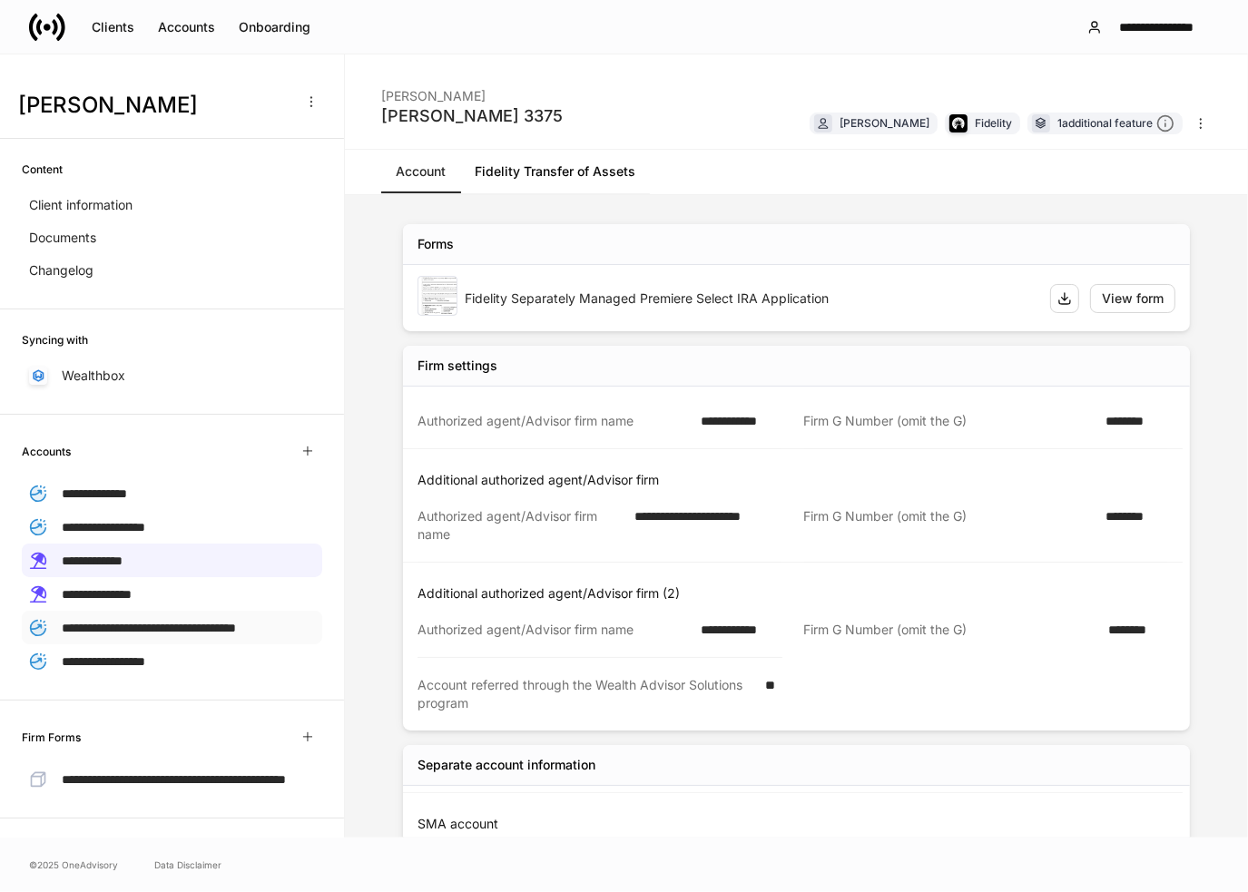
scroll to position [91, 0]
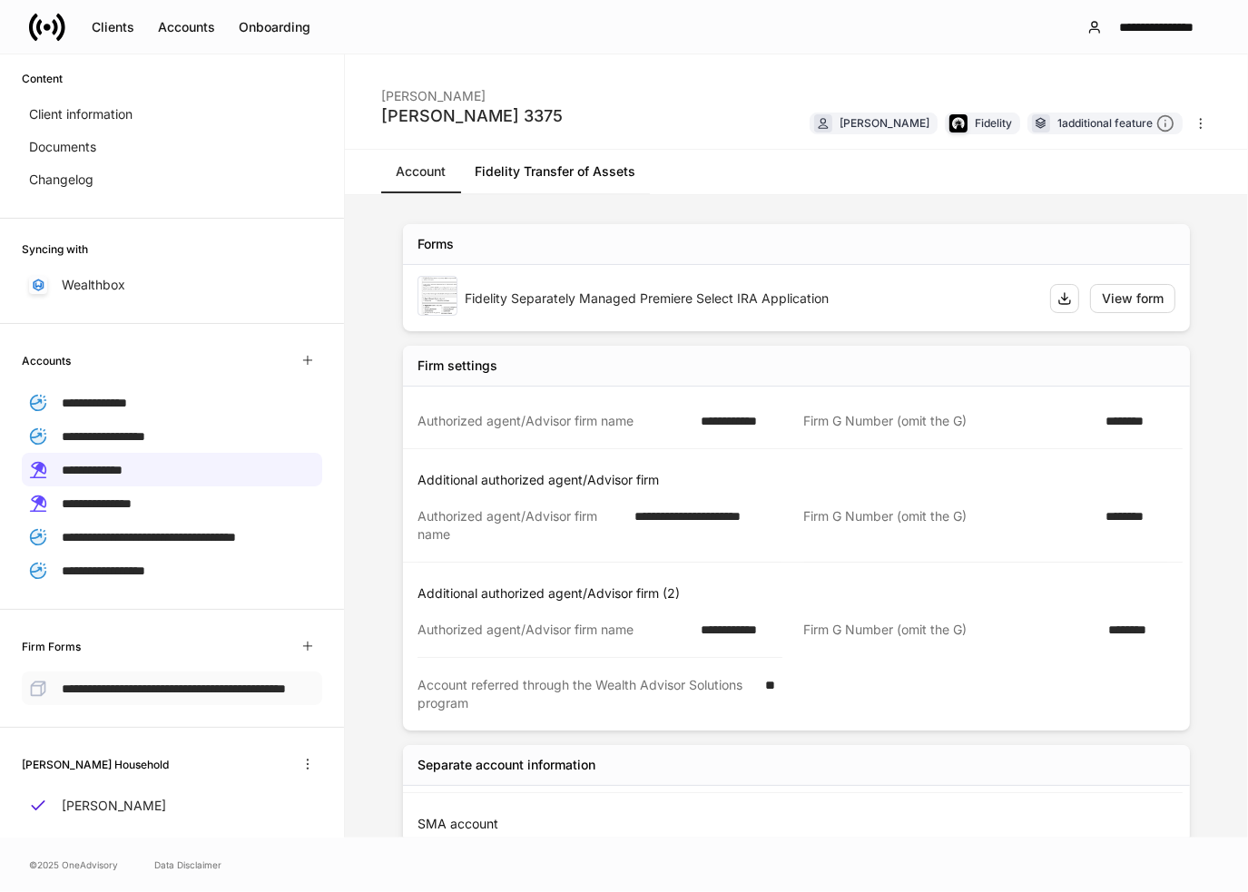
click at [152, 695] on span "**********" at bounding box center [174, 689] width 224 height 13
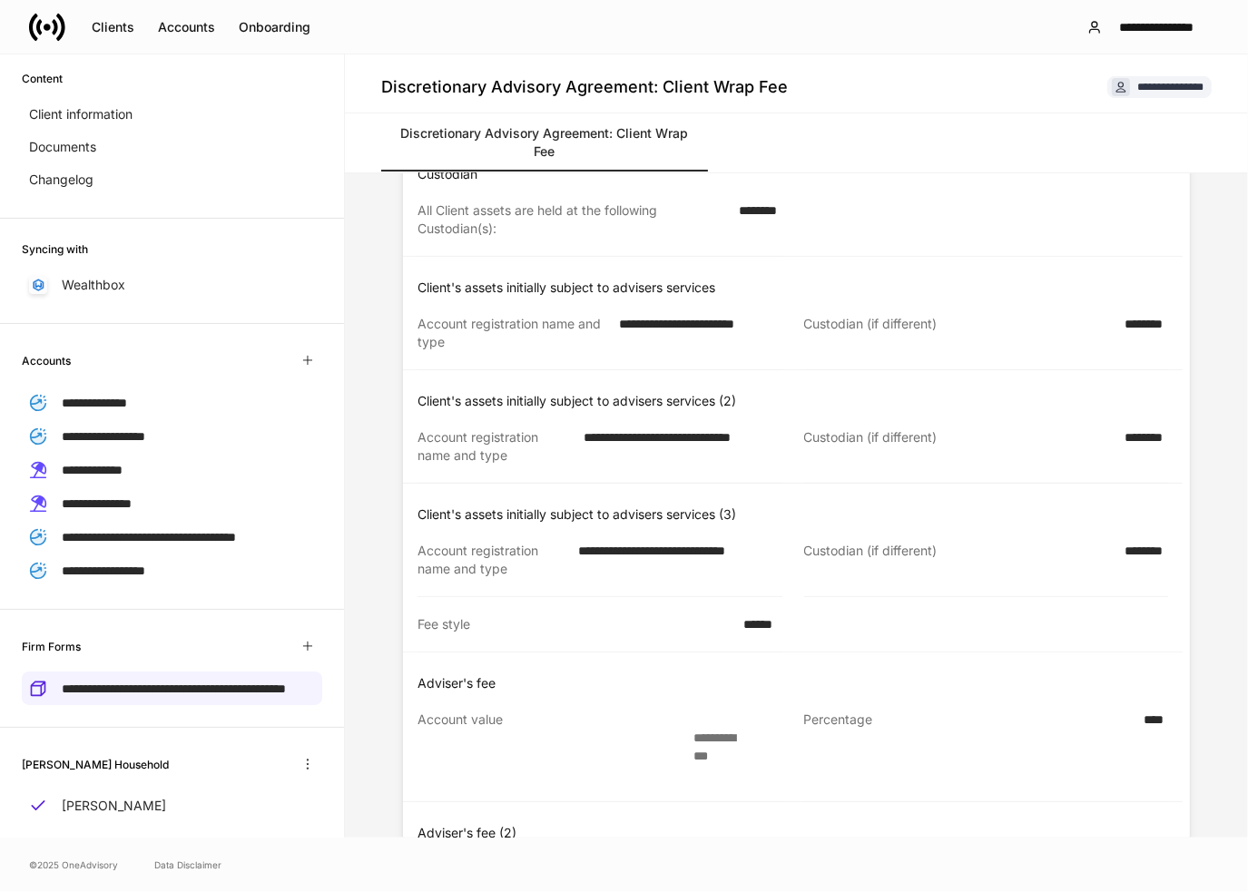
scroll to position [635, 0]
